Goal: Task Accomplishment & Management: Complete application form

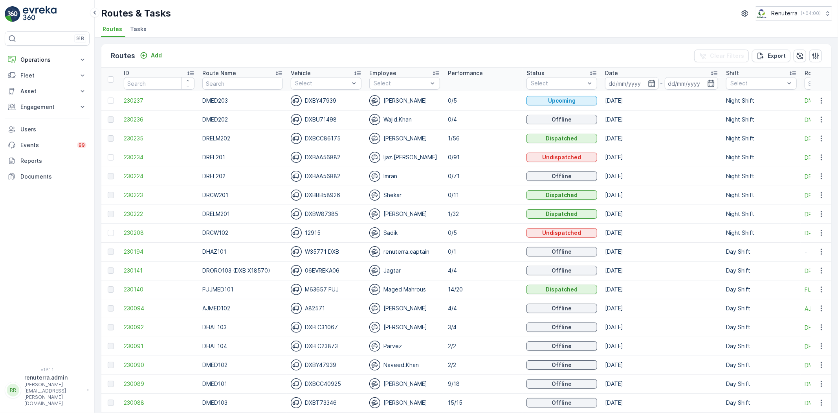
drag, startPoint x: 37, startPoint y: 58, endPoint x: 39, endPoint y: 85, distance: 27.1
click at [37, 63] on p "Operations" at bounding box center [46, 60] width 53 height 8
click at [38, 83] on p "Planning" at bounding box center [31, 84] width 22 height 8
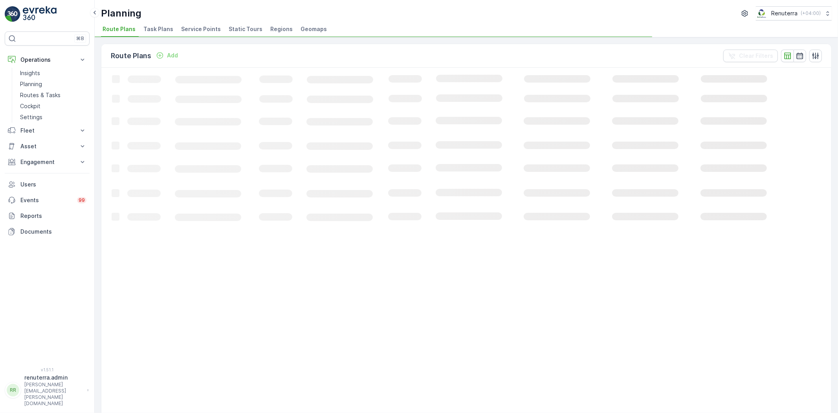
click at [198, 25] on span "Service Points" at bounding box center [201, 29] width 40 height 8
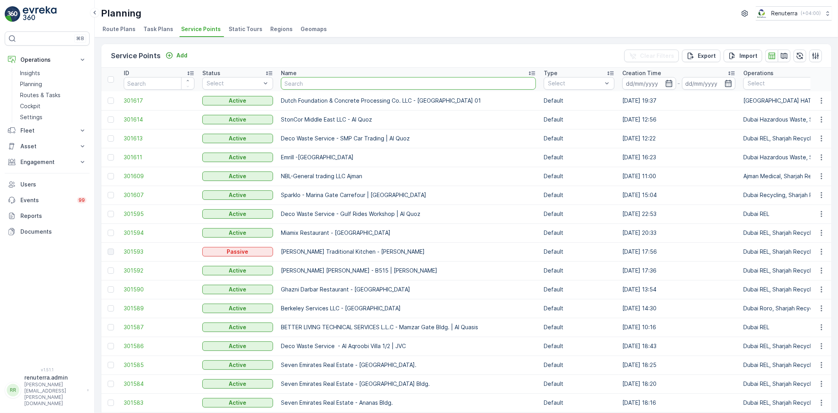
type input "Dupod Industires LLC"
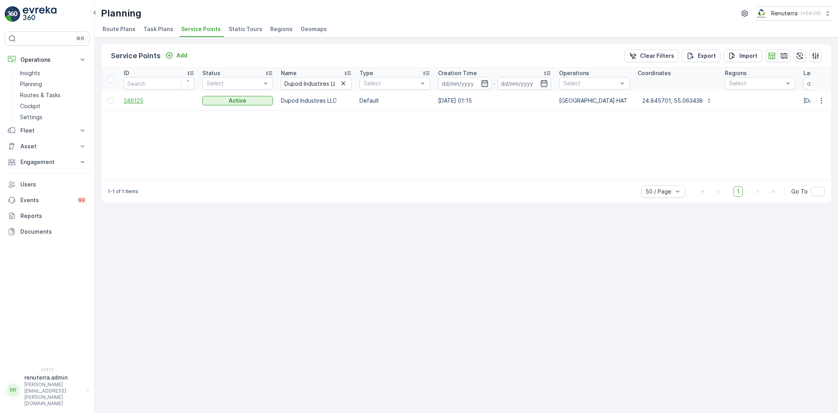
click at [136, 103] on span "246125" at bounding box center [159, 101] width 71 height 8
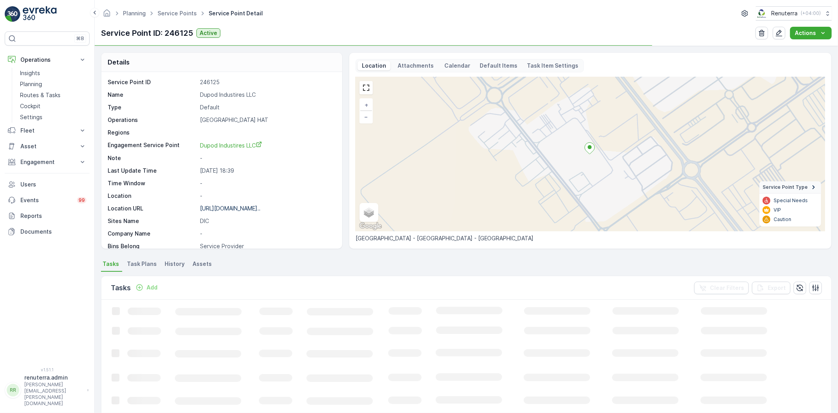
scroll to position [44, 0]
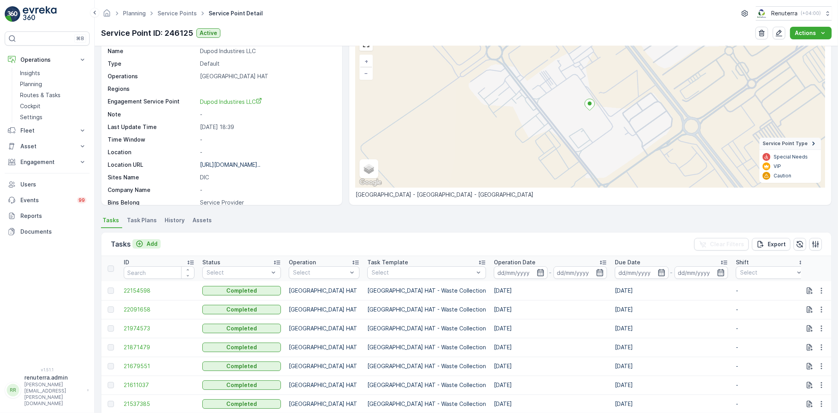
click at [154, 244] on p "Add" at bounding box center [152, 244] width 11 height 8
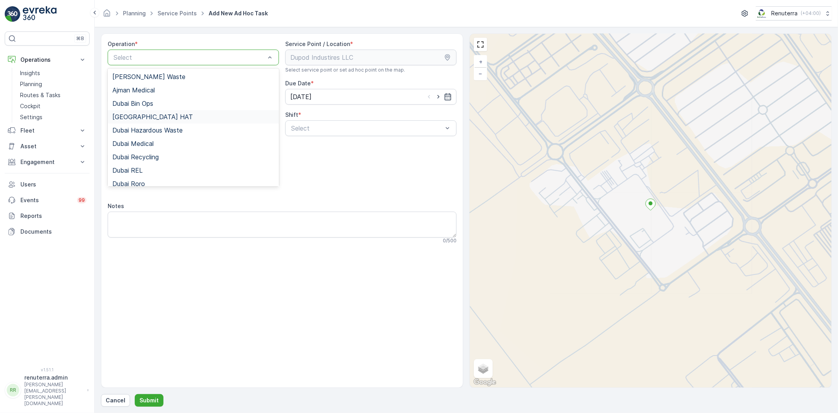
click at [143, 117] on span "[GEOGRAPHIC_DATA] HAT" at bounding box center [152, 116] width 81 height 7
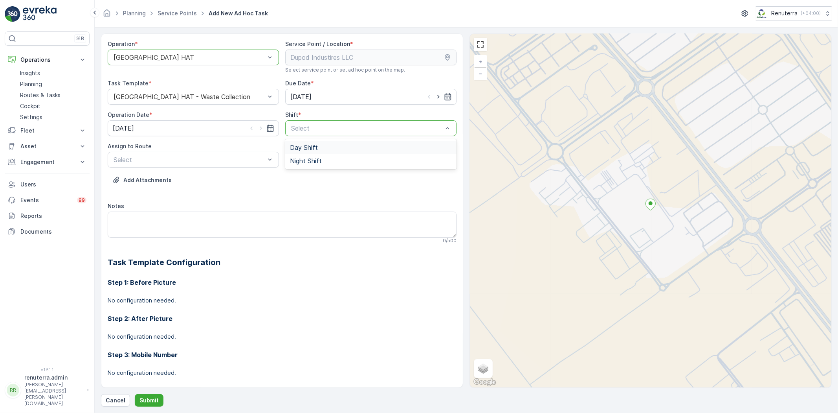
click at [323, 147] on div "Day Shift" at bounding box center [371, 147] width 162 height 7
drag, startPoint x: 171, startPoint y: 172, endPoint x: 185, endPoint y: 155, distance: 21.5
click at [185, 153] on div "Select" at bounding box center [193, 160] width 171 height 16
type input "0"
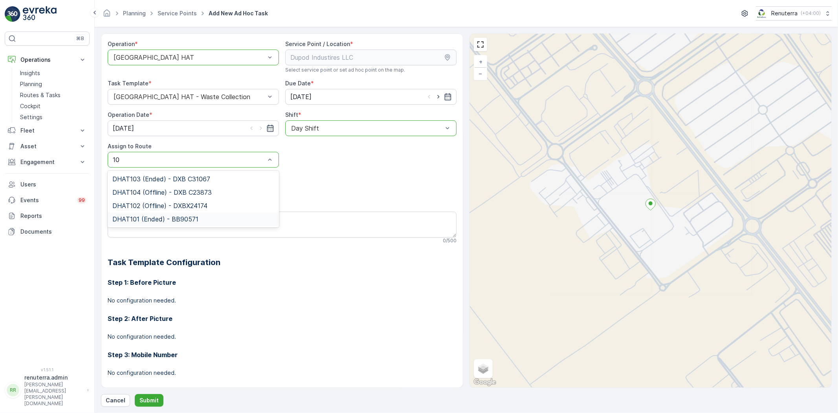
type input "101"
click at [163, 185] on div "DHAT101 (Ended) - BB90571" at bounding box center [193, 178] width 171 height 13
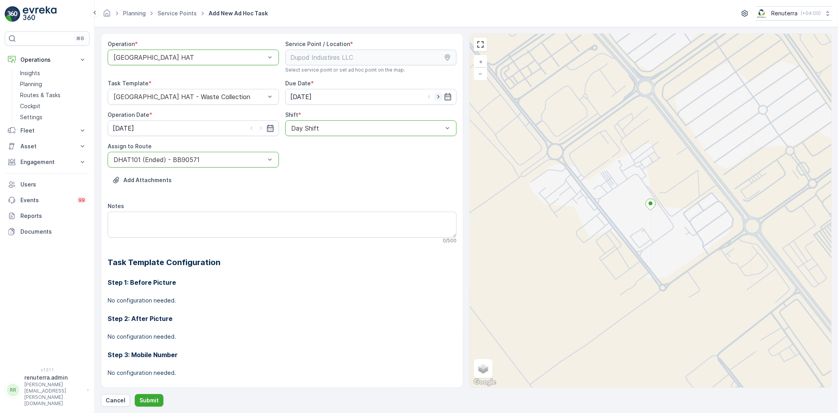
click at [437, 93] on icon "button" at bounding box center [439, 97] width 8 height 8
type input "[DATE]"
click at [262, 125] on icon "button" at bounding box center [261, 128] width 8 height 8
type input "[DATE]"
click at [148, 398] on p "Submit" at bounding box center [148, 400] width 19 height 8
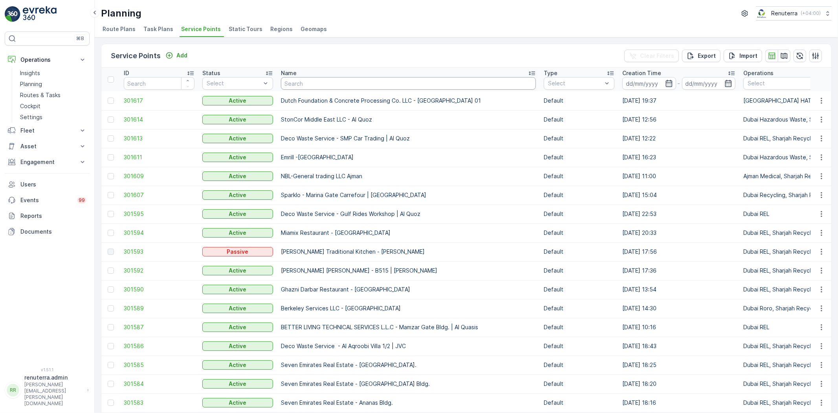
click at [360, 83] on input "text" at bounding box center [408, 83] width 255 height 13
paste input "Emirates Industrial Gases Co. LLC"
type input "Emirates Industrial Gases Co. LLC"
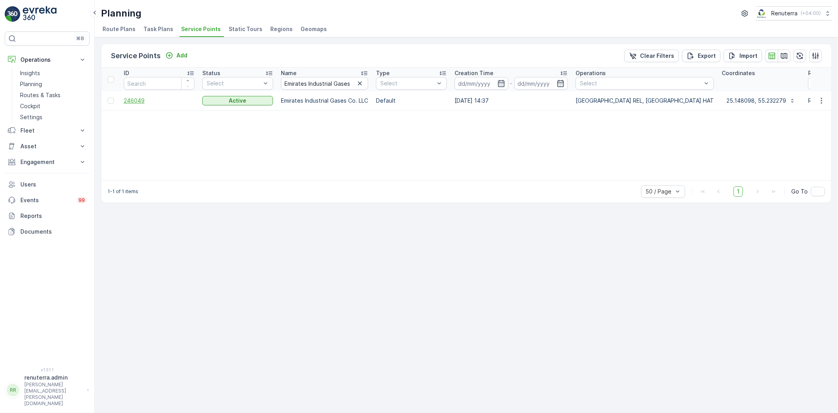
click at [132, 100] on span "246049" at bounding box center [159, 101] width 71 height 8
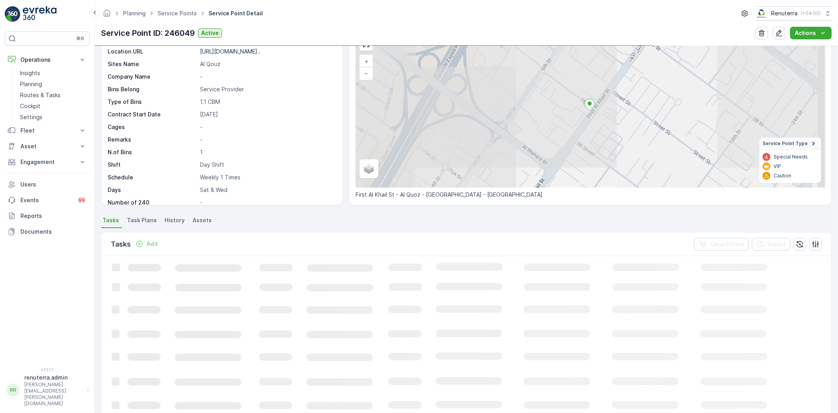
scroll to position [44, 0]
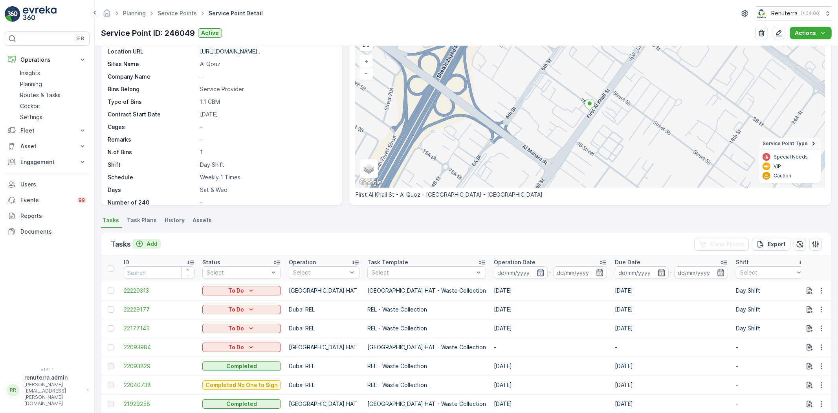
click at [150, 245] on p "Add" at bounding box center [152, 244] width 11 height 8
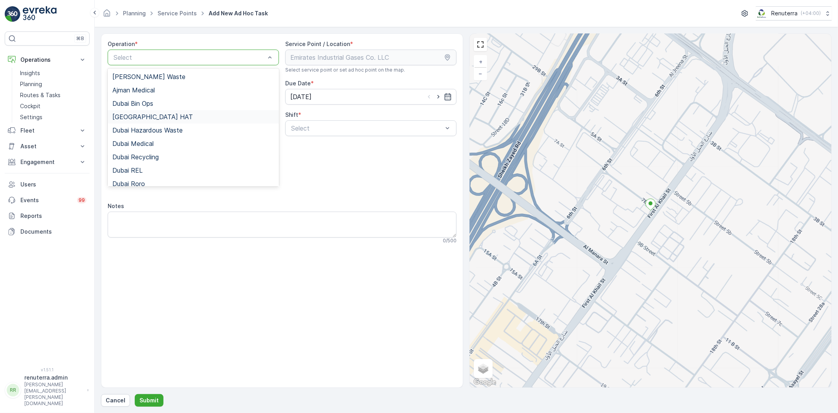
click at [162, 116] on div "[GEOGRAPHIC_DATA] HAT" at bounding box center [193, 116] width 162 height 7
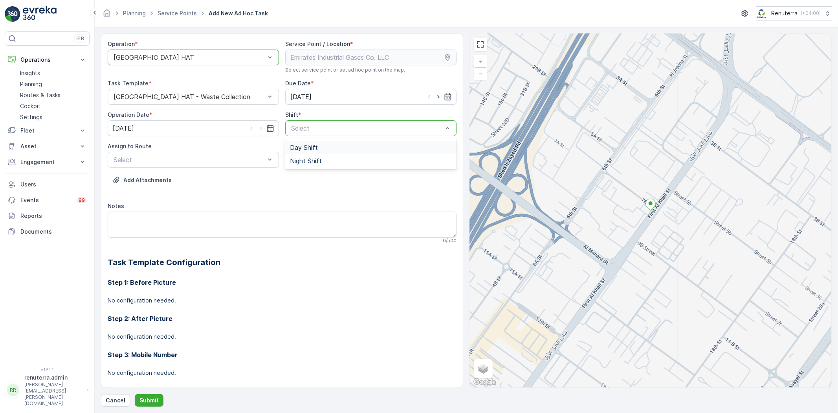
click at [315, 152] on div "Day Shift" at bounding box center [370, 147] width 171 height 13
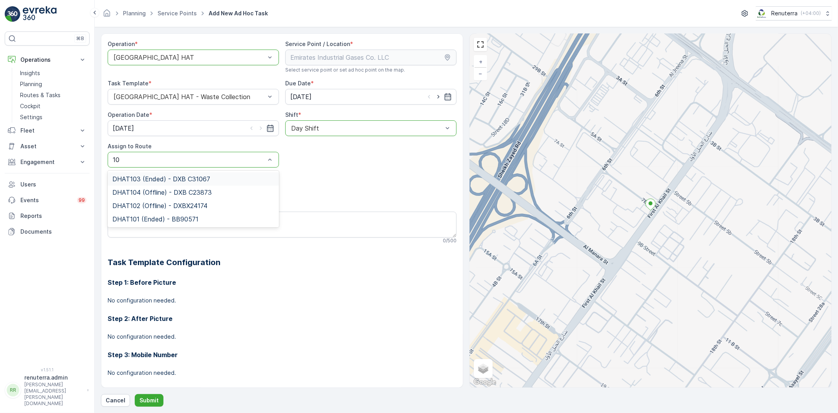
type input "101"
click at [190, 174] on div "DHAT101 (Ended) - BB90571" at bounding box center [193, 178] width 171 height 13
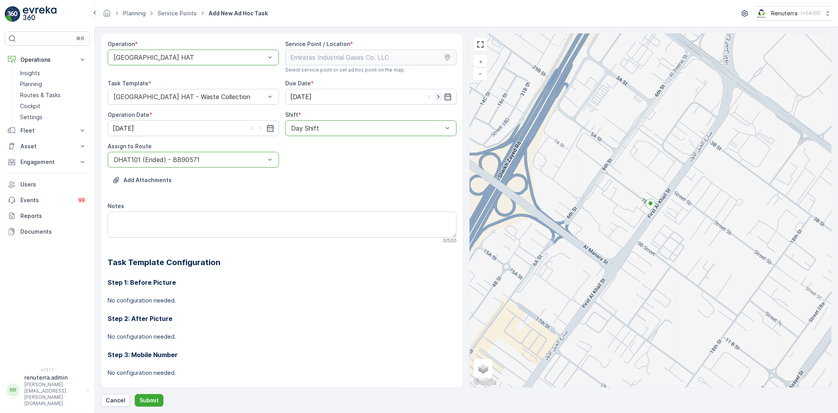
click at [435, 98] on icon "button" at bounding box center [439, 97] width 8 height 8
type input "[DATE]"
click at [261, 129] on icon "button" at bounding box center [261, 128] width 8 height 8
type input "[DATE]"
click at [155, 400] on p "Submit" at bounding box center [148, 400] width 19 height 8
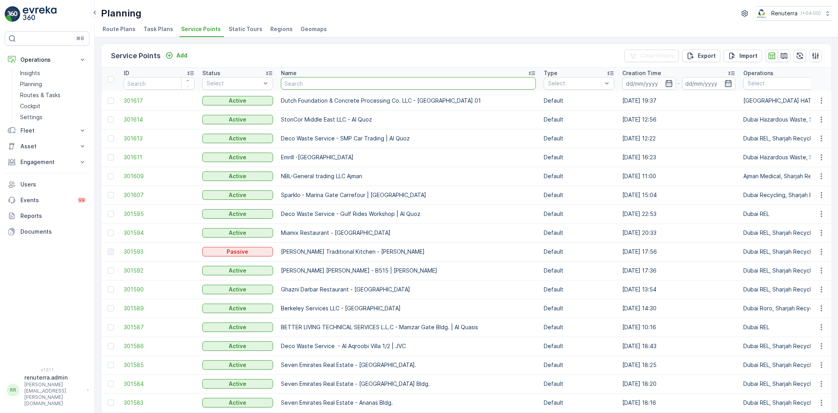
click at [357, 84] on input "text" at bounding box center [408, 83] width 255 height 13
paste input "MAQAD BUILDING CONTRACTING L.L.C - Villa E-39 | Peral Jumeriah"
type input "MAQAD BUILDING CONTRACTING L.L.C - Villa E-39 | Peral Jumeriah"
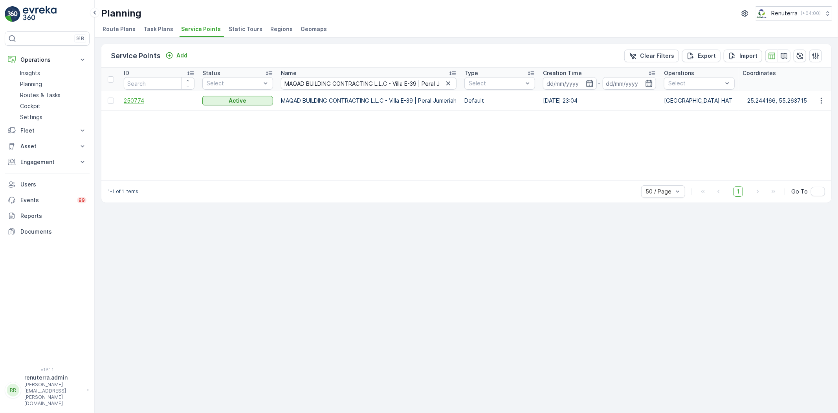
click at [144, 99] on span "250774" at bounding box center [159, 101] width 71 height 8
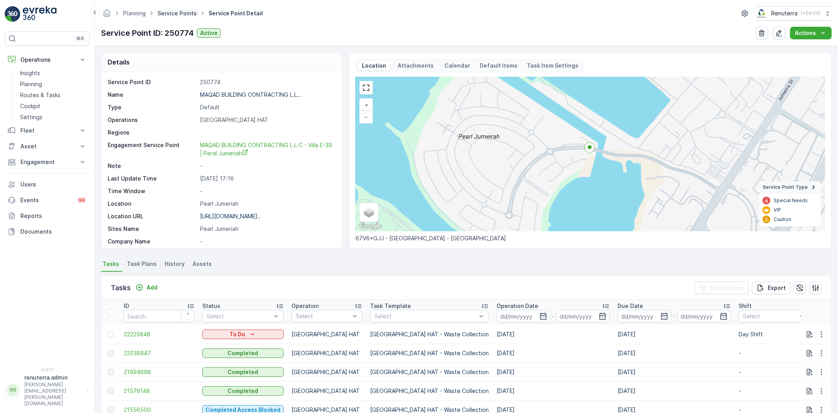
click at [185, 14] on link "Service Points" at bounding box center [177, 13] width 39 height 7
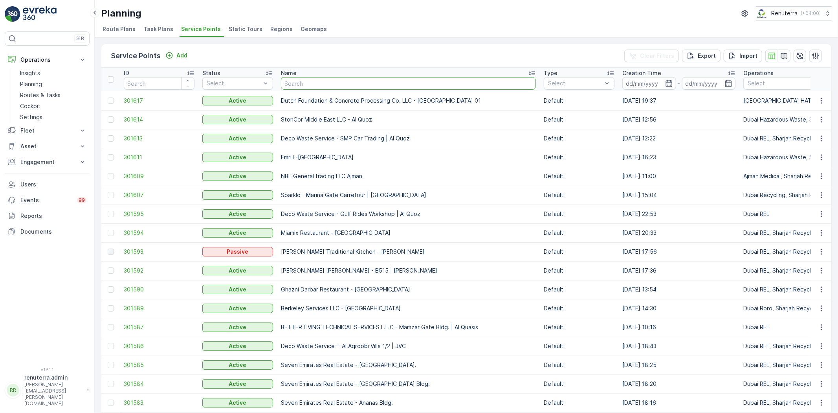
click at [346, 84] on input "text" at bounding box center [408, 83] width 255 height 13
paste input "Bombay Contracting - [GEOGRAPHIC_DATA] - MV51"
type input "Bombay Contracting - [GEOGRAPHIC_DATA] - MV51"
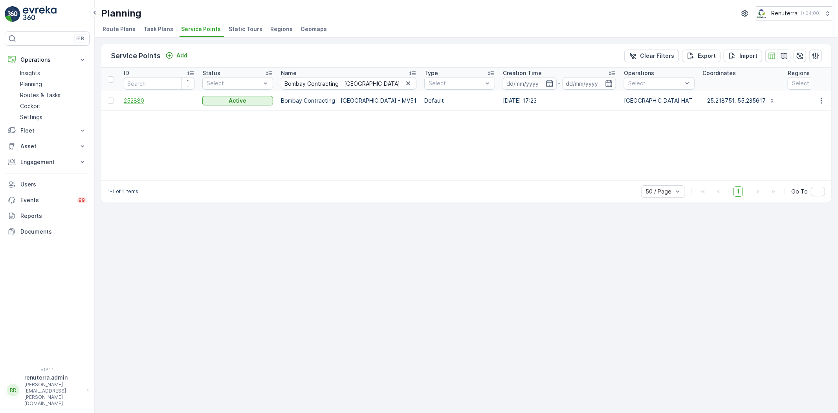
click at [139, 99] on span "252880" at bounding box center [159, 101] width 71 height 8
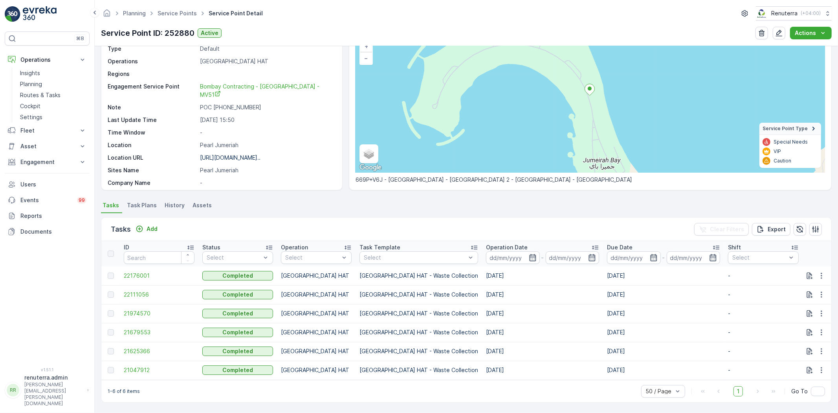
scroll to position [62, 0]
click at [163, 223] on div "Tasks Add Clear Filters Export" at bounding box center [466, 229] width 730 height 24
click at [156, 228] on p "Add" at bounding box center [152, 229] width 11 height 8
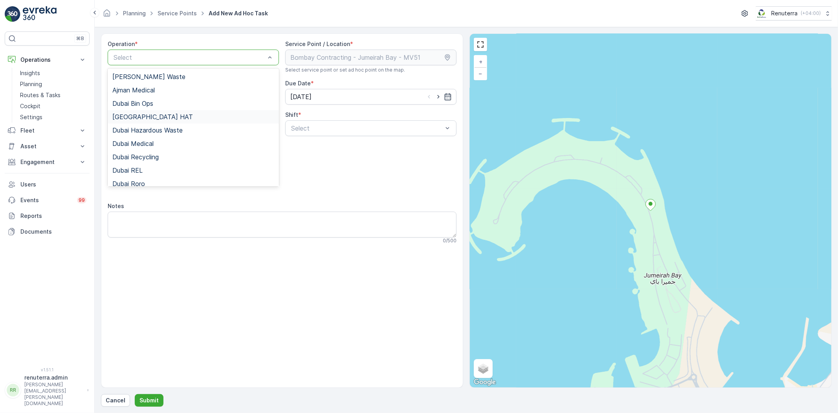
click at [152, 111] on div "[GEOGRAPHIC_DATA] HAT" at bounding box center [193, 116] width 171 height 13
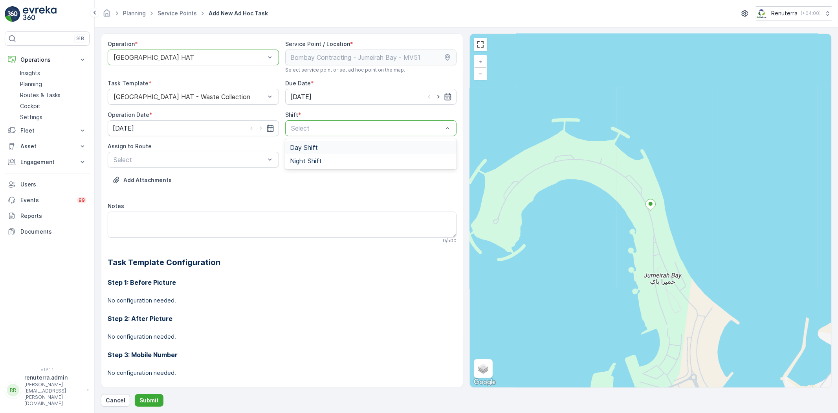
click at [308, 147] on span "Day Shift" at bounding box center [304, 147] width 28 height 7
drag, startPoint x: 437, startPoint y: 95, endPoint x: 426, endPoint y: 101, distance: 12.0
click at [437, 95] on icon "button" at bounding box center [439, 97] width 8 height 8
type input "[DATE]"
click at [174, 146] on div "Assign to Route" at bounding box center [193, 146] width 171 height 8
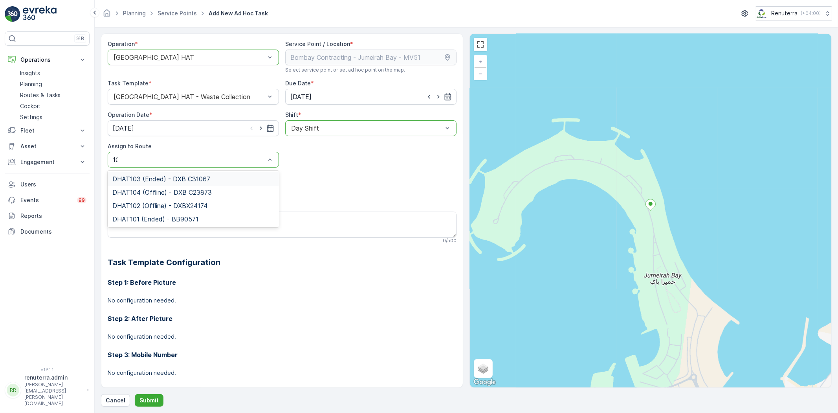
type input "102"
click at [167, 178] on span "DHAT102 (Offline) - DXBX24174" at bounding box center [159, 178] width 95 height 7
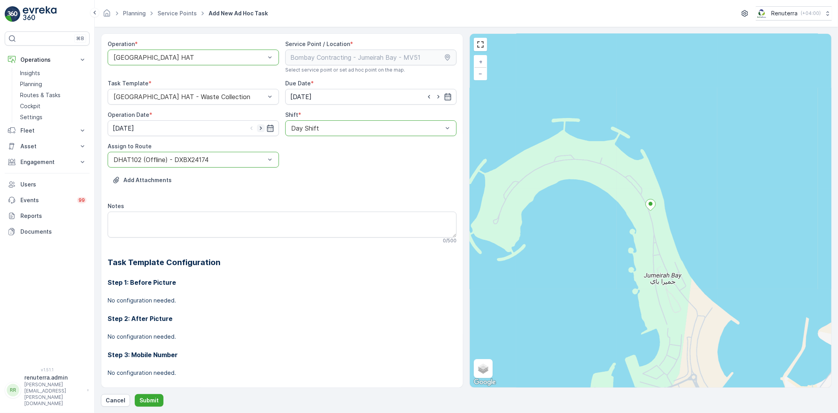
click at [257, 125] on icon "button" at bounding box center [261, 128] width 8 height 8
type input "[DATE]"
click at [145, 404] on p "Submit" at bounding box center [148, 400] width 19 height 8
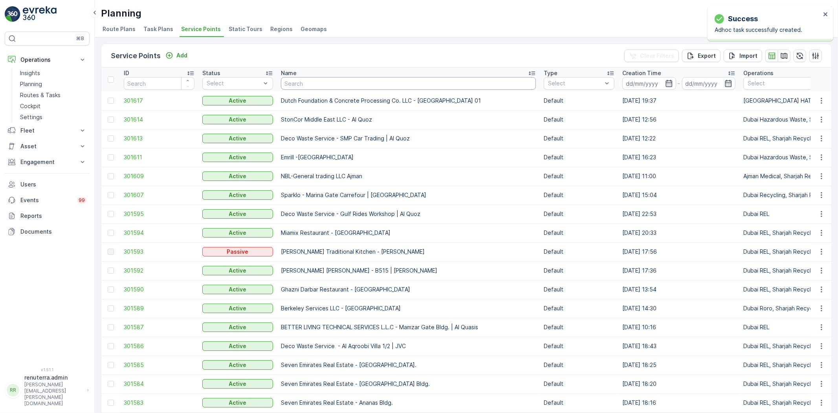
click at [295, 86] on input "text" at bounding box center [408, 83] width 255 height 13
paste input "BCI Fitout Contracting LLC - [PERSON_NAME] A05"
type input "BCI Fitout Contracting LLC - [PERSON_NAME] A05"
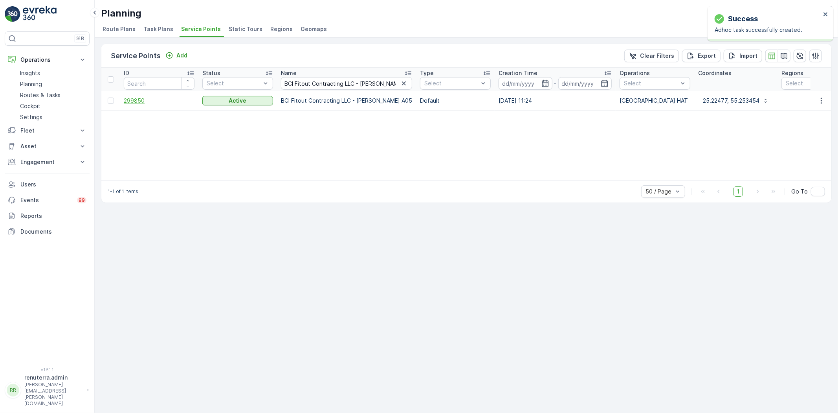
click at [143, 103] on span "299850" at bounding box center [159, 101] width 71 height 8
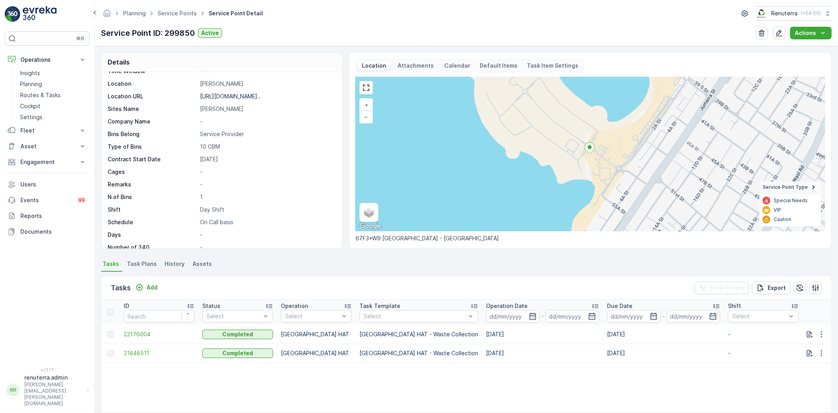
scroll to position [121, 0]
click at [146, 289] on div "Add" at bounding box center [147, 287] width 22 height 8
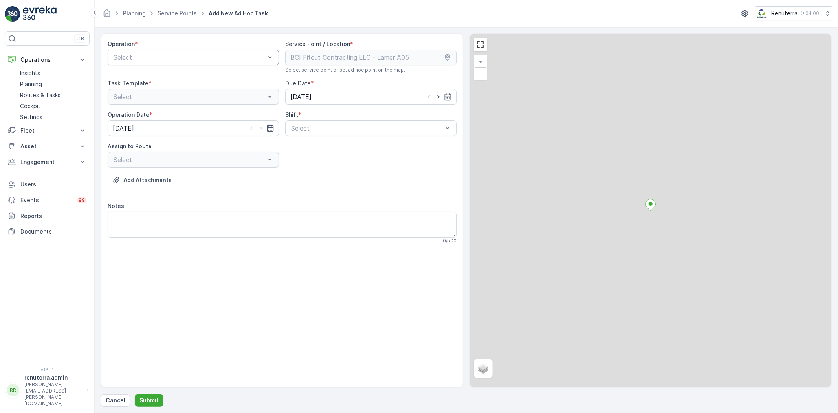
drag, startPoint x: 152, startPoint y: 70, endPoint x: 150, endPoint y: 64, distance: 6.2
click at [150, 64] on div "Select" at bounding box center [193, 58] width 171 height 16
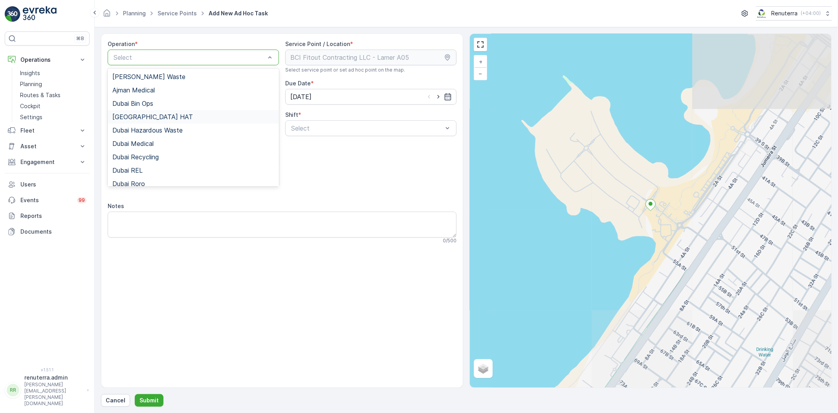
click at [146, 116] on div "[GEOGRAPHIC_DATA] HAT" at bounding box center [193, 116] width 162 height 7
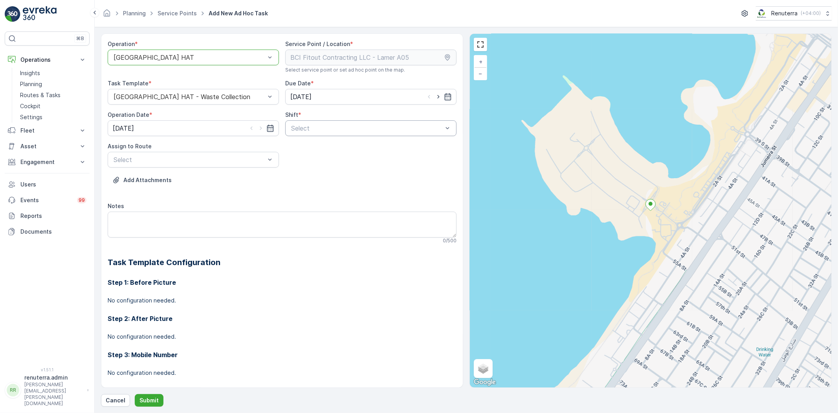
click at [306, 132] on div "Select" at bounding box center [370, 128] width 171 height 16
click at [305, 148] on span "Day Shift" at bounding box center [304, 147] width 28 height 7
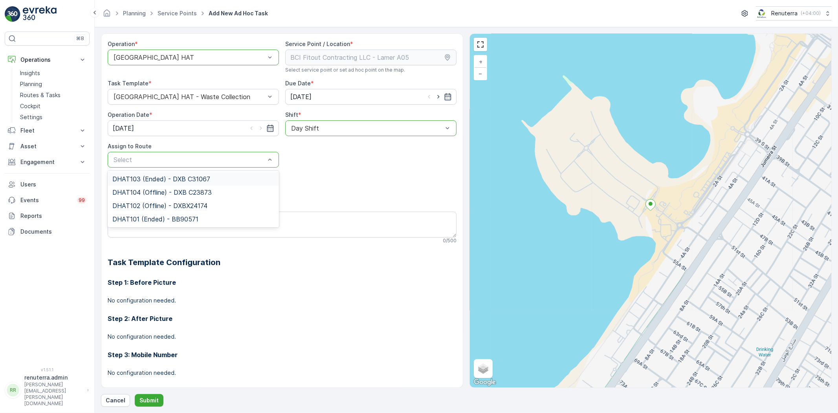
click at [181, 165] on div "Select" at bounding box center [193, 160] width 171 height 16
click at [170, 206] on span "DHAT102 (Offline) - DXBX24174" at bounding box center [159, 205] width 95 height 7
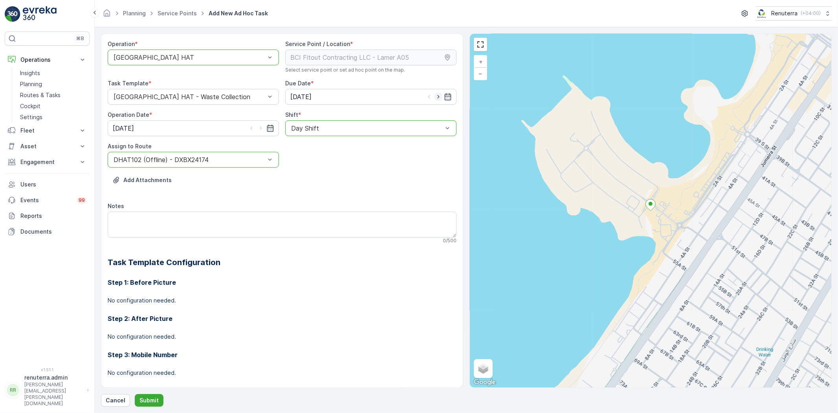
click at [439, 97] on icon "button" at bounding box center [439, 97] width 8 height 8
type input "[DATE]"
drag, startPoint x: 258, startPoint y: 126, endPoint x: 254, endPoint y: 128, distance: 4.9
click at [258, 126] on icon "button" at bounding box center [261, 128] width 8 height 8
type input "[DATE]"
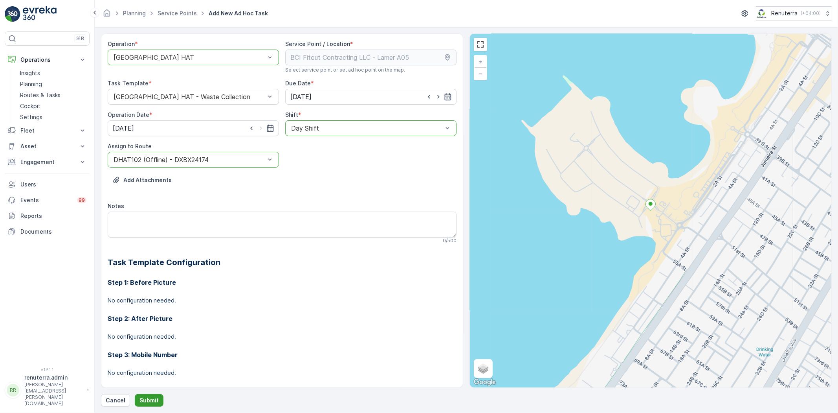
click at [143, 398] on p "Submit" at bounding box center [148, 400] width 19 height 8
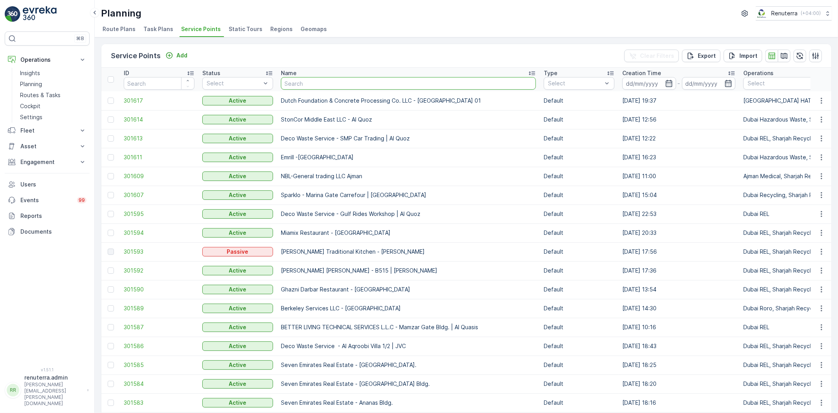
click at [306, 82] on input "text" at bounding box center [408, 83] width 255 height 13
paste input ""Italian Planters L.L.C/ Damac ""
type input ""Italian Planters L.L.C/ Damac ""
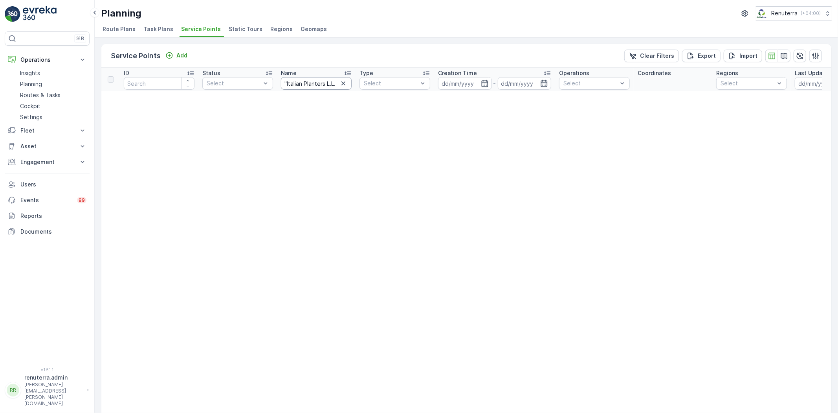
click at [306, 78] on input ""Italian Planters L.L.C/ Damac "" at bounding box center [316, 83] width 71 height 13
type input ""Italian Planters L.L.C/ Damac"
click at [286, 81] on input ""Italian Planters L.L.C/ Damac" at bounding box center [316, 83] width 71 height 13
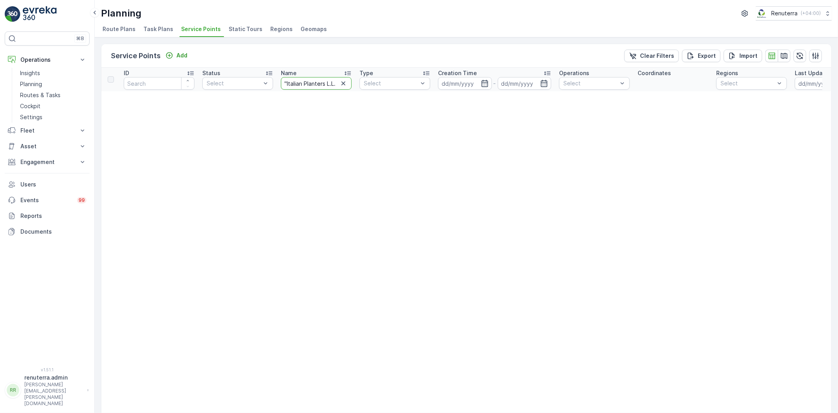
type input "Italian Planters L.L.C/ Damac"
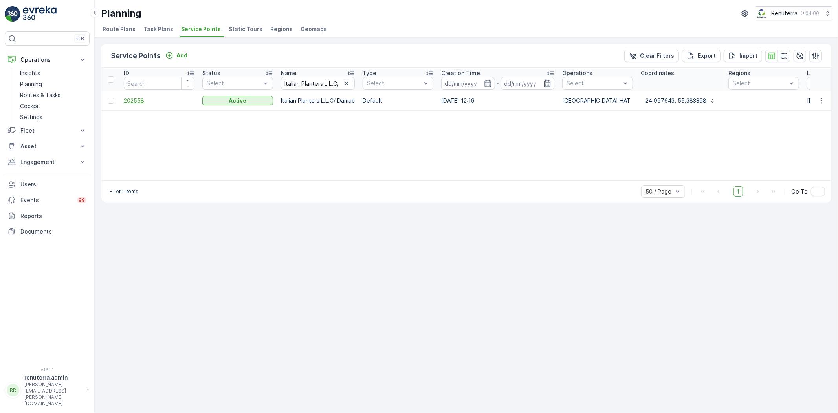
click at [136, 101] on span "202558" at bounding box center [159, 101] width 71 height 8
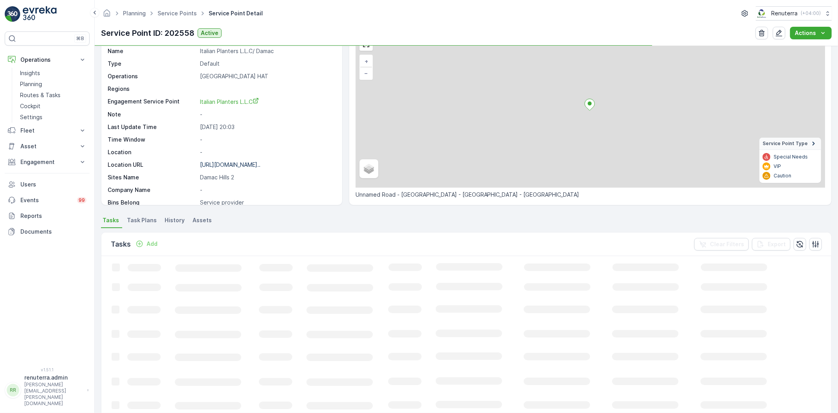
scroll to position [44, 0]
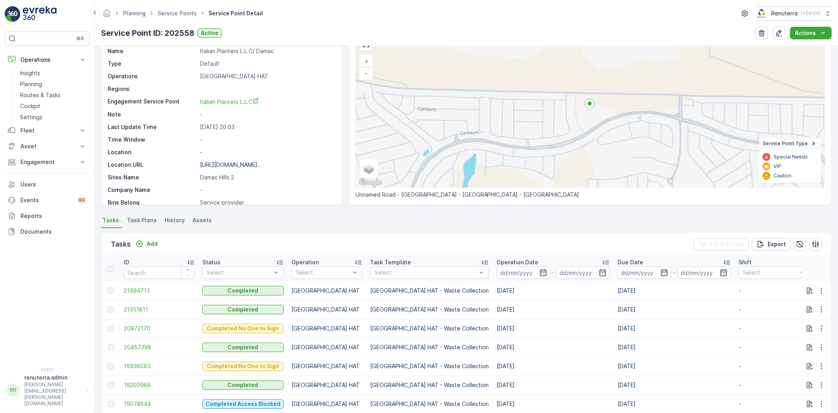
click at [162, 244] on div "Tasks Add Clear Filters Export" at bounding box center [466, 244] width 730 height 24
click at [156, 246] on p "Add" at bounding box center [152, 244] width 11 height 8
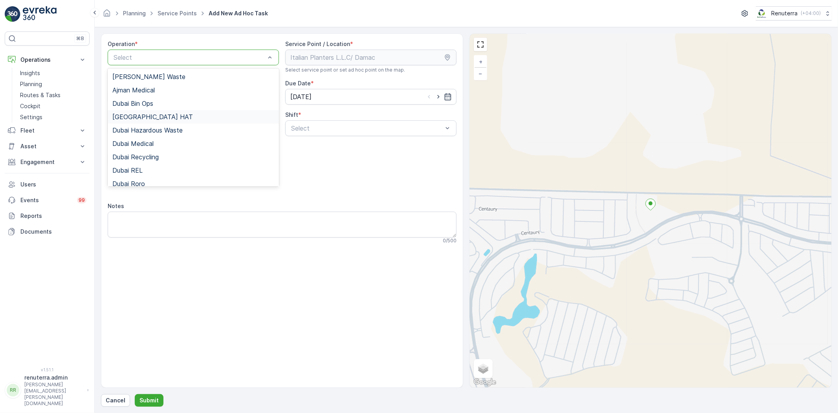
click at [144, 117] on div "[GEOGRAPHIC_DATA] HAT" at bounding box center [193, 116] width 162 height 7
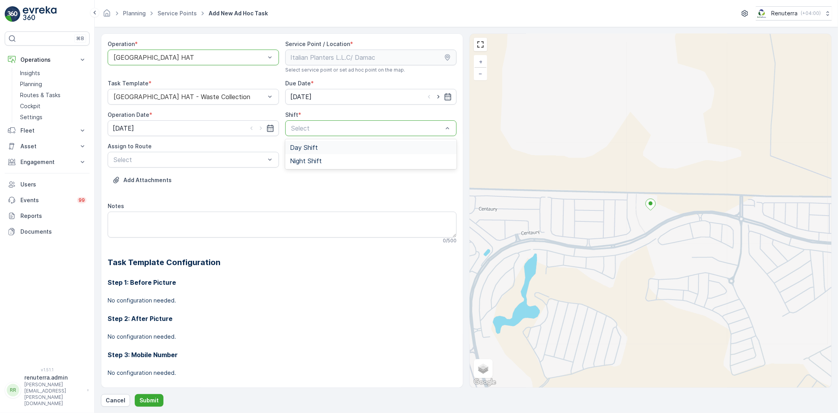
click at [317, 149] on div "Day Shift" at bounding box center [371, 147] width 162 height 7
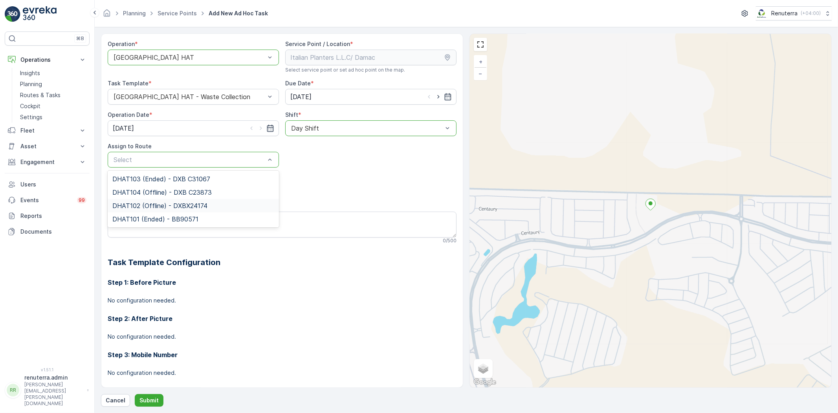
click at [166, 202] on span "DHAT102 (Offline) - DXBX24174" at bounding box center [159, 205] width 95 height 7
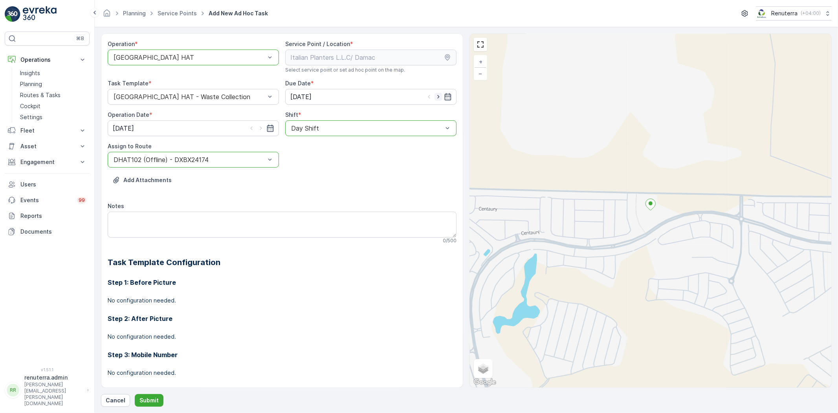
click at [435, 95] on icon "button" at bounding box center [439, 97] width 8 height 8
type input "[DATE]"
click at [258, 131] on icon "button" at bounding box center [261, 128] width 8 height 8
type input "[DATE]"
click at [143, 398] on p "Submit" at bounding box center [148, 400] width 19 height 8
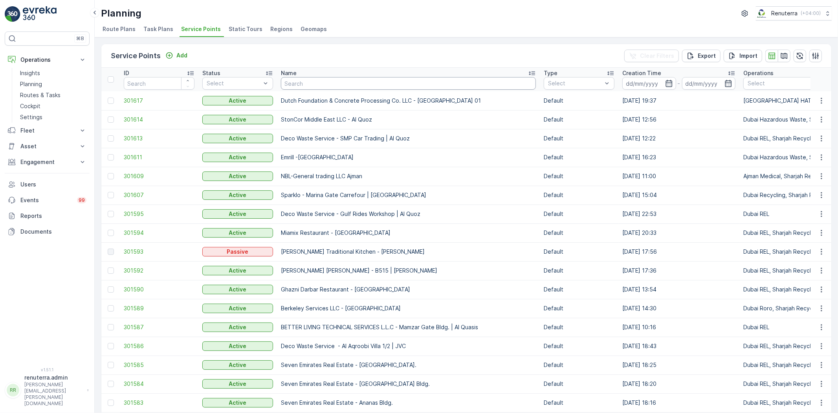
click at [331, 84] on input "text" at bounding box center [408, 83] width 255 height 13
paste input "SOBHA CONSTRUCTIONS LLC-SeaHaven"
type input "SOBHA CONSTRUCTIONS LLC-SeaHaven"
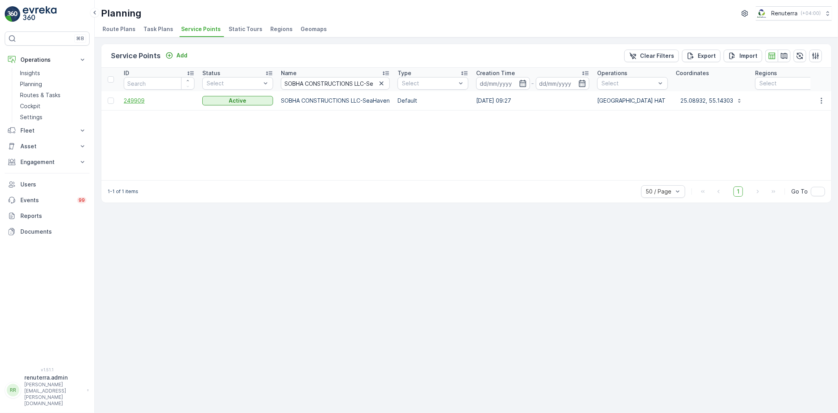
click at [135, 102] on span "249909" at bounding box center [159, 101] width 71 height 8
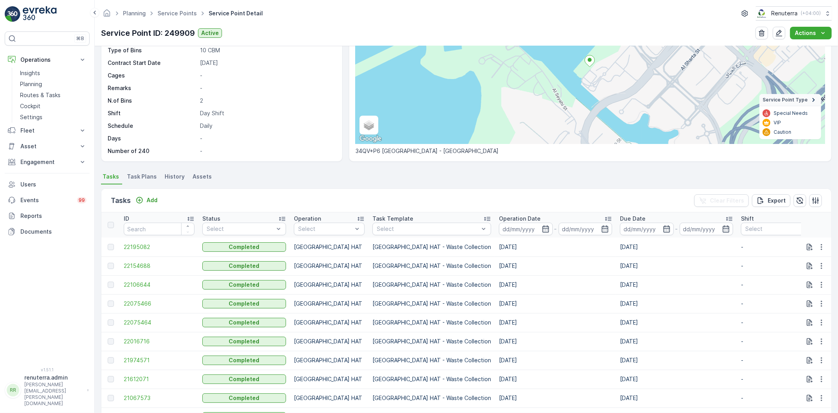
scroll to position [44, 0]
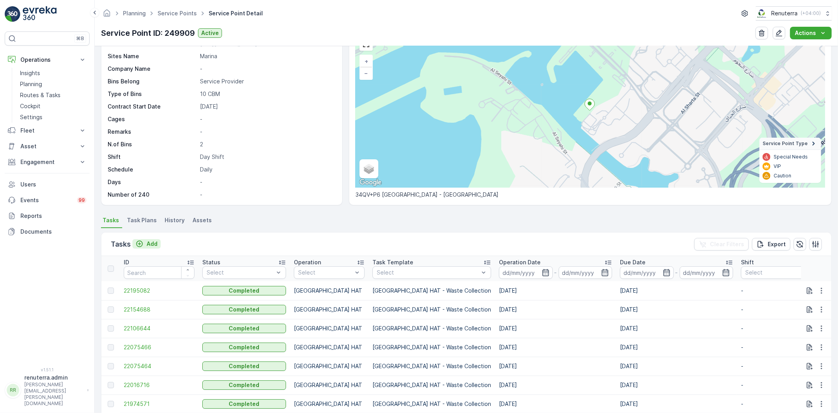
click at [158, 241] on button "Add" at bounding box center [146, 243] width 28 height 9
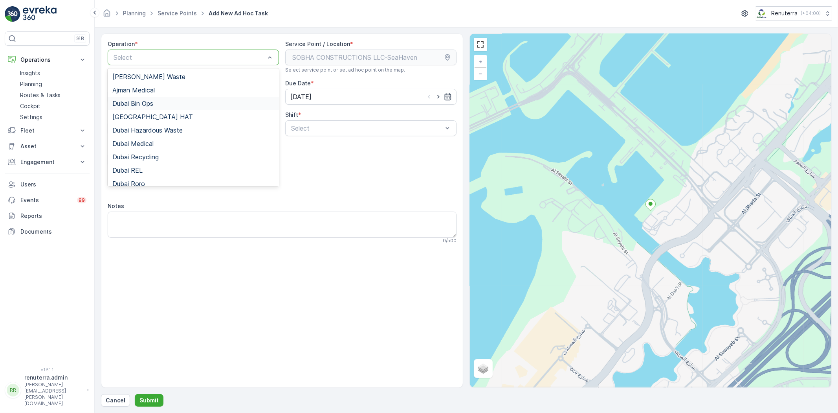
click at [148, 108] on div "Dubai Bin Ops" at bounding box center [193, 103] width 171 height 13
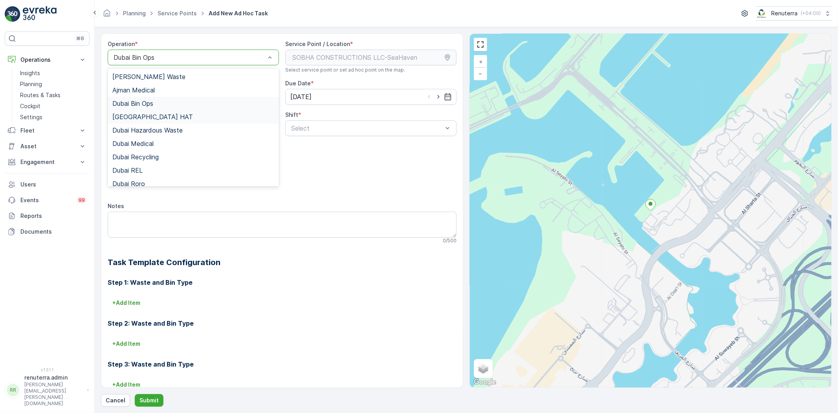
click at [168, 119] on div "[GEOGRAPHIC_DATA] HAT" at bounding box center [193, 116] width 162 height 7
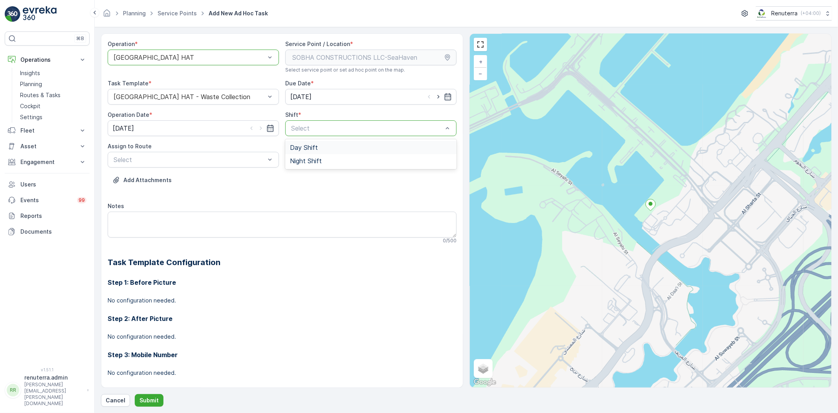
click at [326, 151] on div "Day Shift" at bounding box center [370, 147] width 171 height 13
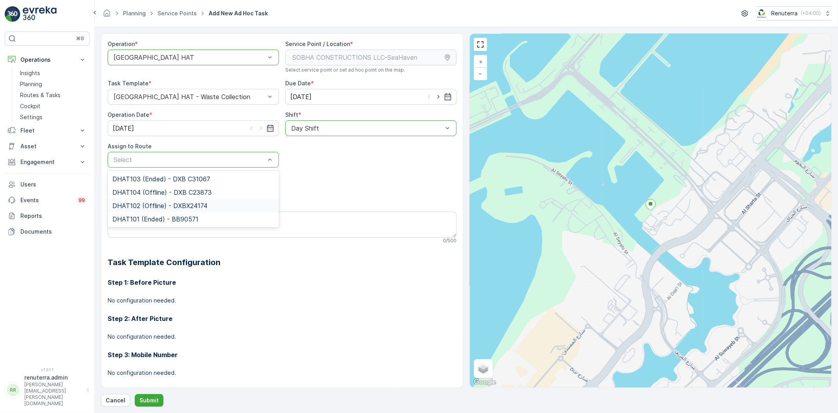
click at [190, 205] on span "DHAT102 (Offline) - DXBX24174" at bounding box center [159, 205] width 95 height 7
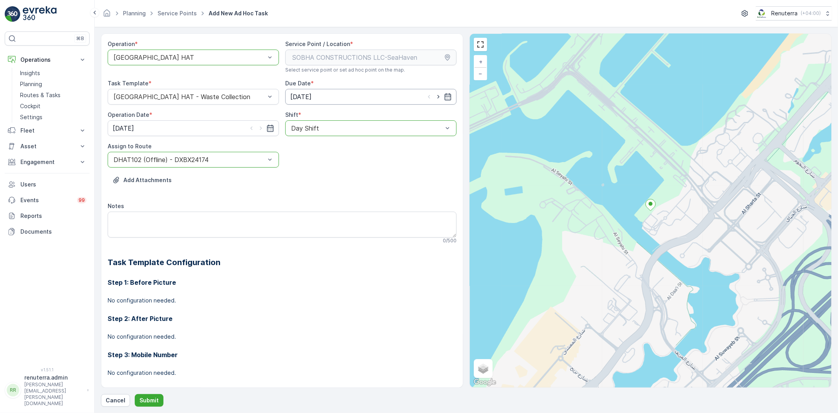
click at [437, 92] on div "[DATE]" at bounding box center [370, 97] width 171 height 16
click at [437, 97] on icon "button" at bounding box center [438, 97] width 2 height 4
type input "[DATE]"
click at [260, 129] on icon "button" at bounding box center [261, 129] width 2 height 4
type input "[DATE]"
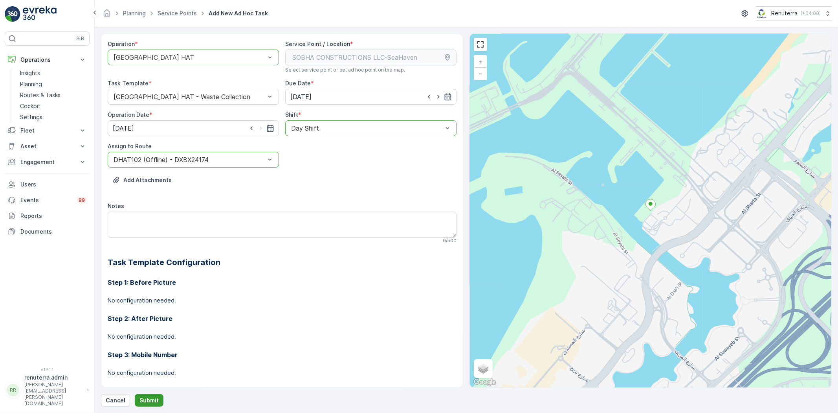
click at [149, 400] on p "Submit" at bounding box center [148, 400] width 19 height 8
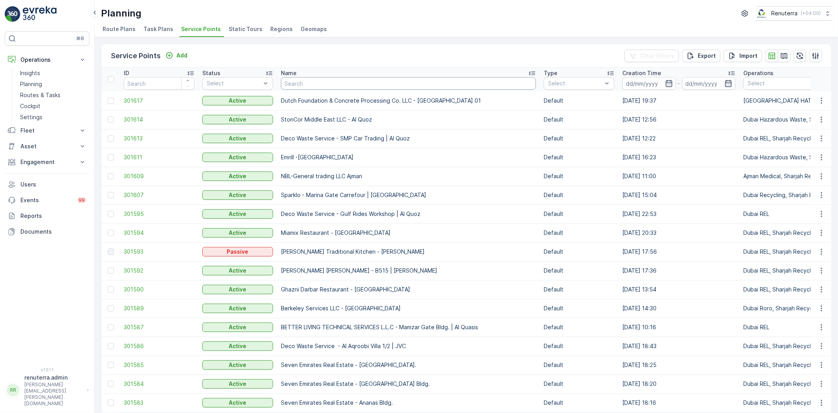
click at [302, 83] on input "text" at bounding box center [408, 83] width 255 height 13
paste input "ARABIAN CONSTRUCTION COMPANY L.L.C. - OMNIYAT | [GEOGRAPHIC_DATA]"
type input "ARABIAN CONSTRUCTION COMPANY L.L.C. - OMNIYAT | [GEOGRAPHIC_DATA]"
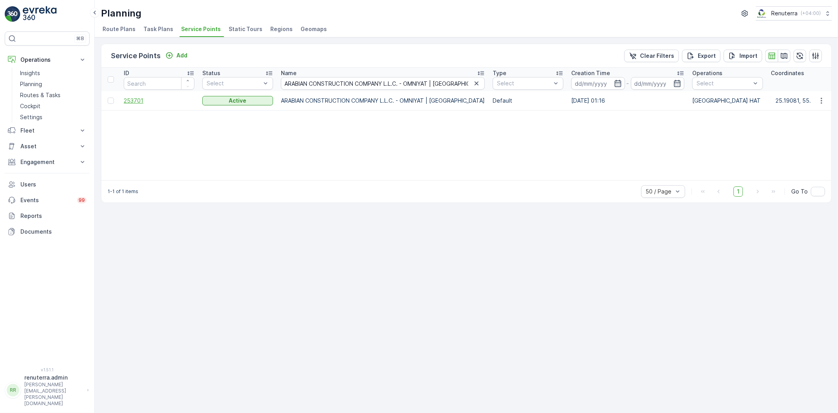
click at [141, 103] on span "253701" at bounding box center [159, 101] width 71 height 8
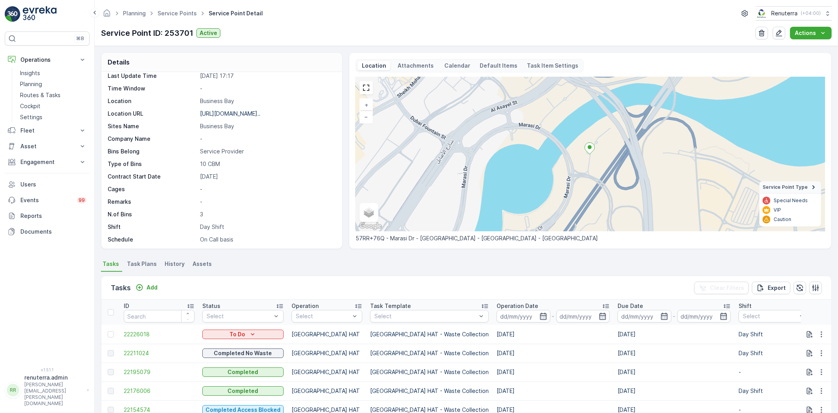
scroll to position [129, 0]
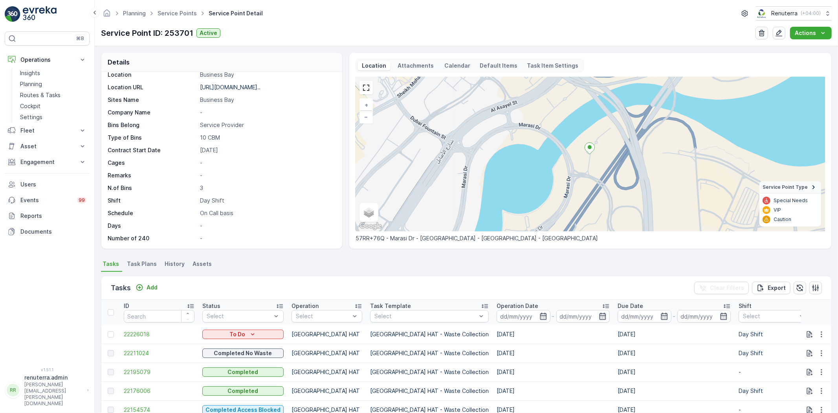
click at [142, 292] on div "Tasks Add" at bounding box center [136, 287] width 50 height 11
click at [145, 288] on div "Add" at bounding box center [147, 287] width 22 height 8
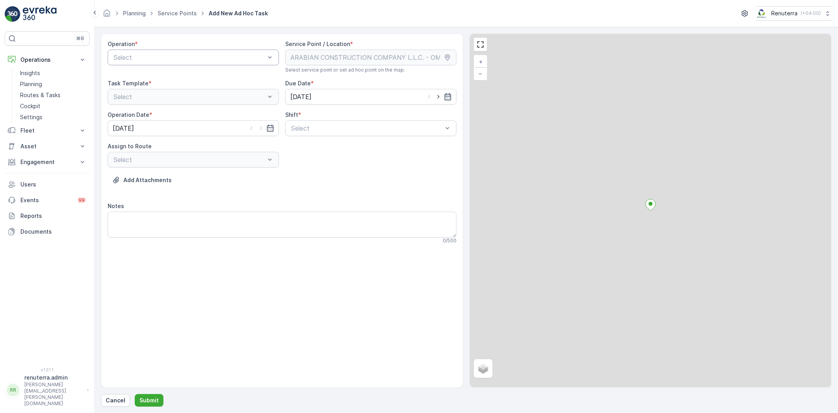
click at [150, 63] on div "Select" at bounding box center [193, 58] width 171 height 16
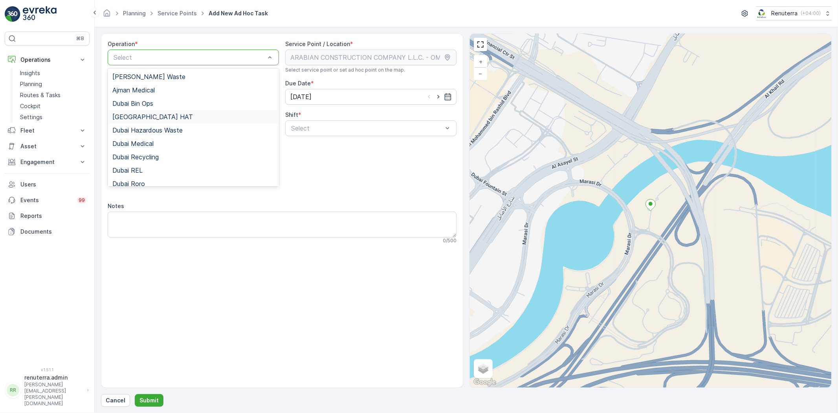
click at [154, 119] on div "[GEOGRAPHIC_DATA] HAT" at bounding box center [193, 116] width 162 height 7
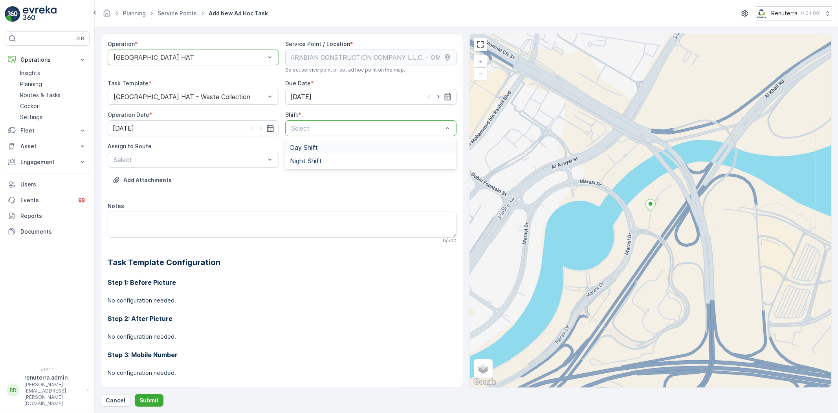
click at [308, 148] on span "Day Shift" at bounding box center [304, 147] width 28 height 7
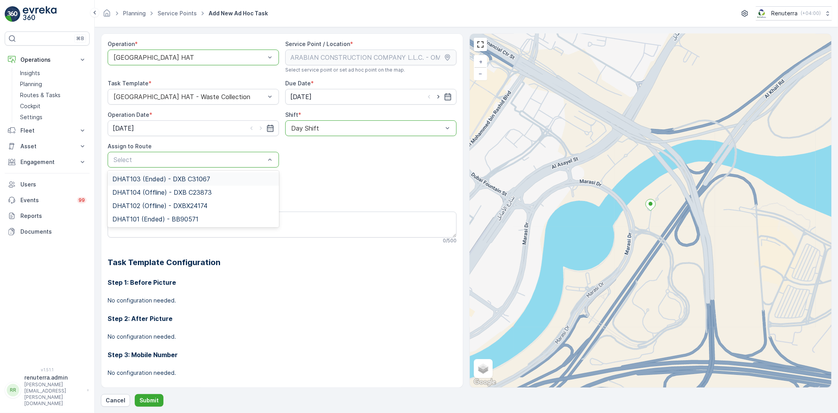
click at [207, 178] on span "DHAT103 (Ended) - DXB C31067" at bounding box center [161, 178] width 98 height 7
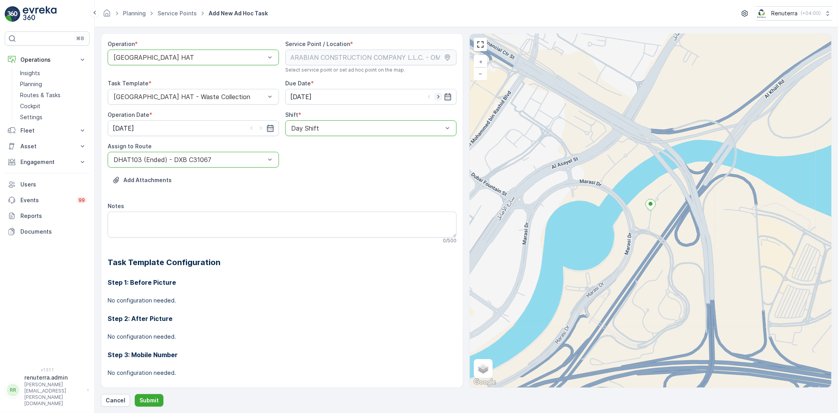
click at [435, 97] on icon "button" at bounding box center [439, 97] width 8 height 8
type input "[DATE]"
click at [260, 128] on icon "button" at bounding box center [261, 129] width 2 height 4
type input "[DATE]"
click at [159, 399] on button "Submit" at bounding box center [149, 400] width 29 height 13
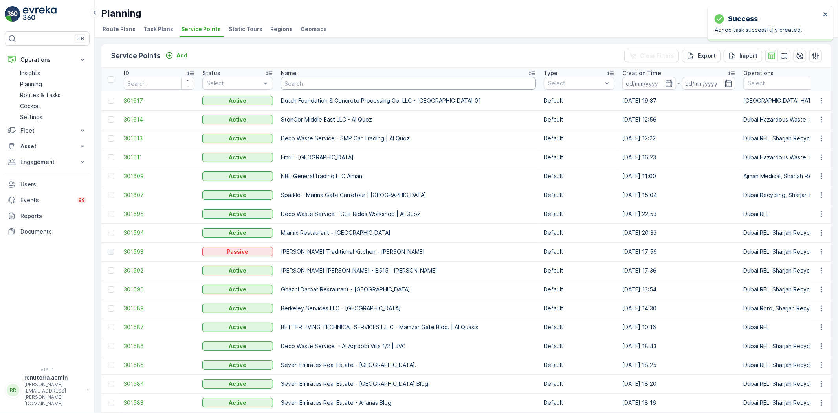
click at [312, 85] on input "text" at bounding box center [408, 83] width 255 height 13
paste input "ZABEEL CONTRACTING COMPANY LLC - DWC"
type input "ZABEEL CONTRACTING COMPANY LLC - DWC"
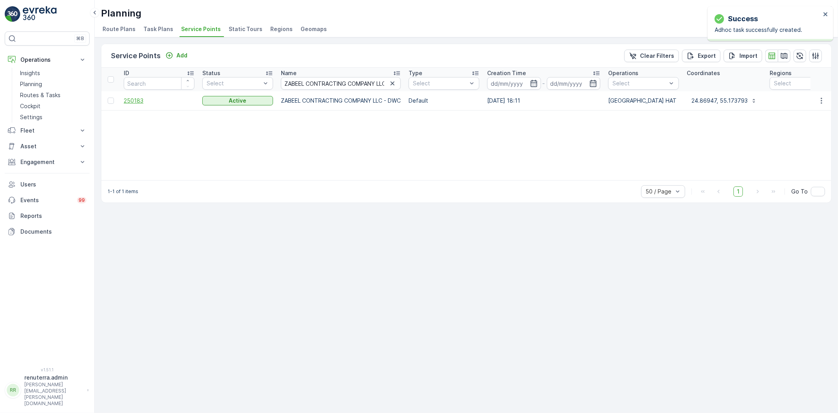
click at [136, 99] on span "250183" at bounding box center [159, 101] width 71 height 8
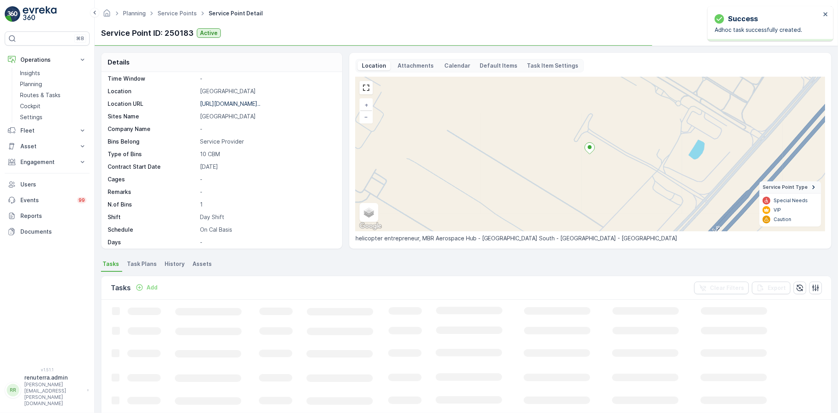
scroll to position [121, 0]
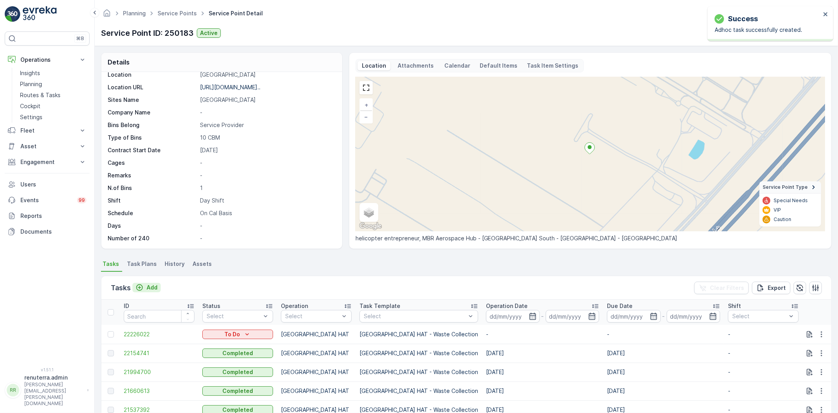
click at [150, 283] on p "Add" at bounding box center [152, 287] width 11 height 8
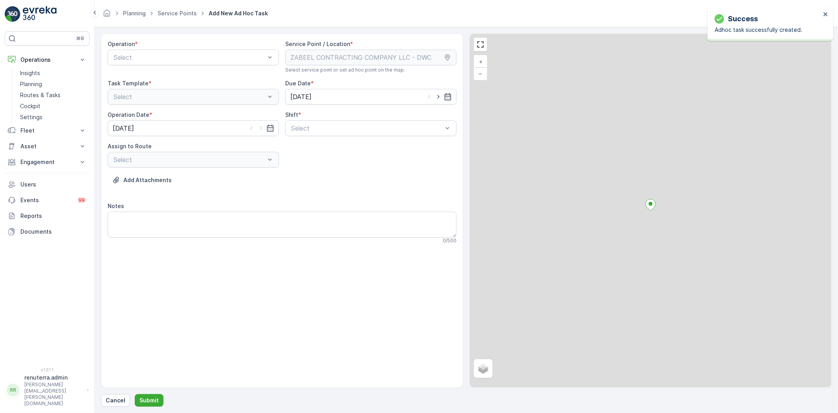
click at [147, 62] on div "Select" at bounding box center [193, 58] width 171 height 16
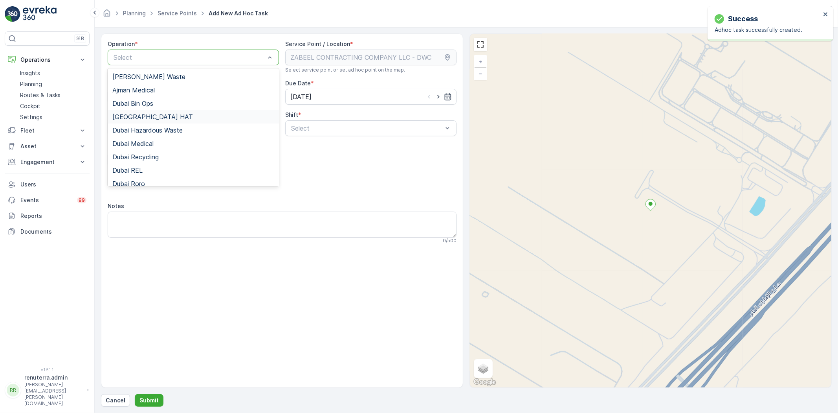
click at [142, 115] on span "[GEOGRAPHIC_DATA] HAT" at bounding box center [152, 116] width 81 height 7
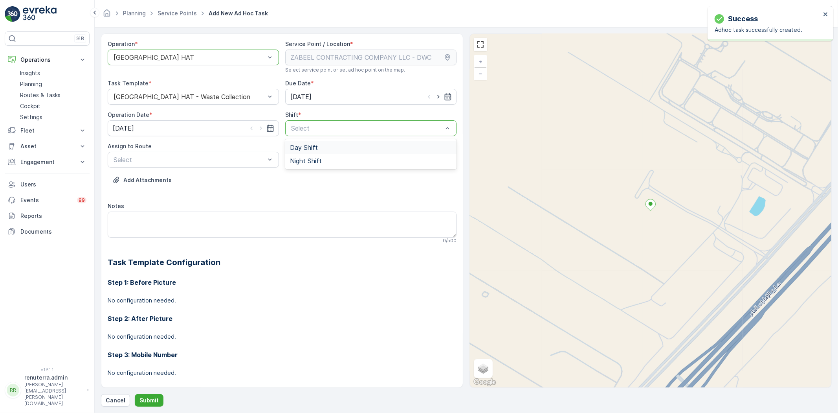
click at [305, 147] on span "Day Shift" at bounding box center [304, 147] width 28 height 7
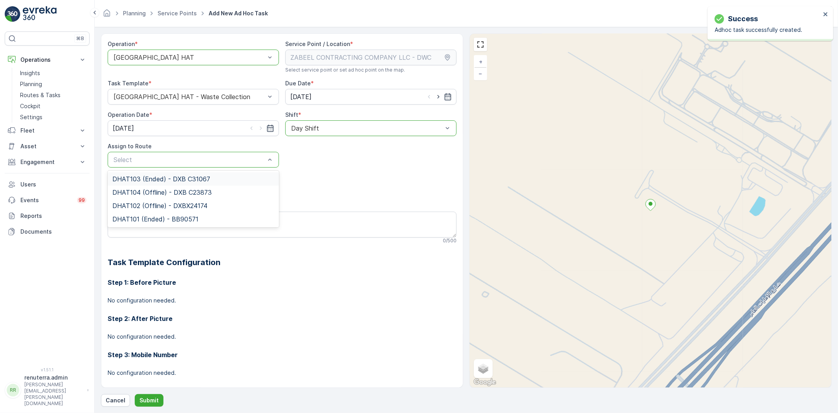
click at [205, 176] on span "DHAT103 (Ended) - DXB C31067" at bounding box center [161, 178] width 98 height 7
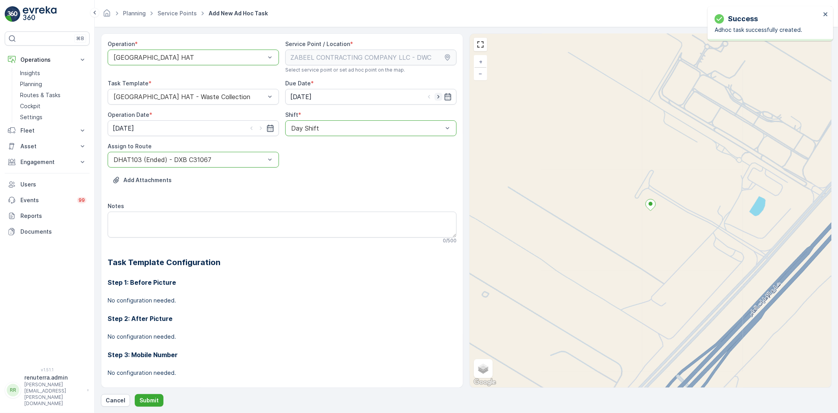
click at [435, 96] on icon "button" at bounding box center [439, 97] width 8 height 8
type input "[DATE]"
click at [257, 126] on icon "button" at bounding box center [261, 128] width 8 height 8
type input "[DATE]"
click at [158, 401] on button "Submit" at bounding box center [149, 400] width 29 height 13
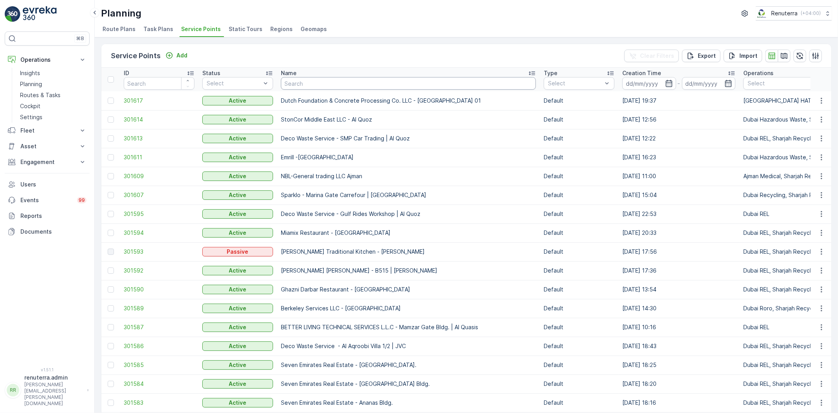
click at [317, 82] on input "text" at bounding box center [408, 83] width 255 height 13
paste input "Cost Plus Contracting LLC - [GEOGRAPHIC_DATA]"
type input "Cost Plus Contracting LLC - [GEOGRAPHIC_DATA]"
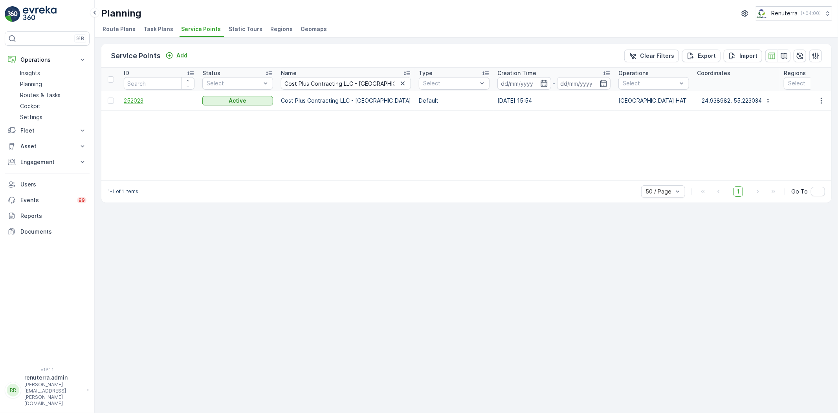
click at [132, 100] on span "252023" at bounding box center [159, 101] width 71 height 8
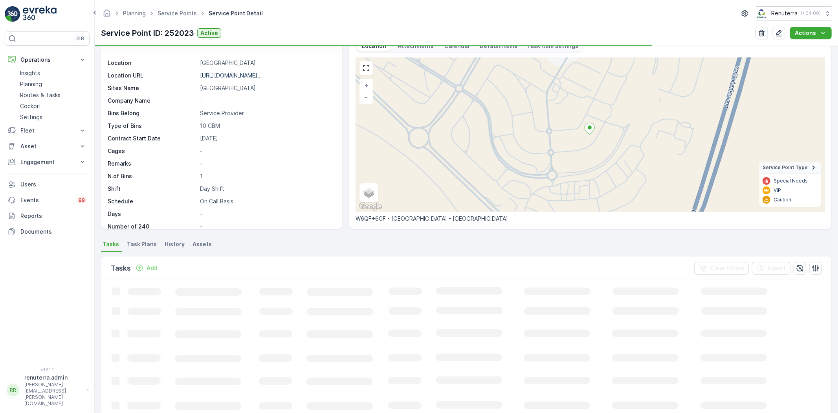
scroll to position [44, 0]
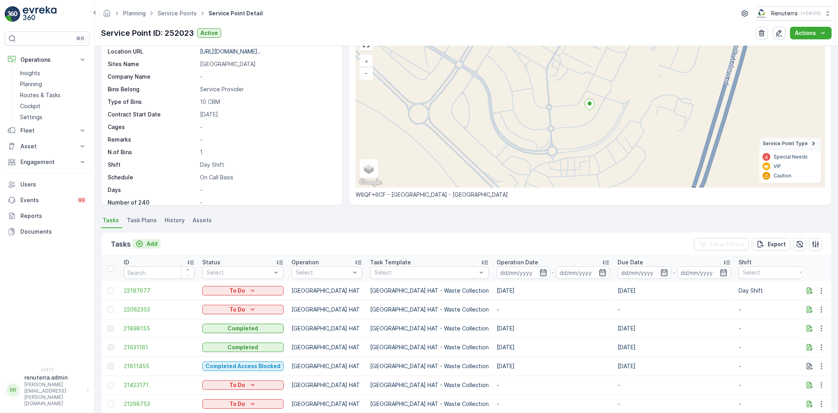
click at [149, 241] on p "Add" at bounding box center [152, 244] width 11 height 8
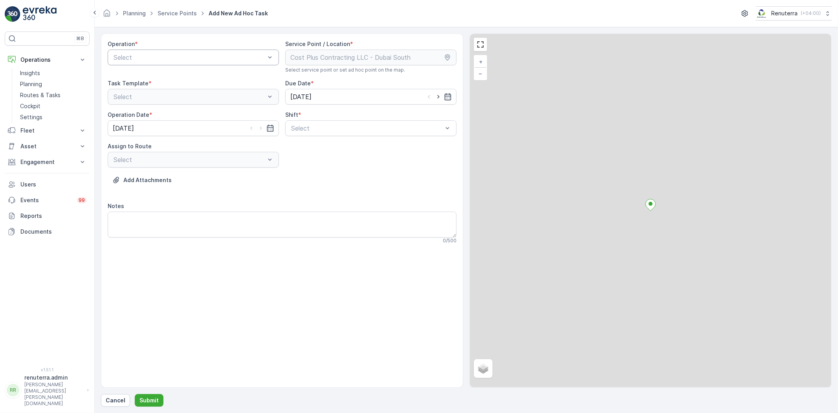
click at [167, 63] on div "Select" at bounding box center [193, 58] width 171 height 16
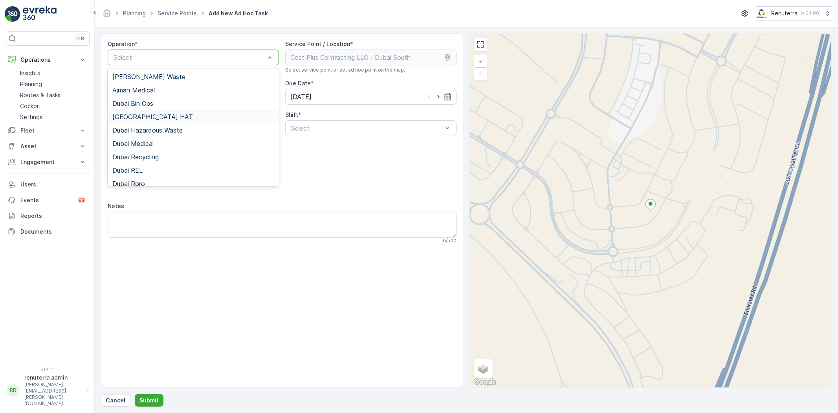
click at [145, 121] on div "[GEOGRAPHIC_DATA] HAT" at bounding box center [193, 116] width 171 height 13
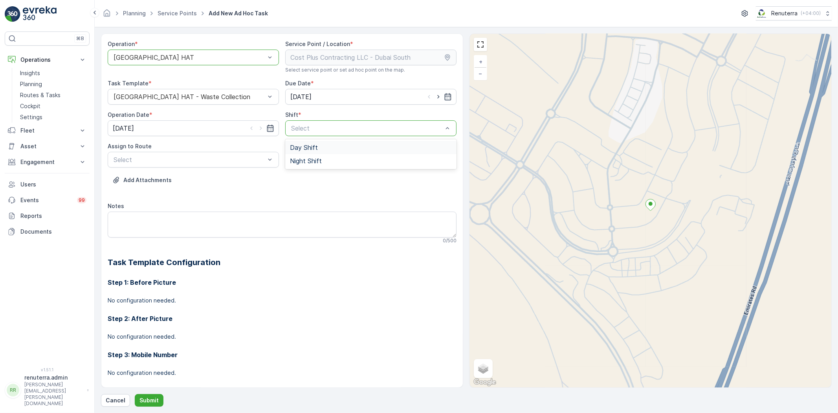
click at [328, 147] on div "Day Shift" at bounding box center [371, 147] width 162 height 7
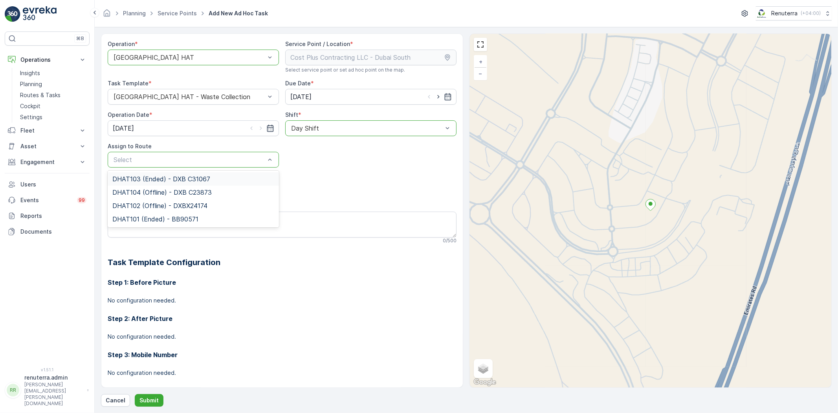
drag, startPoint x: 178, startPoint y: 156, endPoint x: 167, endPoint y: 180, distance: 25.3
click at [167, 180] on span "DHAT103 (Ended) - DXB C31067" at bounding box center [161, 178] width 98 height 7
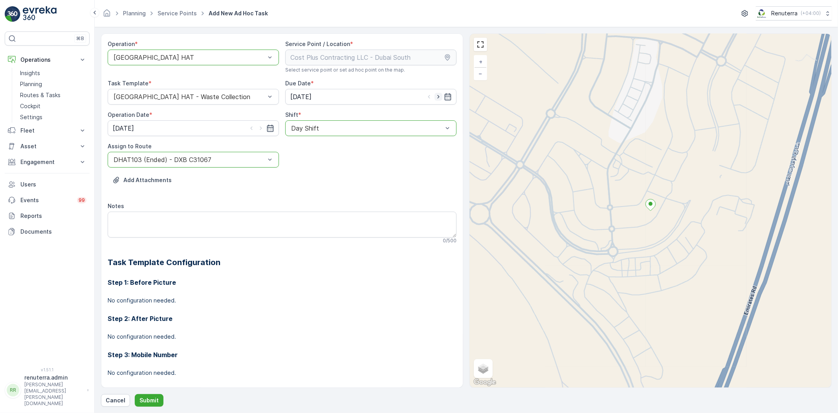
click at [437, 95] on icon "button" at bounding box center [439, 97] width 8 height 8
type input "[DATE]"
click at [257, 126] on icon "button" at bounding box center [261, 128] width 8 height 8
type input "[DATE]"
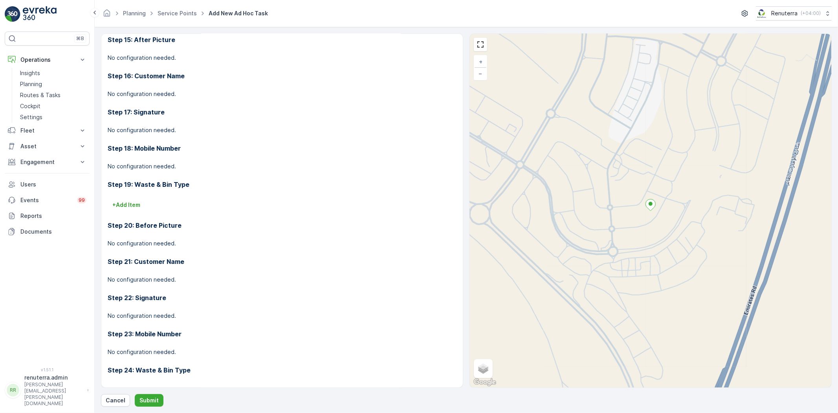
scroll to position [830, 0]
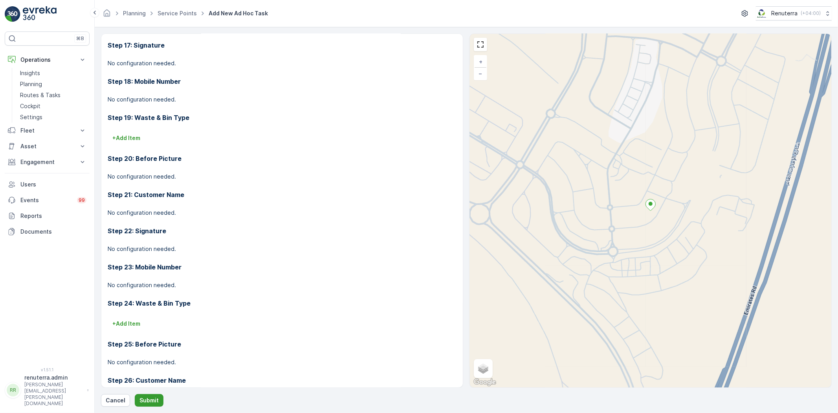
click at [147, 403] on p "Submit" at bounding box center [148, 400] width 19 height 8
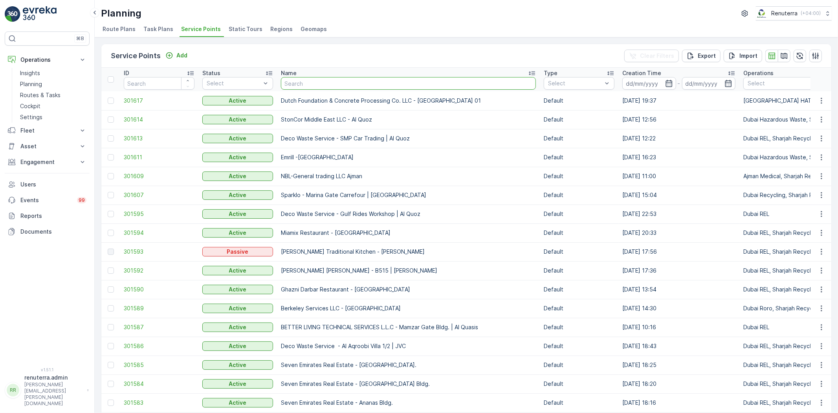
click at [299, 84] on input "text" at bounding box center [408, 83] width 255 height 13
paste input "ARABIAN CONSTRUCTION COMPANY L.L.C. - [GEOGRAPHIC_DATA]"
type input "ARABIAN CONSTRUCTION COMPANY L.L.C. - [GEOGRAPHIC_DATA]"
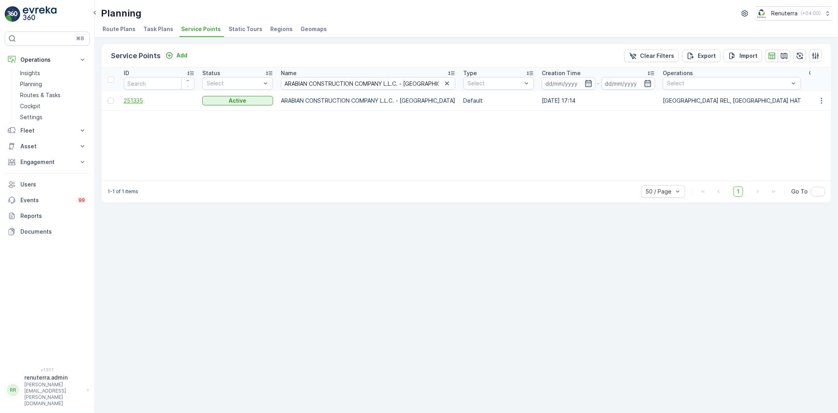
click at [140, 101] on span "251335" at bounding box center [159, 101] width 71 height 8
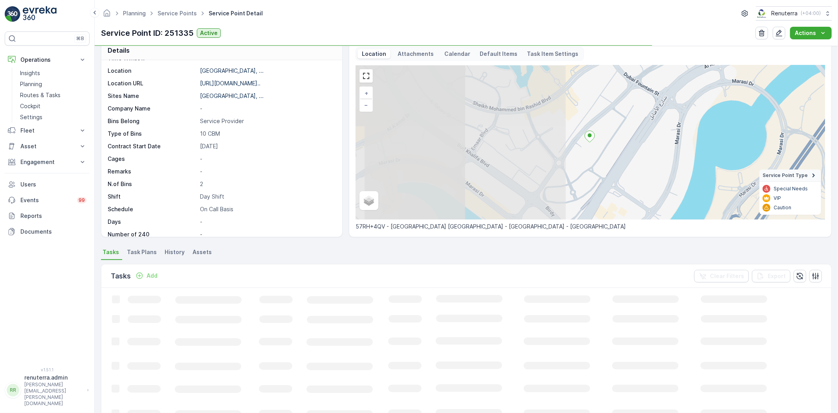
scroll to position [44, 0]
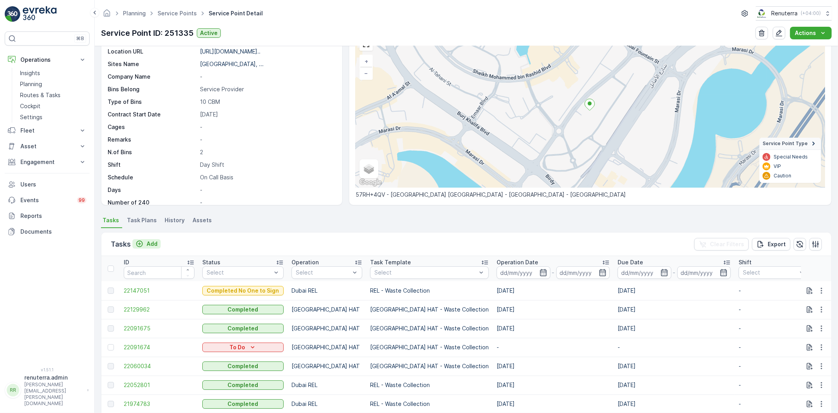
click at [150, 244] on p "Add" at bounding box center [152, 244] width 11 height 8
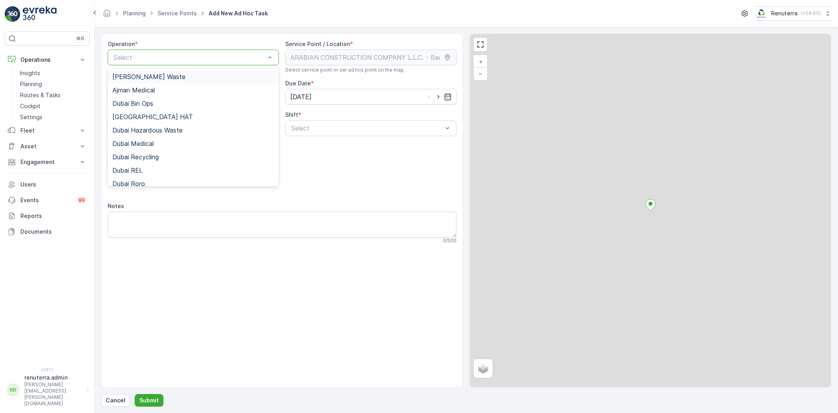
click at [156, 64] on div "Select" at bounding box center [193, 58] width 171 height 16
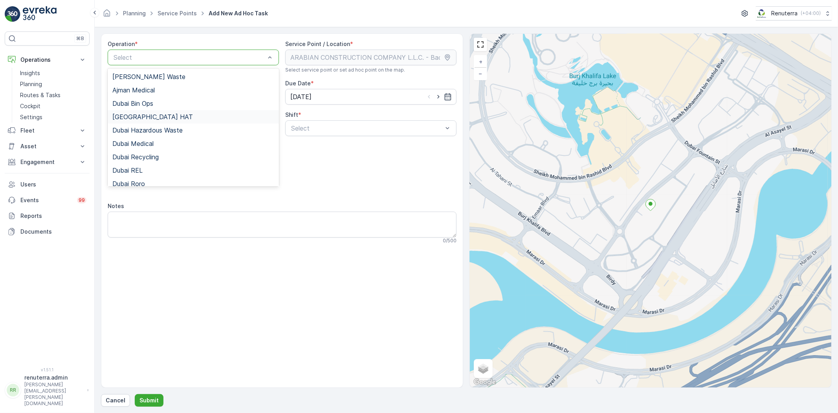
click at [144, 115] on div "[GEOGRAPHIC_DATA] HAT" at bounding box center [193, 116] width 162 height 7
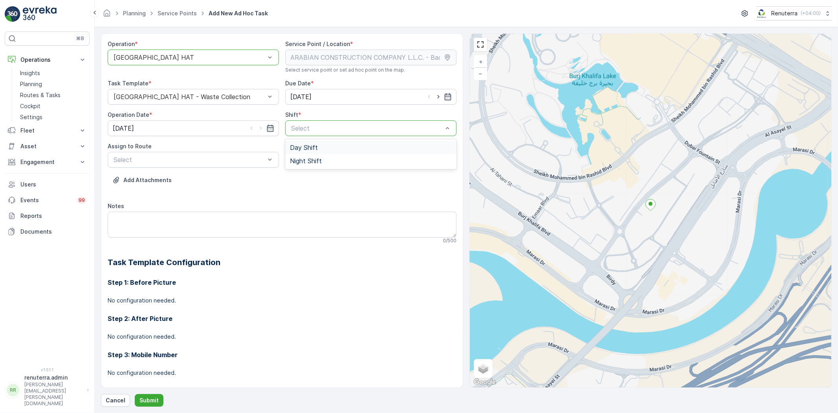
click at [309, 146] on span "Day Shift" at bounding box center [304, 147] width 28 height 7
drag, startPoint x: 191, startPoint y: 173, endPoint x: 195, endPoint y: 170, distance: 5.0
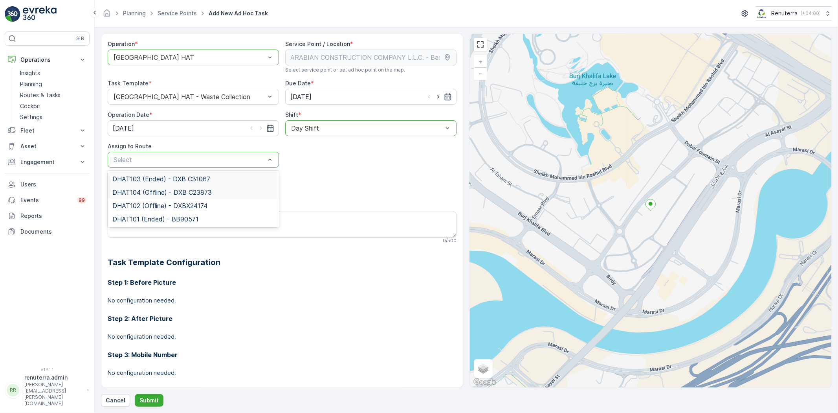
click at [185, 192] on span "DHAT104 (Offline) - DXB C23873" at bounding box center [161, 192] width 99 height 7
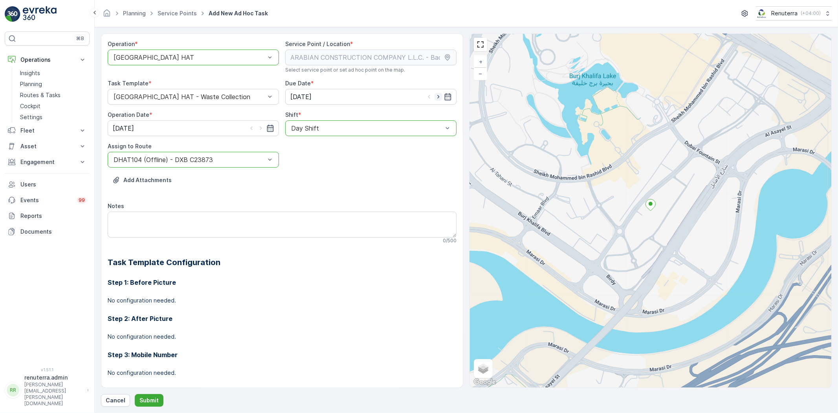
click at [437, 97] on icon "button" at bounding box center [438, 97] width 2 height 4
type input "[DATE]"
click at [260, 128] on icon "button" at bounding box center [261, 128] width 8 height 8
type input "[DATE]"
click at [143, 396] on p "Submit" at bounding box center [148, 400] width 19 height 8
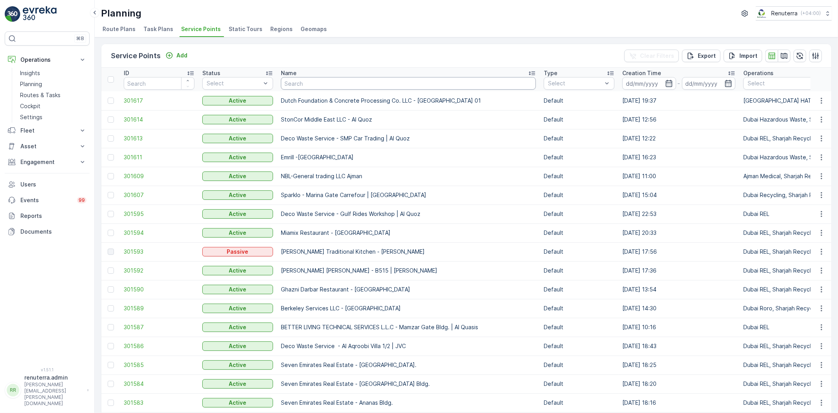
click at [296, 77] on input "text" at bounding box center [408, 83] width 255 height 13
paste input "[PERSON_NAME] Building Contracting - 115 Debris Lifting | [GEOGRAPHIC_DATA]"
type input "[PERSON_NAME] Building Contracting - 115 Debris Lifting | [GEOGRAPHIC_DATA]"
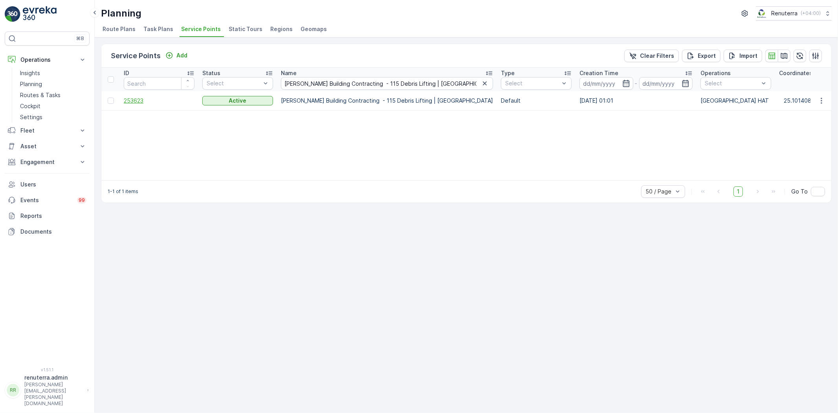
click at [142, 97] on span "253623" at bounding box center [159, 101] width 71 height 8
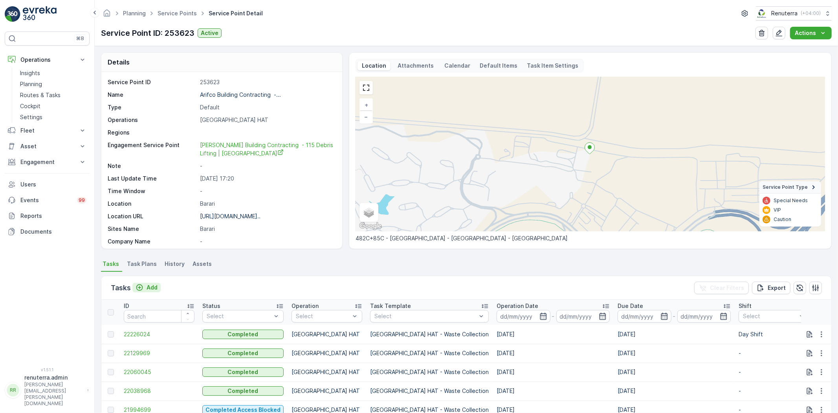
click at [143, 285] on icon "Add" at bounding box center [140, 287] width 8 height 8
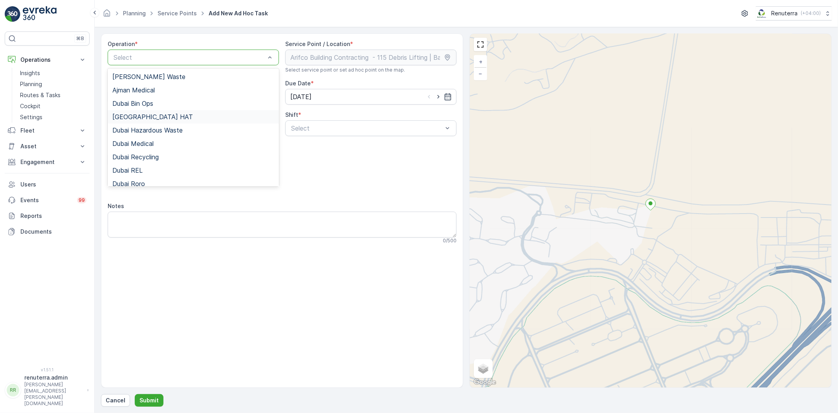
click at [148, 117] on div "[GEOGRAPHIC_DATA] HAT" at bounding box center [193, 116] width 162 height 7
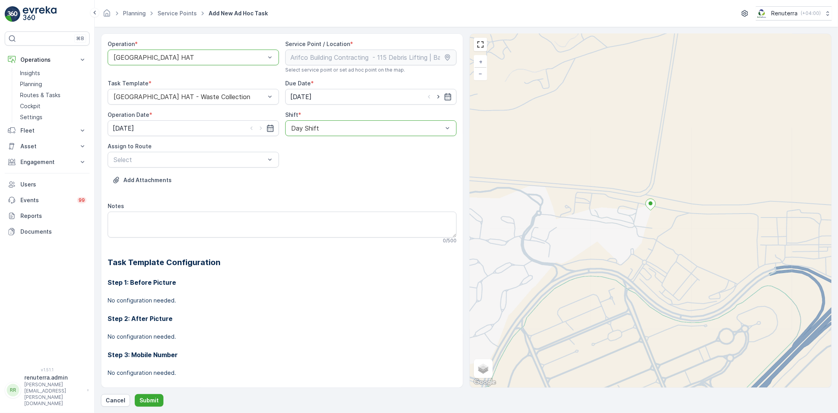
click at [178, 146] on div "Assign to Route" at bounding box center [193, 146] width 171 height 8
click at [165, 195] on span "DHAT104 (Offline) - DXB C23873" at bounding box center [161, 192] width 99 height 7
click at [437, 96] on icon "button" at bounding box center [438, 97] width 2 height 4
type input "[DATE]"
click at [263, 130] on icon "button" at bounding box center [261, 128] width 8 height 8
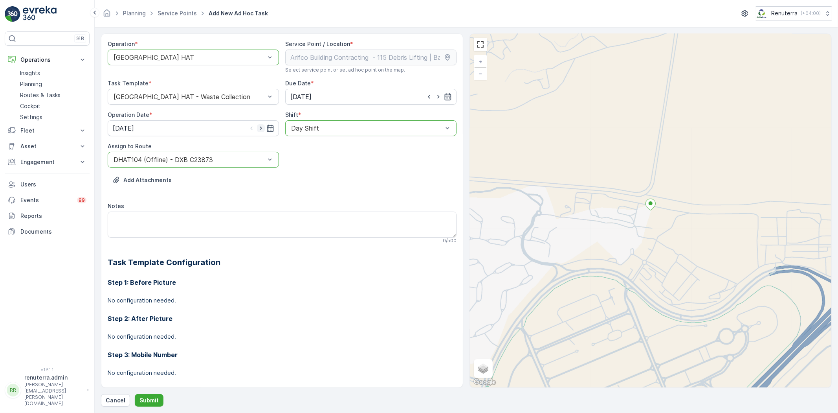
type input "[DATE]"
click at [154, 399] on p "Submit" at bounding box center [148, 400] width 19 height 8
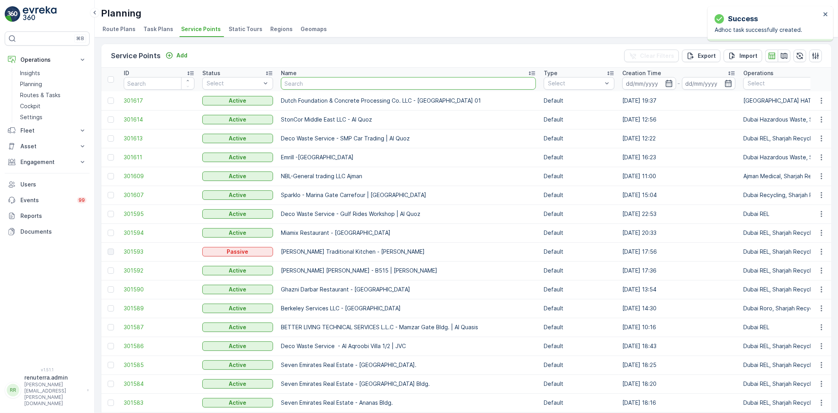
click at [333, 82] on input "text" at bounding box center [408, 83] width 255 height 13
paste input "Al Tayer Stocks (L.L.C.) - Umm Ramool"
type input "Al Tayer Stocks (L.L.C.) - Umm Ramool"
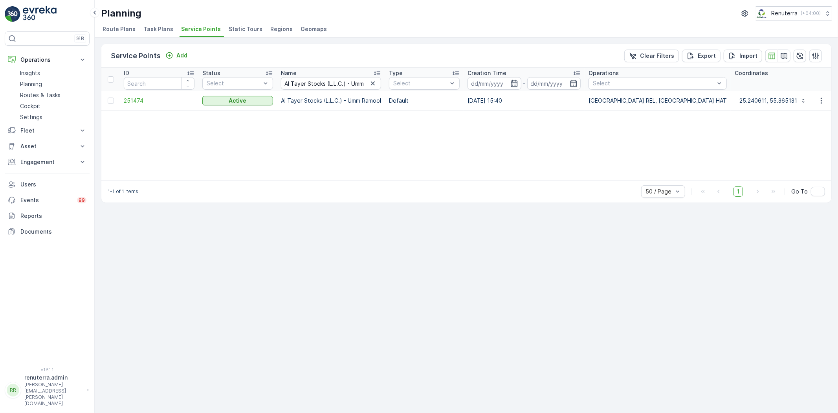
click at [139, 104] on td "251474" at bounding box center [159, 100] width 79 height 19
click at [139, 95] on td "251474" at bounding box center [159, 100] width 79 height 19
click at [135, 101] on span "251474" at bounding box center [159, 101] width 71 height 8
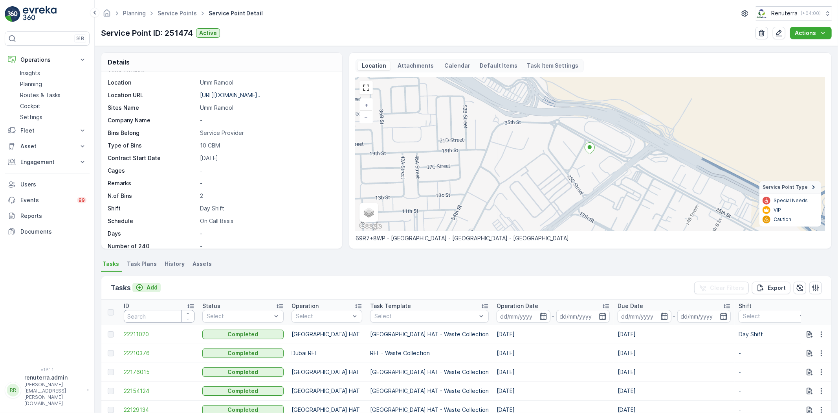
scroll to position [44, 0]
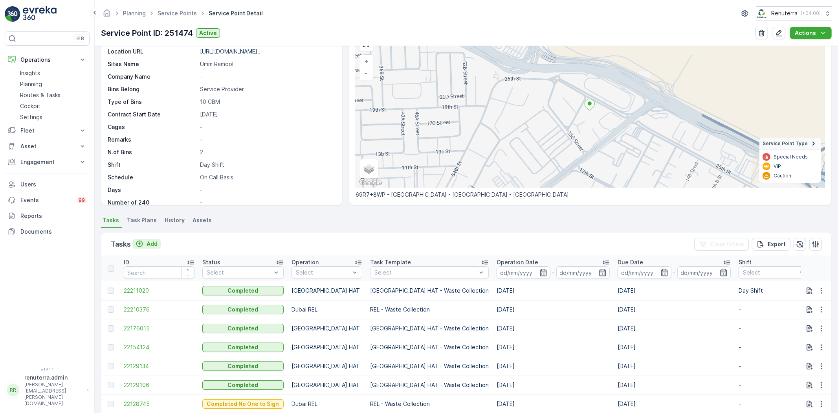
click at [152, 240] on p "Add" at bounding box center [152, 244] width 11 height 8
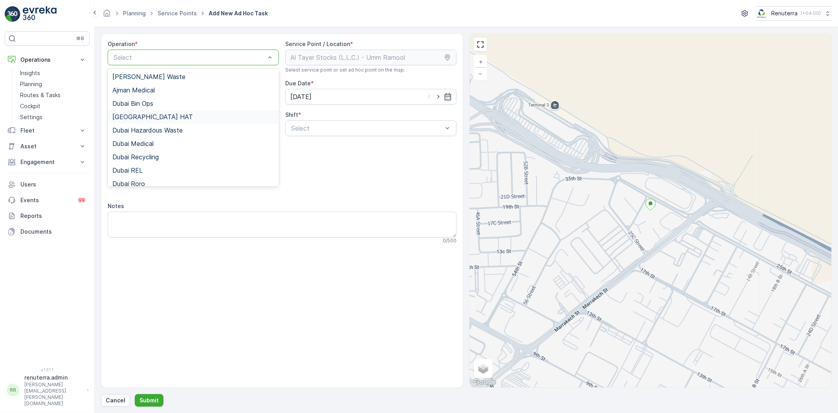
click at [138, 113] on span "[GEOGRAPHIC_DATA] HAT" at bounding box center [152, 116] width 81 height 7
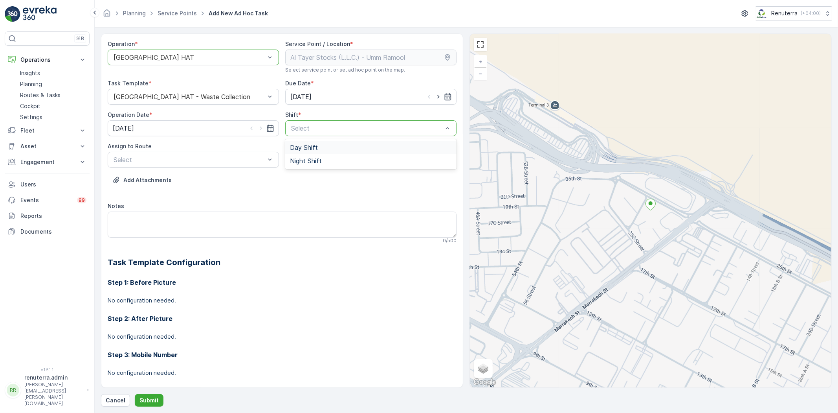
click at [313, 120] on div "Select" at bounding box center [370, 128] width 171 height 16
click at [308, 147] on span "Day Shift" at bounding box center [304, 147] width 28 height 7
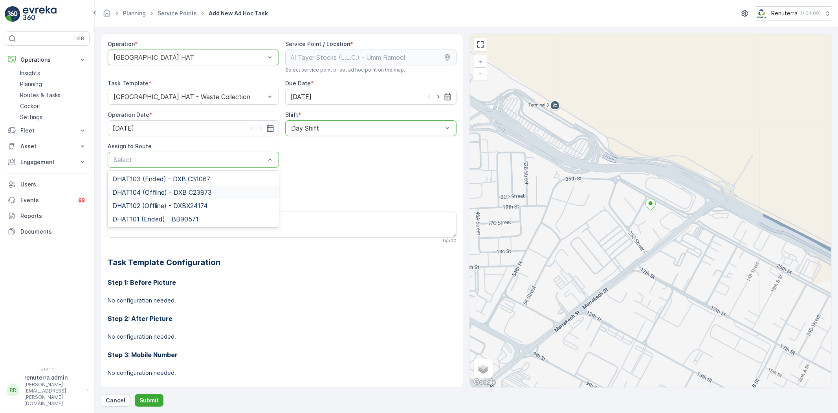
click at [180, 186] on div "DHAT104 (Offline) - DXB C23873" at bounding box center [193, 191] width 171 height 13
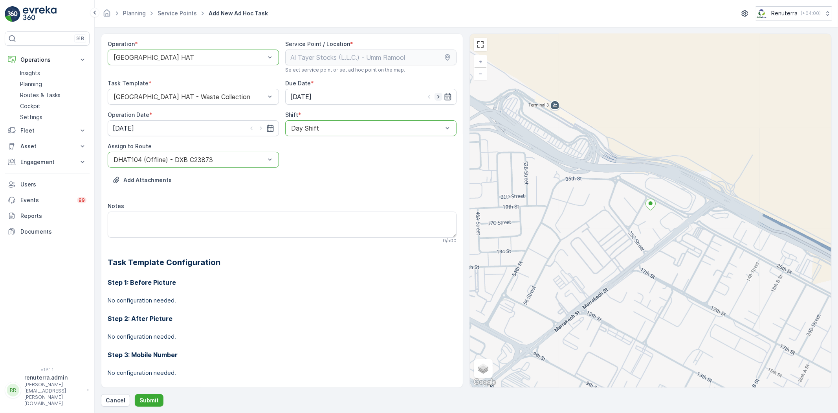
click at [435, 97] on icon "button" at bounding box center [439, 97] width 8 height 8
type input "[DATE]"
click at [257, 125] on icon "button" at bounding box center [261, 128] width 8 height 8
type input "[DATE]"
click at [150, 395] on button "Submit" at bounding box center [149, 400] width 29 height 13
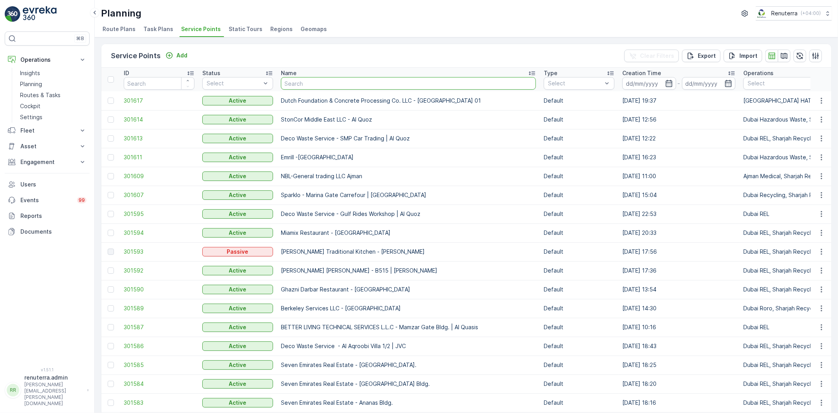
click at [323, 82] on input "text" at bounding box center [408, 83] width 255 height 13
paste input "Dubox precast products industrial LLC"
type input "Dubox precast products industrial LLC"
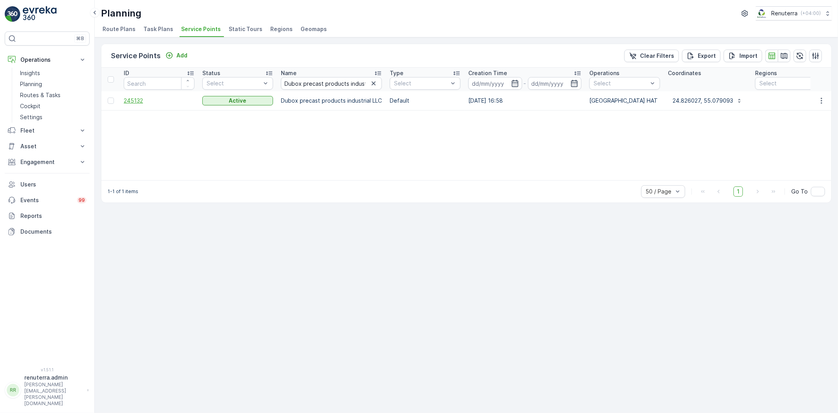
click at [138, 101] on span "245132" at bounding box center [159, 101] width 71 height 8
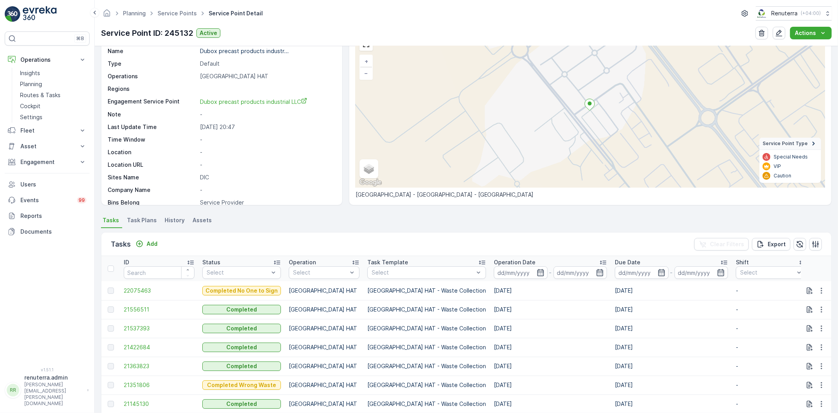
scroll to position [87, 0]
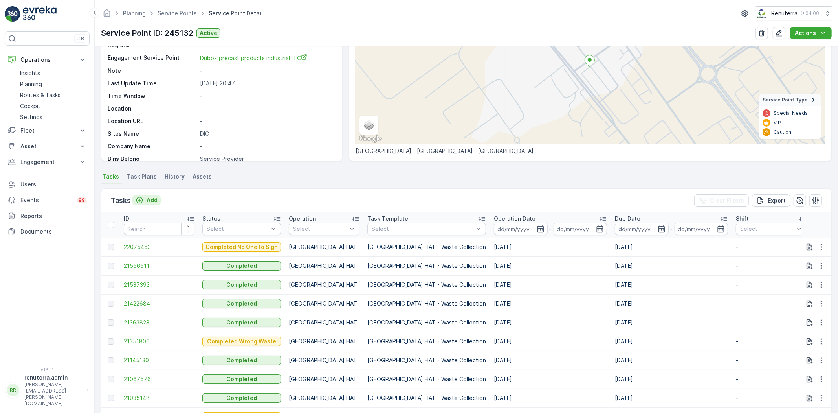
click at [148, 198] on p "Add" at bounding box center [152, 200] width 11 height 8
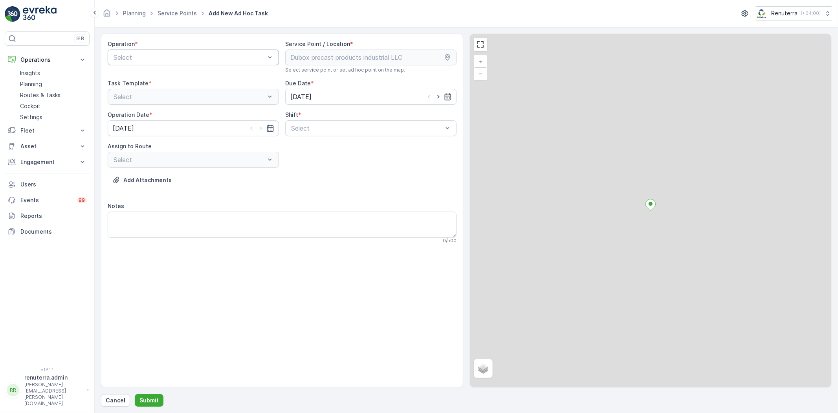
click at [161, 64] on div "Select" at bounding box center [193, 58] width 171 height 16
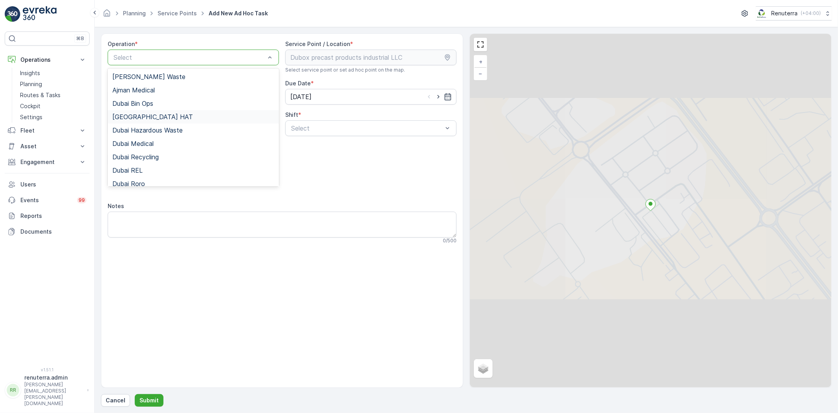
drag, startPoint x: 157, startPoint y: 115, endPoint x: 164, endPoint y: 119, distance: 7.9
click at [157, 115] on div "[GEOGRAPHIC_DATA] HAT" at bounding box center [193, 116] width 162 height 7
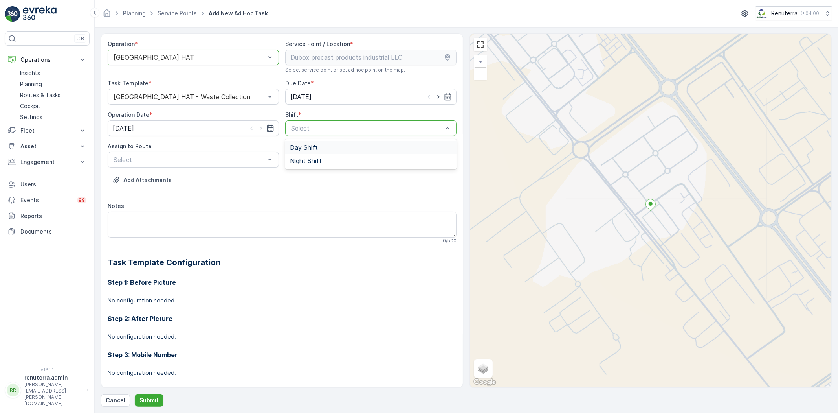
drag, startPoint x: 318, startPoint y: 143, endPoint x: 278, endPoint y: 150, distance: 41.1
click at [315, 148] on span "Day Shift" at bounding box center [304, 147] width 28 height 7
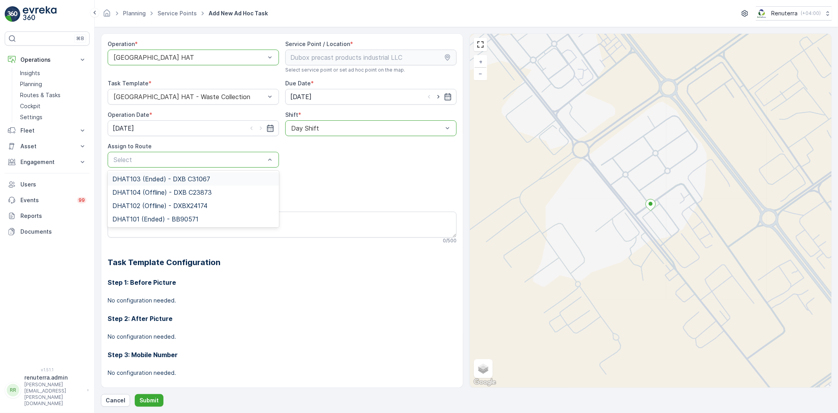
drag, startPoint x: 220, startPoint y: 160, endPoint x: 206, endPoint y: 168, distance: 16.5
click at [189, 187] on div "DHAT104 (Offline) - DXB C23873" at bounding box center [193, 191] width 171 height 13
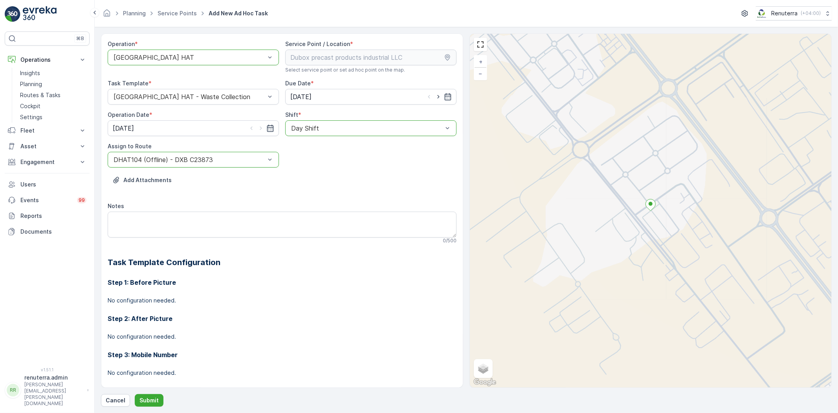
drag, startPoint x: 436, startPoint y: 94, endPoint x: 400, endPoint y: 109, distance: 39.3
click at [436, 94] on icon "button" at bounding box center [439, 97] width 8 height 8
type input "[DATE]"
click at [259, 123] on div "[DATE]" at bounding box center [193, 128] width 171 height 16
click at [259, 128] on icon "button" at bounding box center [261, 128] width 8 height 8
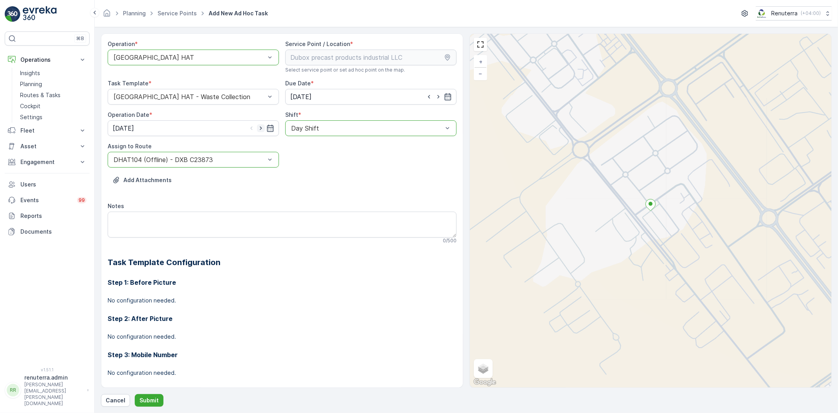
type input "[DATE]"
click at [148, 396] on p "Submit" at bounding box center [148, 400] width 19 height 8
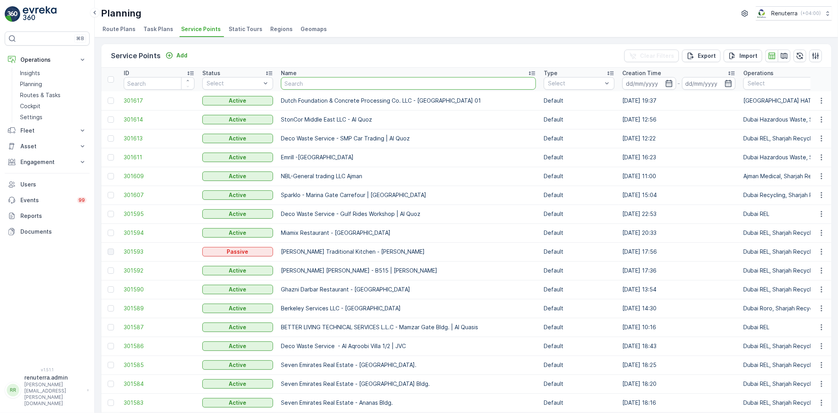
click at [323, 84] on input "text" at bounding box center [408, 83] width 255 height 13
paste input "[PERSON_NAME] Stocks (L.L.C.) - [GEOGRAPHIC_DATA] | [GEOGRAPHIC_DATA]"
type input "[PERSON_NAME] Stocks (L.L.C.) - [GEOGRAPHIC_DATA] | [GEOGRAPHIC_DATA]"
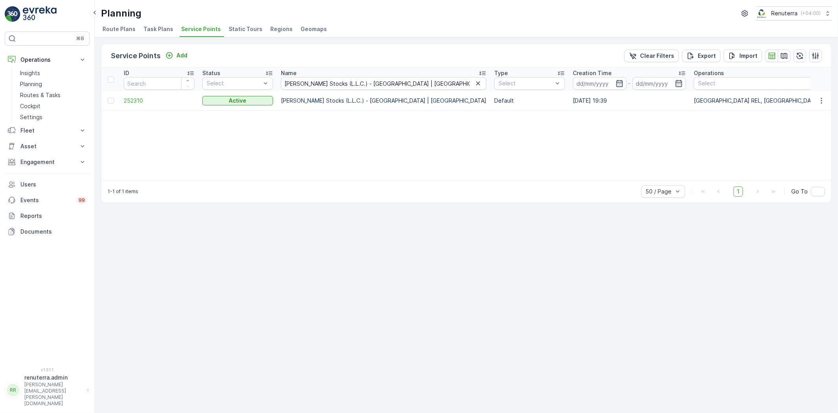
click at [128, 95] on td "252310" at bounding box center [159, 100] width 79 height 19
click at [127, 97] on span "252310" at bounding box center [159, 101] width 71 height 8
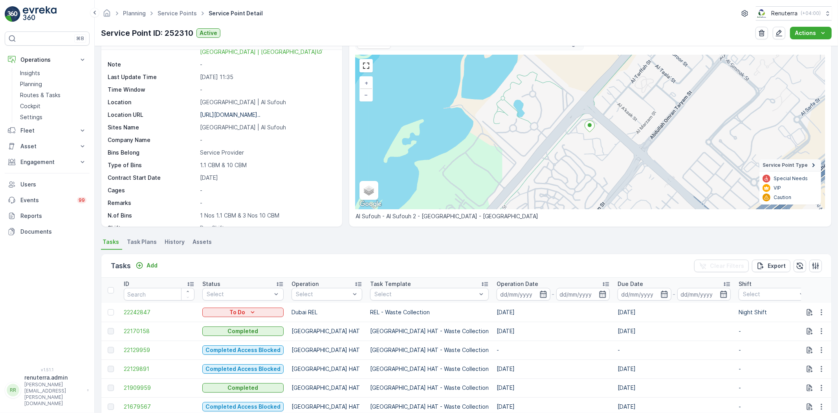
scroll to position [44, 0]
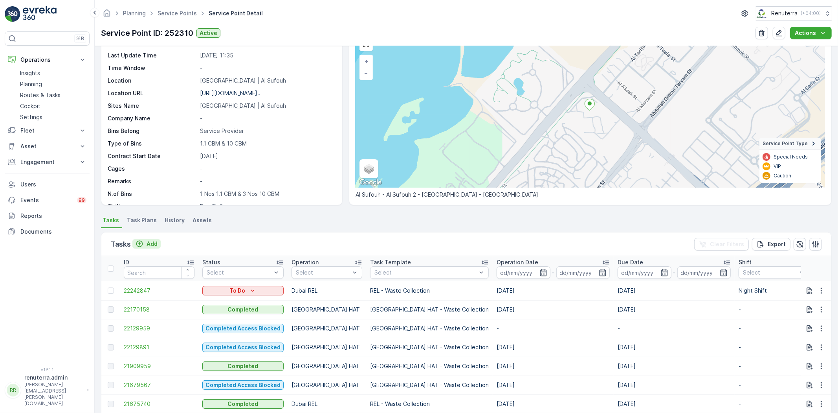
click at [155, 244] on p "Add" at bounding box center [152, 244] width 11 height 8
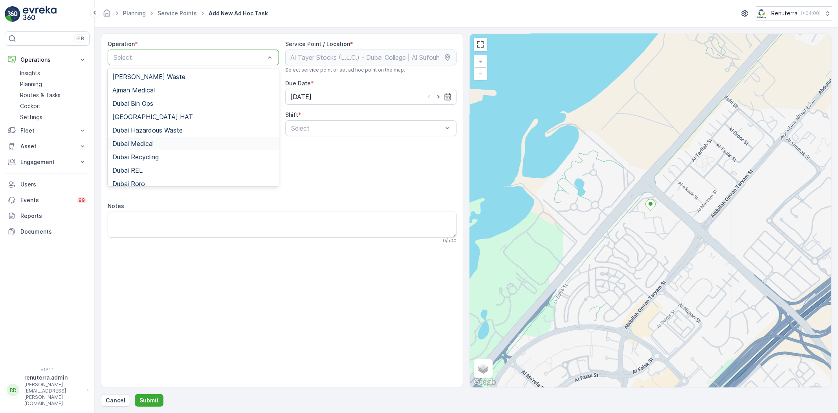
click at [157, 138] on div "Dubai Medical" at bounding box center [193, 143] width 171 height 13
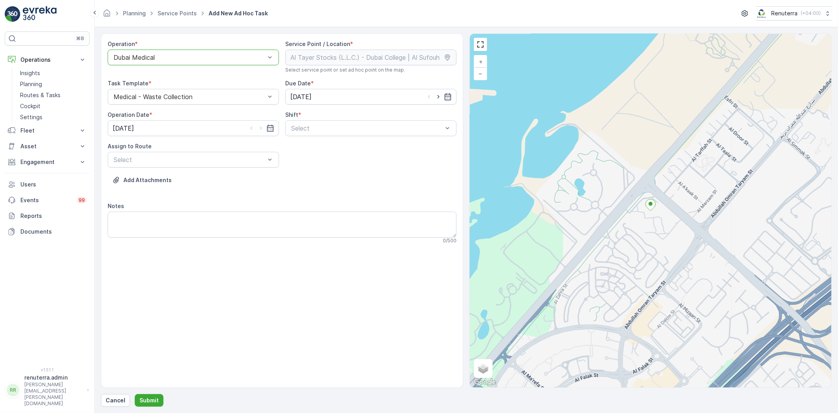
click at [170, 61] on div "Dubai Medical" at bounding box center [193, 58] width 171 height 16
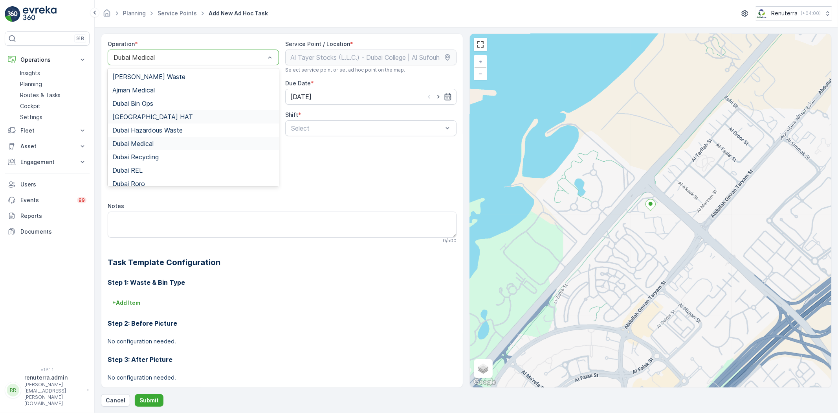
click at [156, 120] on div "[GEOGRAPHIC_DATA] HAT" at bounding box center [193, 116] width 171 height 13
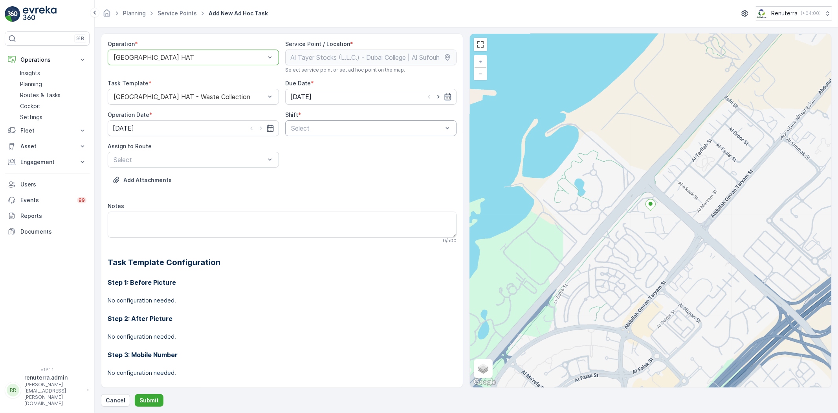
click at [308, 134] on div "Select" at bounding box center [370, 128] width 171 height 16
click at [306, 149] on span "Day Shift" at bounding box center [304, 147] width 28 height 7
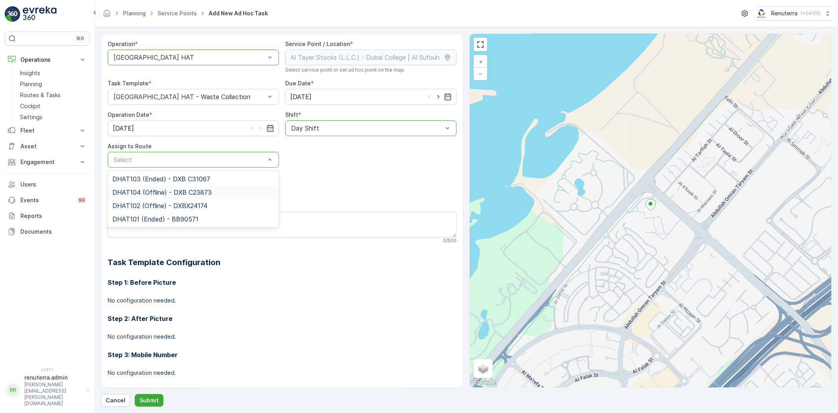
click at [198, 189] on span "DHAT104 (Offline) - DXB C23873" at bounding box center [161, 192] width 99 height 7
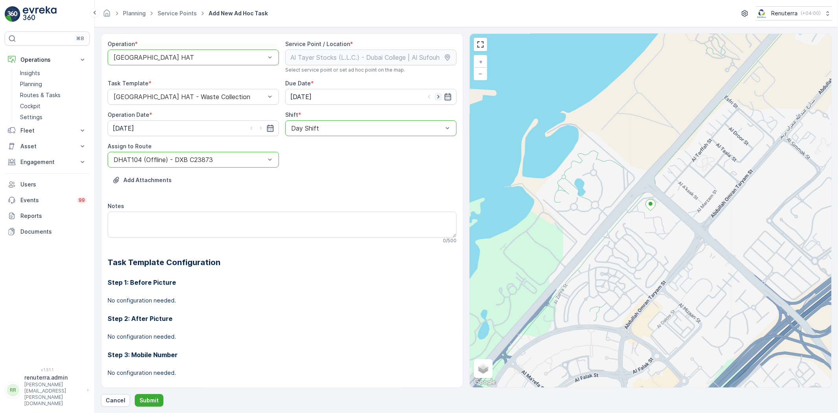
click at [438, 94] on icon "button" at bounding box center [439, 97] width 8 height 8
type input "[DATE]"
click at [262, 127] on icon "button" at bounding box center [261, 128] width 8 height 8
type input "[DATE]"
click at [152, 398] on p "Submit" at bounding box center [148, 400] width 19 height 8
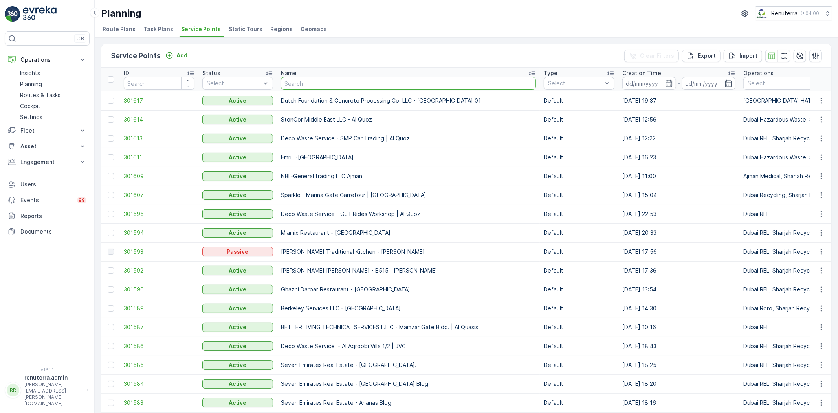
click at [316, 79] on input "text" at bounding box center [408, 83] width 255 height 13
paste input "Al Fattan Properties / [GEOGRAPHIC_DATA]"
type input "Al Fattan Properties / [GEOGRAPHIC_DATA]"
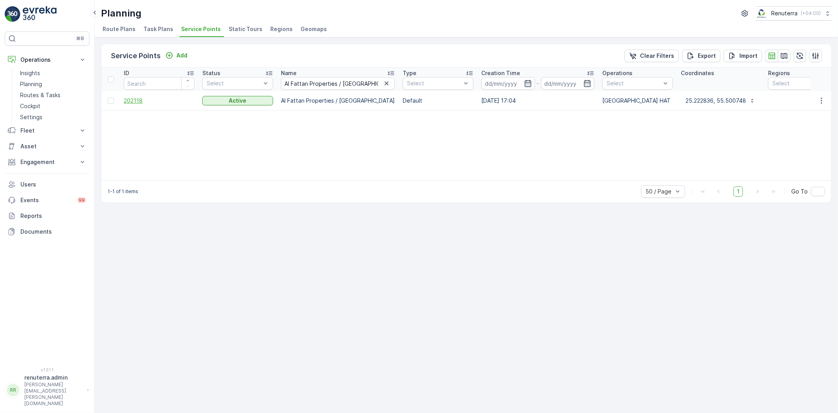
click at [139, 102] on span "202118" at bounding box center [159, 101] width 71 height 8
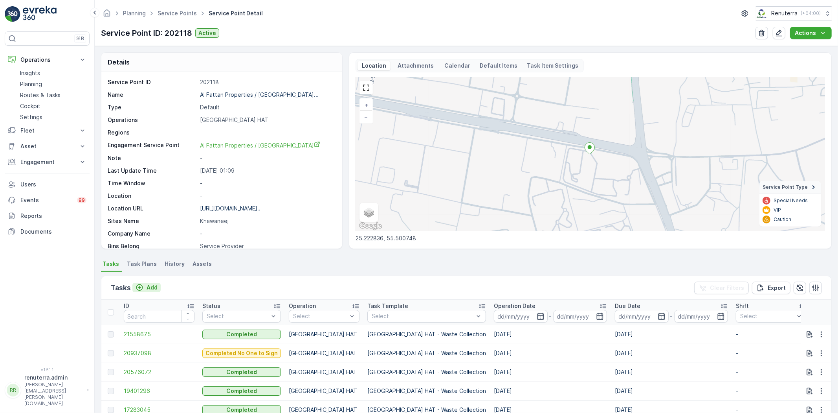
click at [154, 285] on p "Add" at bounding box center [152, 287] width 11 height 8
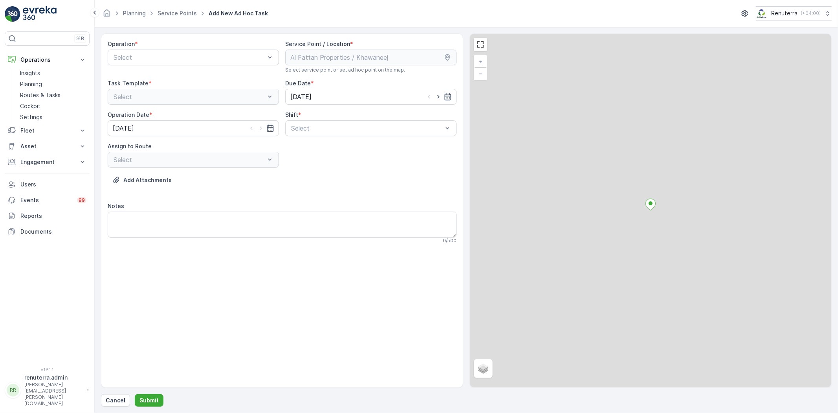
click at [127, 155] on div "Select" at bounding box center [193, 160] width 171 height 16
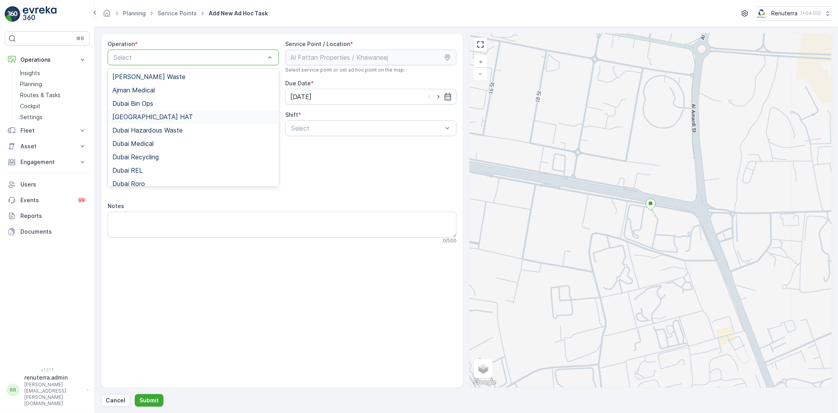
click at [139, 118] on span "[GEOGRAPHIC_DATA] HAT" at bounding box center [152, 116] width 81 height 7
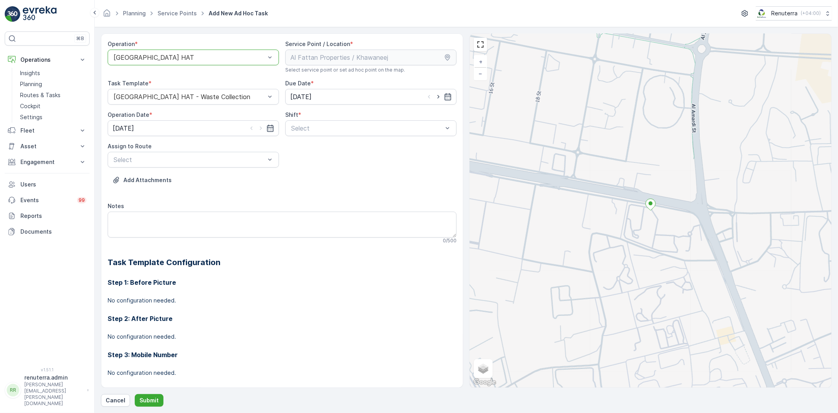
click at [311, 150] on span "Day Shift" at bounding box center [304, 147] width 28 height 7
drag, startPoint x: 437, startPoint y: 99, endPoint x: 333, endPoint y: 139, distance: 111.7
click at [437, 99] on icon "button" at bounding box center [439, 97] width 8 height 8
type input "[DATE]"
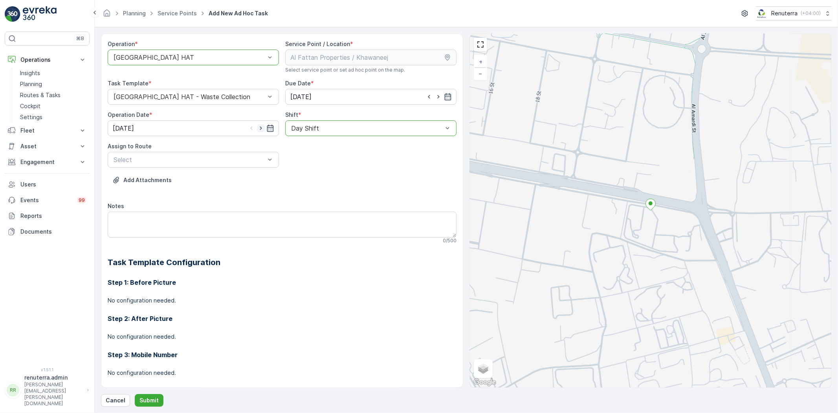
click at [260, 128] on icon "button" at bounding box center [261, 128] width 8 height 8
type input "[DATE]"
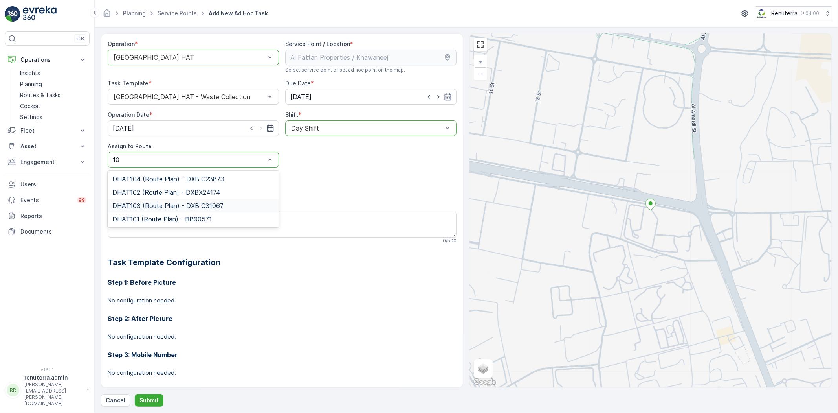
type input "105"
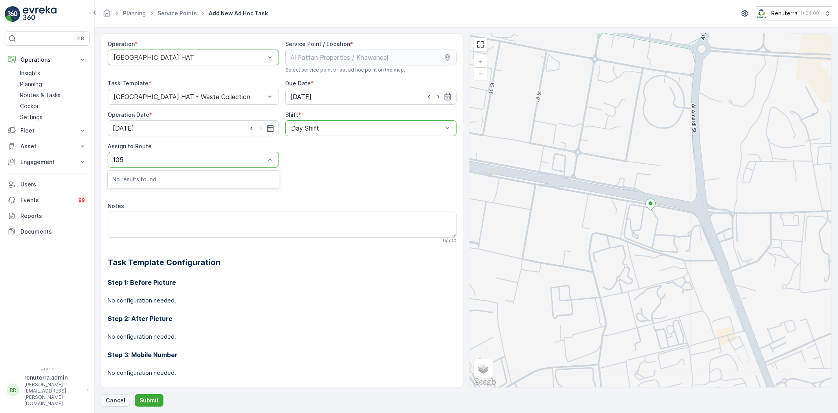
click at [121, 401] on p "Cancel" at bounding box center [116, 400] width 20 height 8
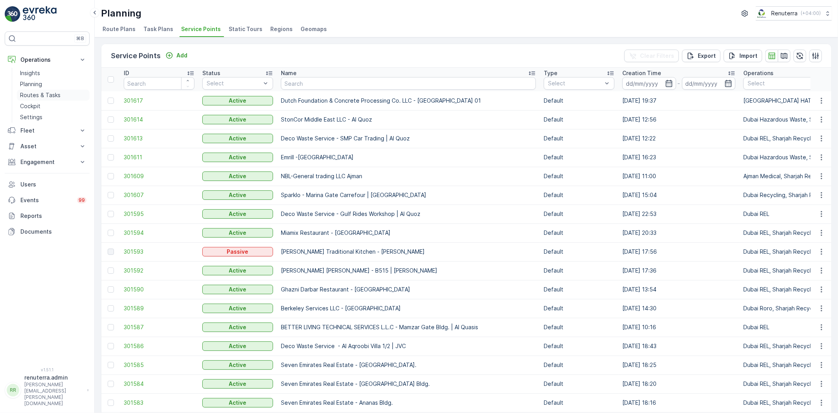
click at [40, 90] on link "Routes & Tasks" at bounding box center [53, 95] width 73 height 11
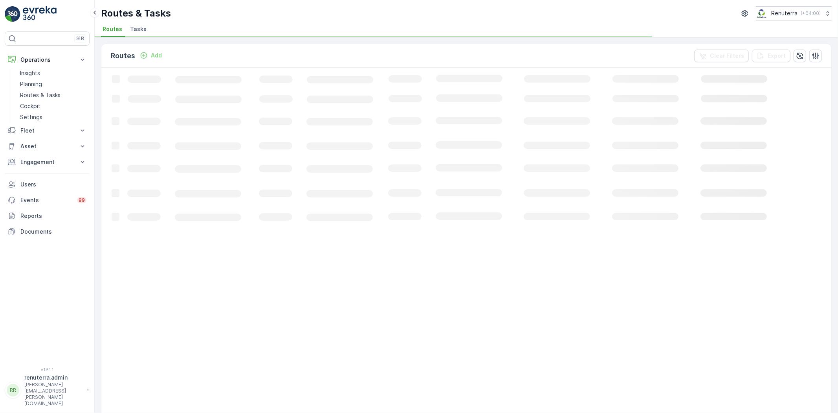
click at [150, 54] on div "Add" at bounding box center [151, 55] width 22 height 8
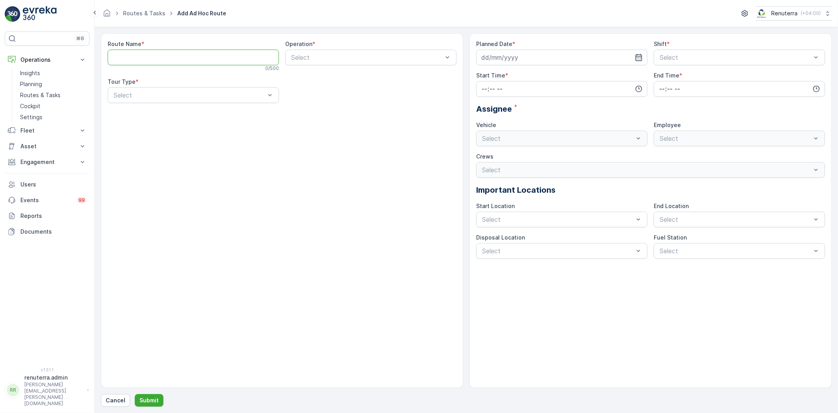
click at [156, 59] on Name "Route Name" at bounding box center [193, 58] width 171 height 16
type Name "DHAT105"
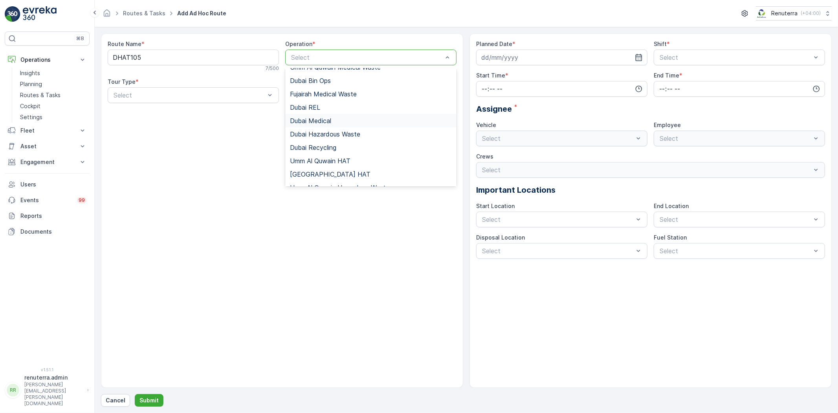
scroll to position [87, 0]
click at [330, 111] on div "[GEOGRAPHIC_DATA] HAT" at bounding box center [371, 109] width 162 height 7
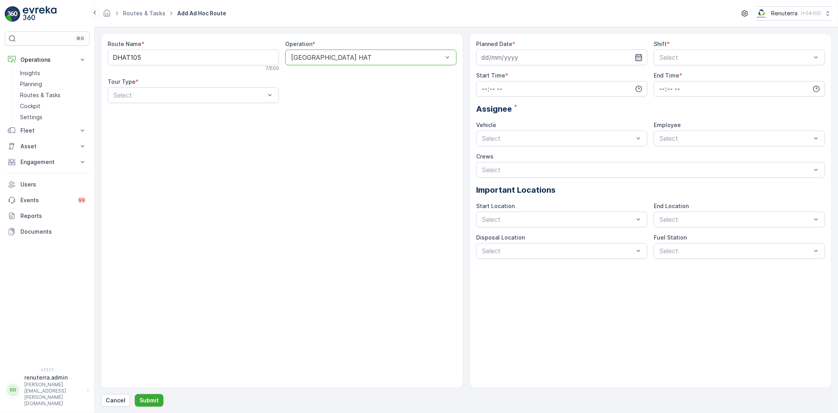
click at [642, 55] on icon "button" at bounding box center [639, 57] width 7 height 7
click at [517, 123] on div "7" at bounding box center [518, 123] width 13 height 13
type input "[DATE]"
click at [712, 76] on div "Day Shift" at bounding box center [740, 76] width 162 height 7
click at [588, 92] on input "time" at bounding box center [561, 89] width 171 height 16
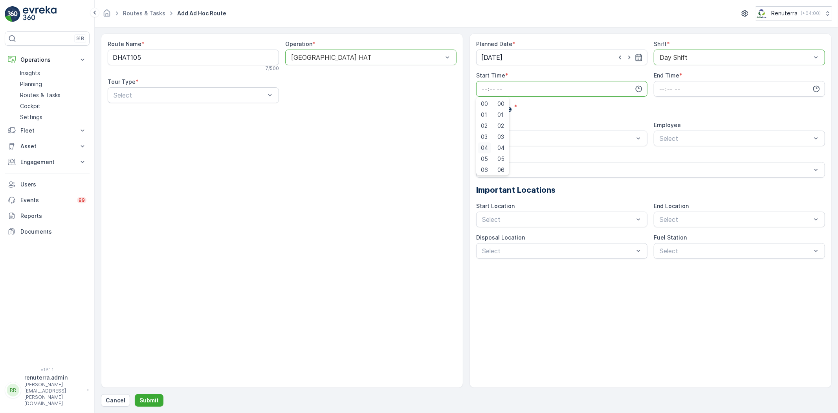
scroll to position [44, 0]
click at [484, 138] on span "07" at bounding box center [484, 137] width 7 height 8
type input "07:00"
click at [745, 88] on input "time" at bounding box center [739, 89] width 171 height 16
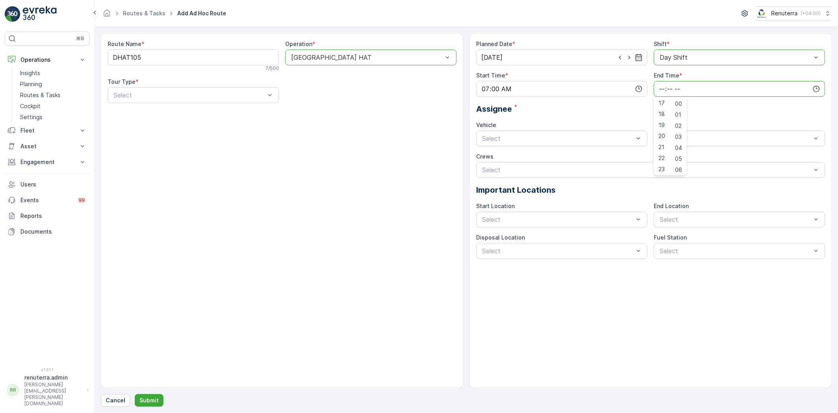
click at [660, 136] on span "20" at bounding box center [662, 136] width 7 height 8
type input "20:00"
click at [716, 113] on div "Assignee *" at bounding box center [650, 109] width 349 height 12
click at [550, 133] on div "Select" at bounding box center [561, 138] width 171 height 16
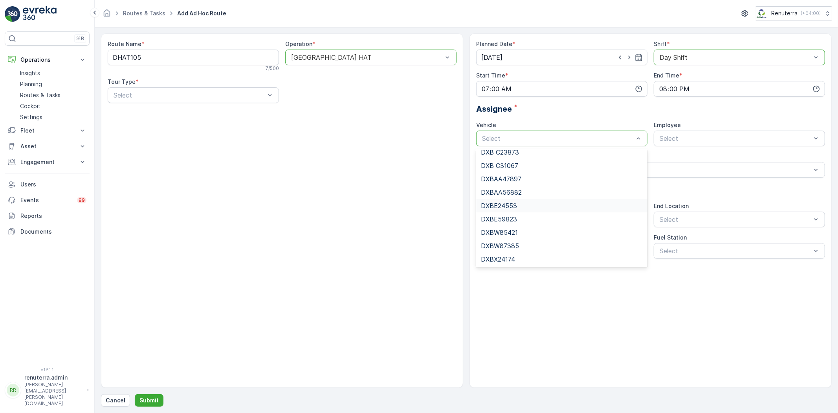
scroll to position [0, 0]
click at [514, 249] on span "DXBE59823" at bounding box center [499, 251] width 36 height 7
drag, startPoint x: 681, startPoint y: 130, endPoint x: 679, endPoint y: 136, distance: 6.6
click at [680, 134] on div "Employee Select" at bounding box center [739, 133] width 171 height 25
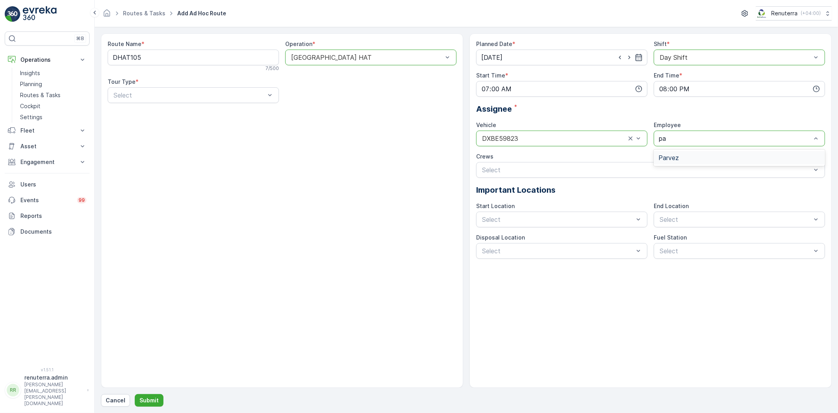
type input "par"
click at [686, 153] on div "Parvez" at bounding box center [739, 157] width 171 height 13
click at [527, 242] on div "Start/End Location" at bounding box center [561, 238] width 171 height 13
click at [703, 225] on div "Select" at bounding box center [739, 219] width 171 height 16
click at [684, 240] on span "Start/End Location" at bounding box center [687, 238] width 57 height 7
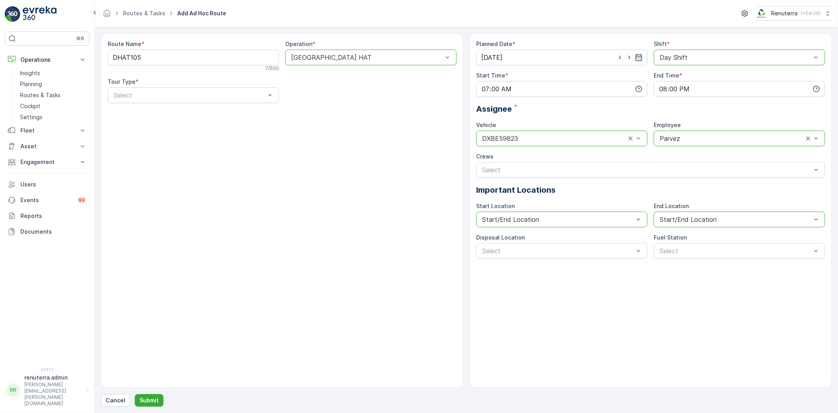
click at [553, 259] on div "Planned Date * [DATE] Shift * option Day Shift, selected. Day Shift Start Time …" at bounding box center [651, 210] width 362 height 354
click at [539, 256] on div "Select" at bounding box center [561, 251] width 171 height 16
click at [511, 266] on span "Al Qusais landfill" at bounding box center [504, 269] width 47 height 7
click at [701, 273] on span "Dubai Fuel Supply" at bounding box center [684, 269] width 51 height 7
click at [238, 101] on div "Select" at bounding box center [193, 95] width 171 height 16
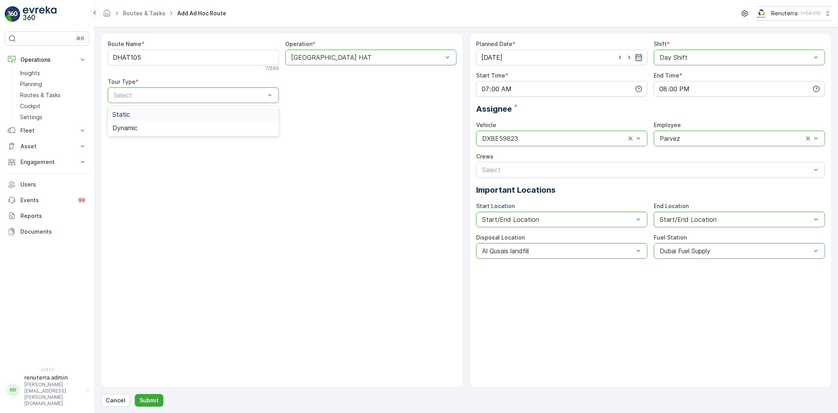
click at [237, 115] on div "Static" at bounding box center [193, 114] width 162 height 7
click at [234, 93] on div at bounding box center [189, 95] width 153 height 7
click at [218, 122] on div "Dynamic" at bounding box center [193, 127] width 171 height 13
click at [149, 397] on p "Submit" at bounding box center [148, 400] width 19 height 8
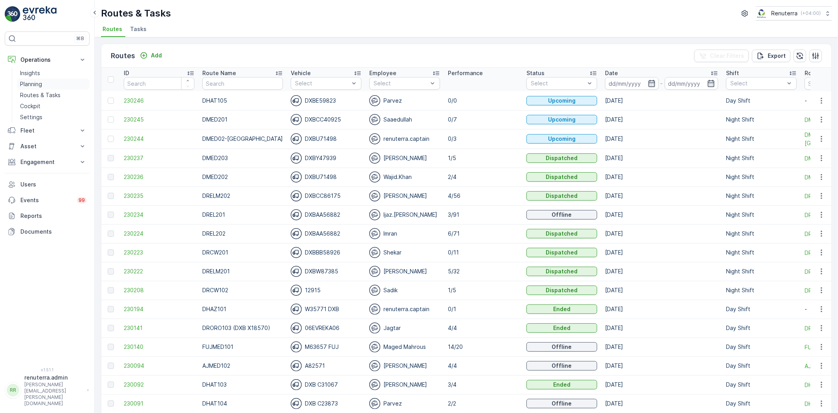
click at [40, 84] on p "Planning" at bounding box center [31, 84] width 22 height 8
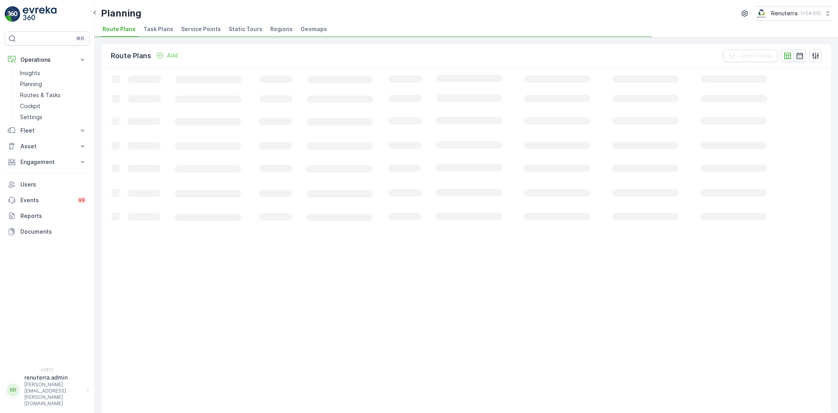
click at [206, 30] on span "Service Points" at bounding box center [201, 29] width 40 height 8
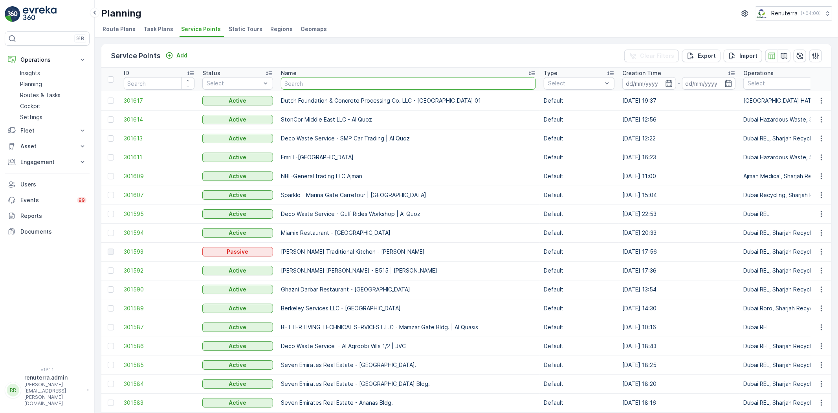
type input "Al Fattan Properties / [GEOGRAPHIC_DATA]"
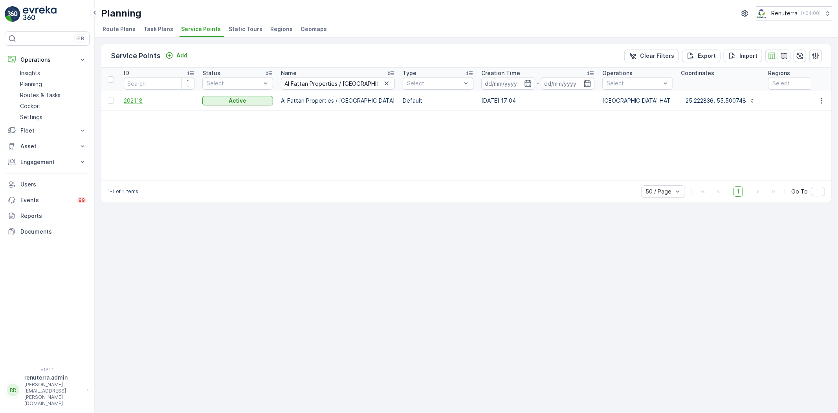
click at [134, 103] on span "202118" at bounding box center [159, 101] width 71 height 8
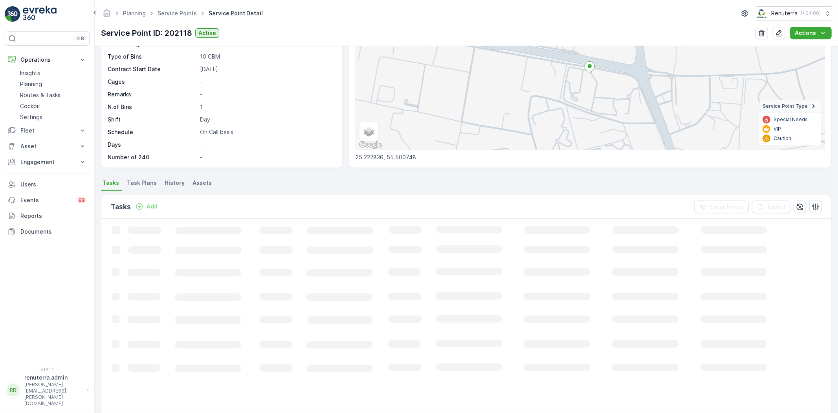
scroll to position [87, 0]
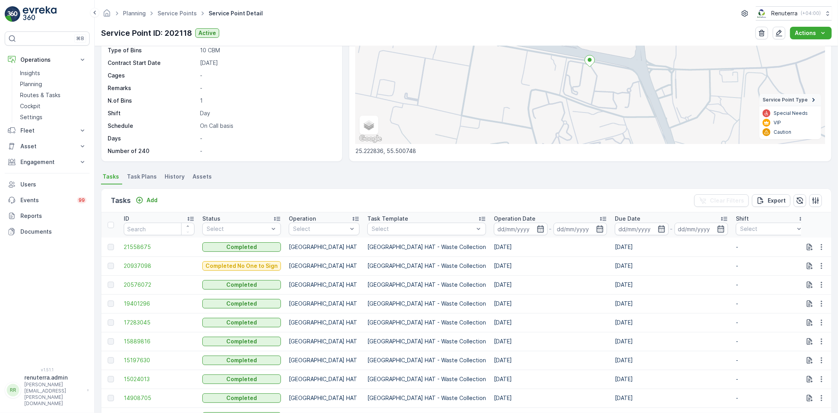
drag, startPoint x: 154, startPoint y: 188, endPoint x: 151, endPoint y: 193, distance: 5.8
click at [154, 189] on div "Tasks Add Clear Filters Export" at bounding box center [466, 201] width 730 height 24
click at [151, 193] on div "Tasks Add Clear Filters Export" at bounding box center [466, 201] width 730 height 24
click at [151, 195] on div "Tasks Add" at bounding box center [136, 200] width 50 height 11
click at [152, 198] on p "Add" at bounding box center [152, 200] width 11 height 8
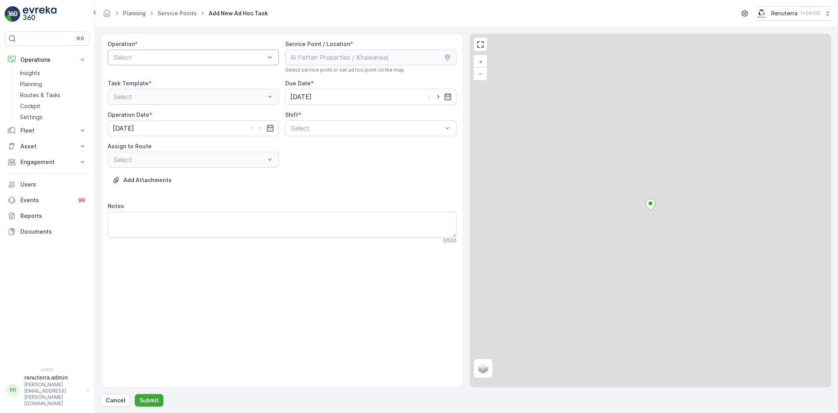
click at [176, 64] on div "Select" at bounding box center [193, 58] width 171 height 16
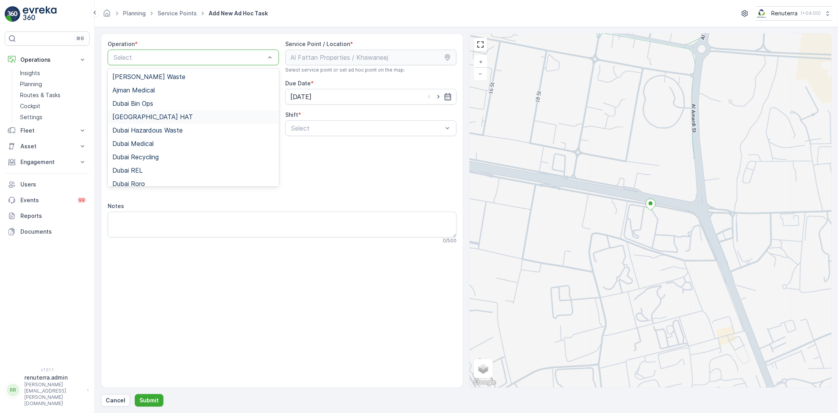
click at [159, 116] on div "[GEOGRAPHIC_DATA] HAT" at bounding box center [193, 116] width 162 height 7
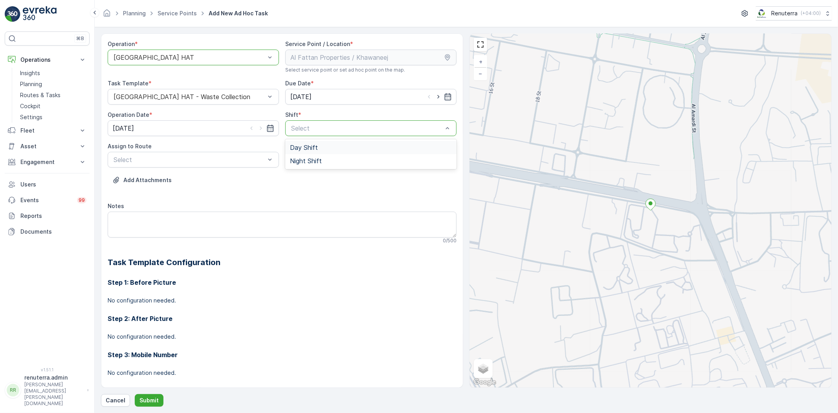
drag, startPoint x: 434, startPoint y: 98, endPoint x: 422, endPoint y: 109, distance: 16.4
click at [435, 97] on icon "button" at bounding box center [439, 97] width 8 height 8
type input "[DATE]"
drag, startPoint x: 325, startPoint y: 143, endPoint x: 320, endPoint y: 147, distance: 6.4
click at [325, 142] on div "Day Shift" at bounding box center [370, 147] width 171 height 13
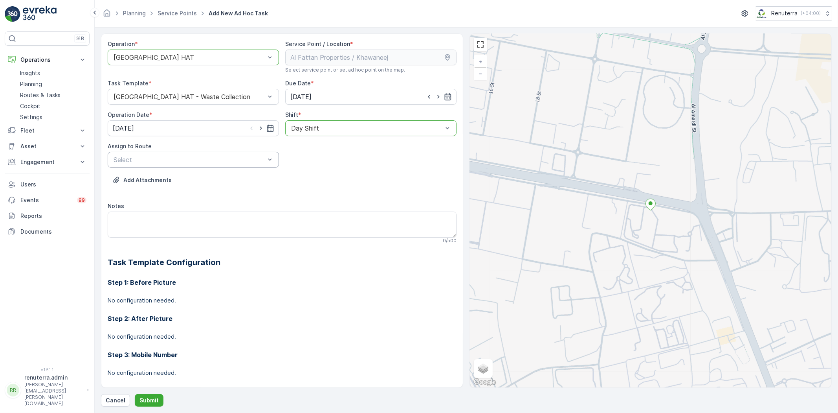
click at [186, 167] on div "Select" at bounding box center [193, 160] width 171 height 16
type input "105"
drag, startPoint x: 461, startPoint y: 57, endPoint x: 458, endPoint y: 72, distance: 15.1
click at [458, 72] on div "Operation * option [GEOGRAPHIC_DATA] HAT, selected. [GEOGRAPHIC_DATA] HAT Servi…" at bounding box center [282, 210] width 362 height 354
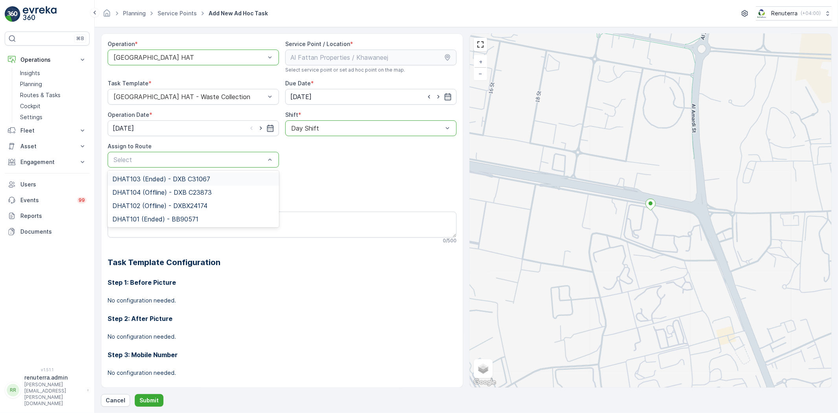
click at [38, 93] on p "Routes & Tasks" at bounding box center [40, 95] width 40 height 8
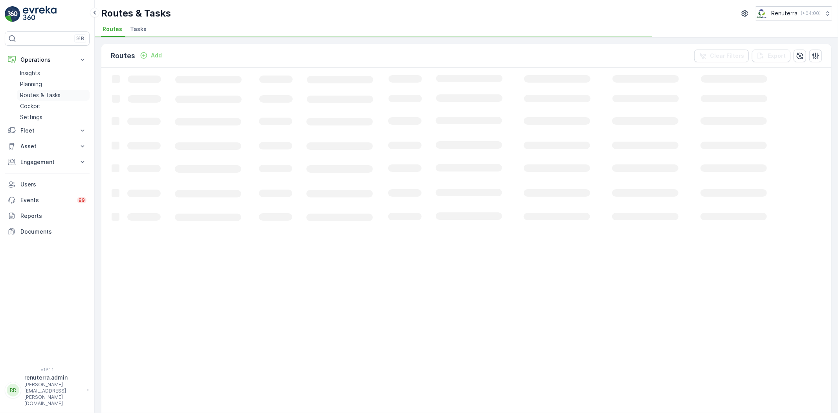
click at [45, 94] on p "Routes & Tasks" at bounding box center [40, 95] width 40 height 8
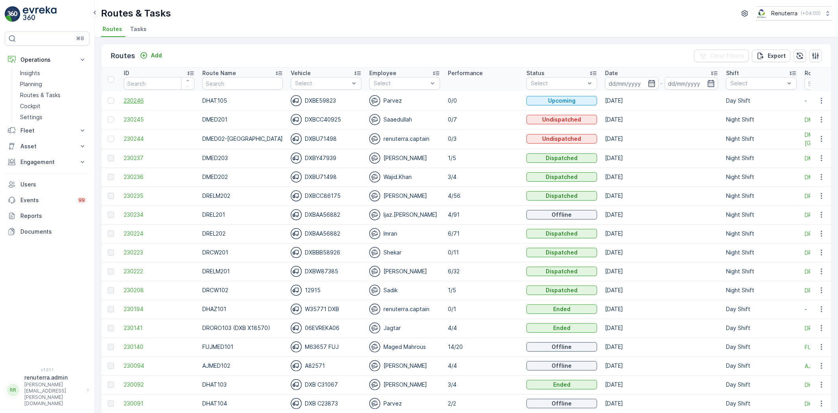
click at [133, 99] on span "230246" at bounding box center [159, 101] width 71 height 8
click at [130, 98] on span "230246" at bounding box center [159, 101] width 71 height 8
click at [48, 99] on p "Routes & Tasks" at bounding box center [40, 95] width 40 height 8
click at [41, 79] on link "Planning" at bounding box center [53, 84] width 73 height 11
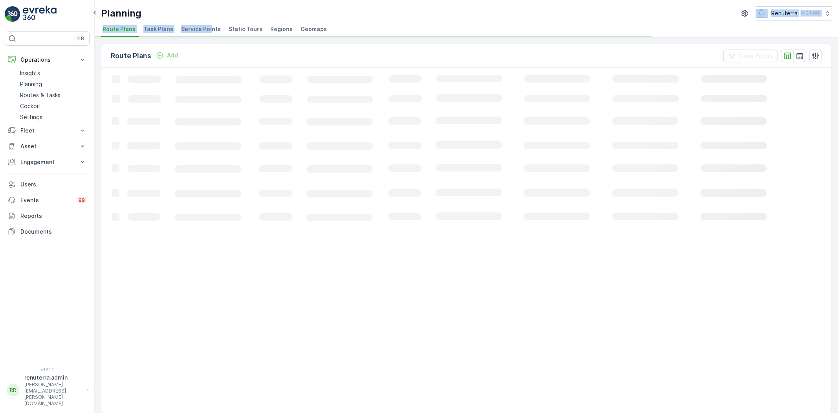
click at [209, 22] on div "Planning Renuterra ( +04:00 ) Route Plans Task Plans Service Points Static Tour…" at bounding box center [466, 18] width 743 height 37
click at [206, 24] on li "Service Points" at bounding box center [202, 30] width 44 height 13
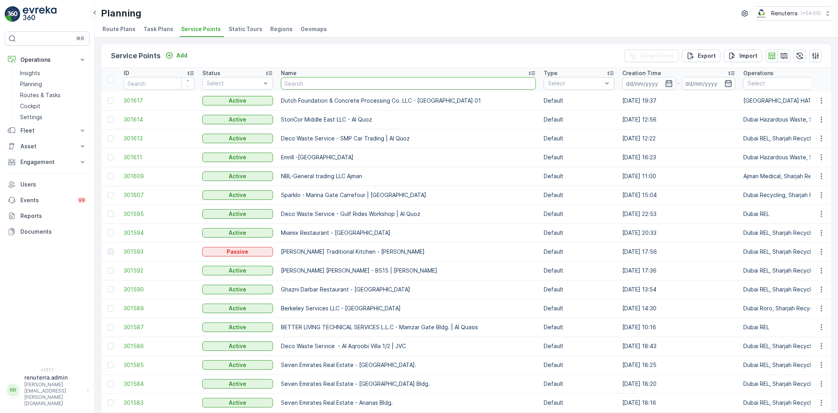
type input "Al Fattan Properties / [GEOGRAPHIC_DATA]"
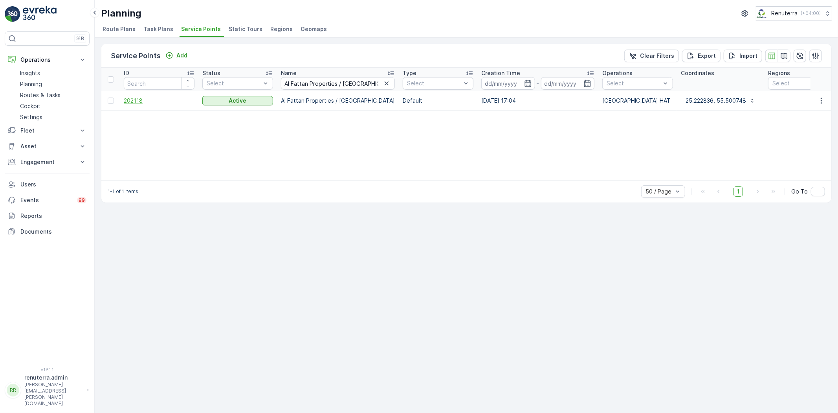
click at [131, 103] on span "202118" at bounding box center [159, 101] width 71 height 8
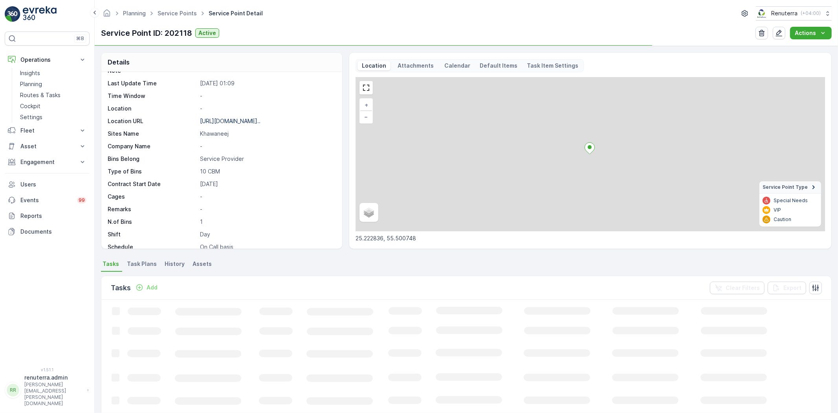
scroll to position [121, 0]
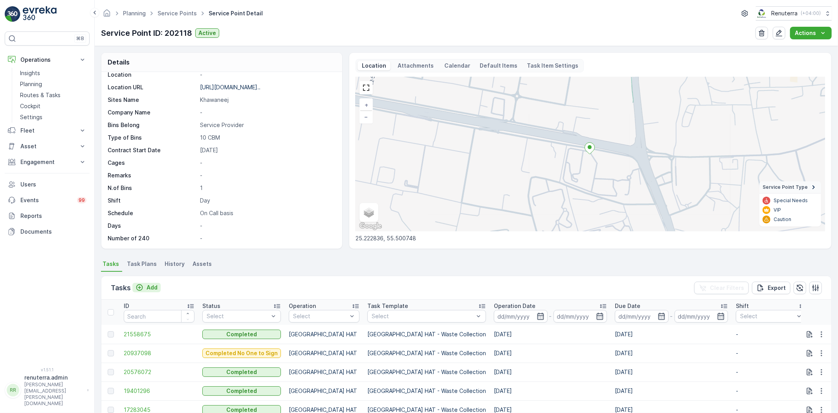
click at [153, 288] on p "Add" at bounding box center [152, 287] width 11 height 8
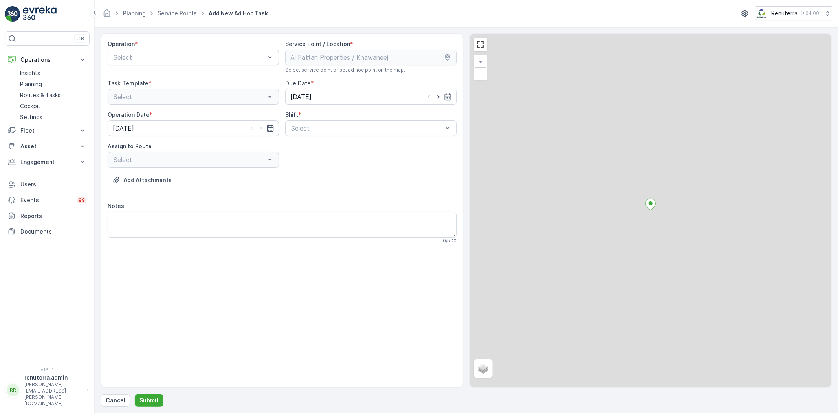
click at [148, 72] on div "Operation * Select" at bounding box center [193, 56] width 171 height 33
click at [151, 65] on div "Select" at bounding box center [193, 58] width 171 height 16
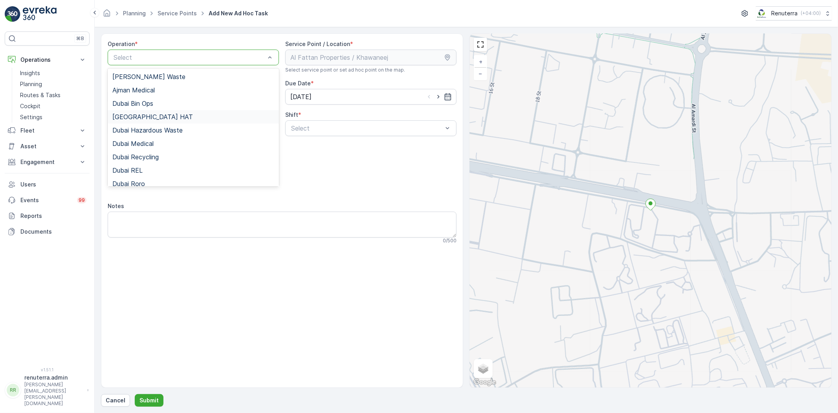
click at [150, 112] on div "[GEOGRAPHIC_DATA] HAT" at bounding box center [193, 116] width 171 height 13
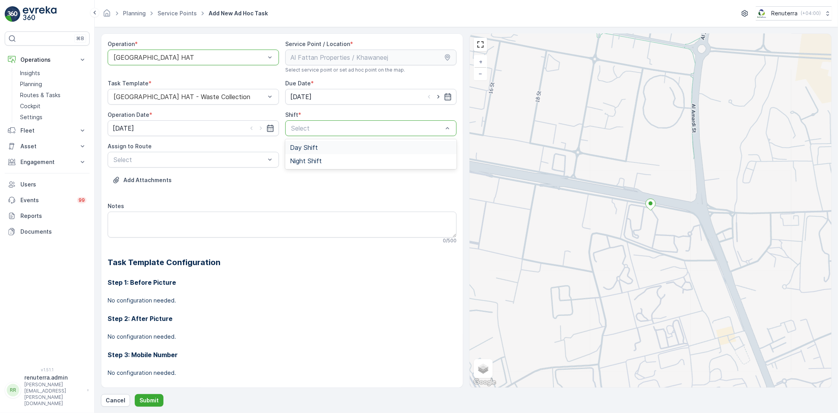
click at [312, 146] on span "Day Shift" at bounding box center [304, 147] width 28 height 7
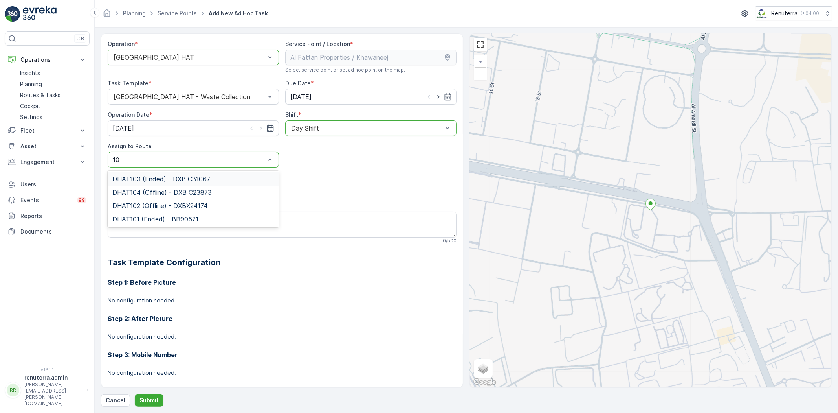
type input "105"
click at [438, 98] on icon "button" at bounding box center [439, 97] width 8 height 8
type input "[DATE]"
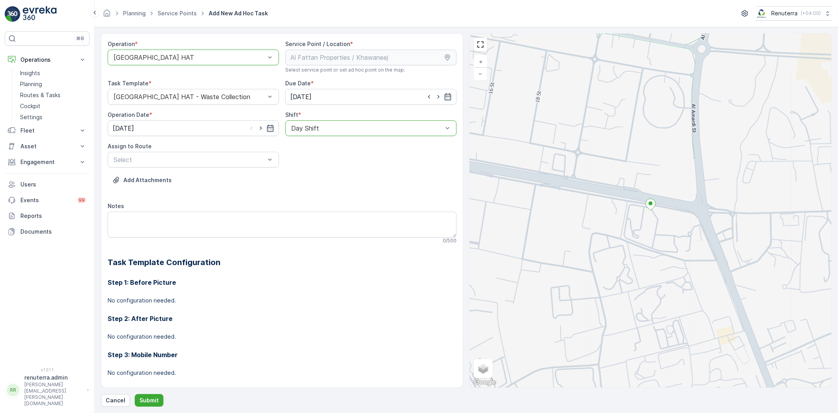
drag, startPoint x: 259, startPoint y: 124, endPoint x: 252, endPoint y: 131, distance: 9.2
click at [259, 124] on icon "button" at bounding box center [261, 128] width 8 height 8
type input "[DATE]"
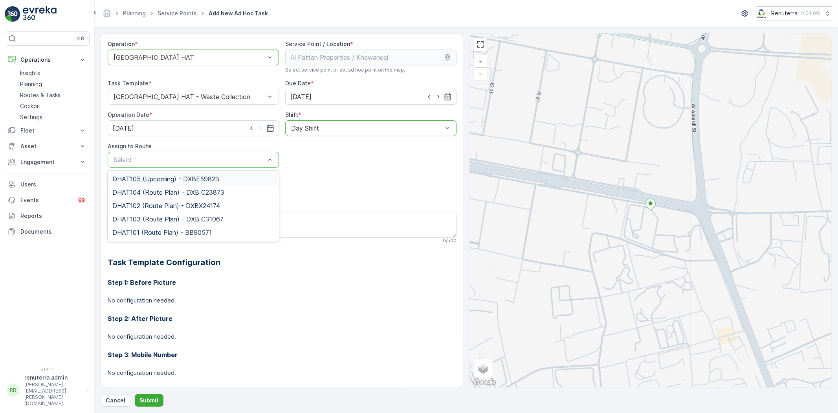
drag, startPoint x: 179, startPoint y: 181, endPoint x: 178, endPoint y: 176, distance: 5.2
click at [180, 181] on span "DHAT105 (Upcoming) - DXBE59823" at bounding box center [165, 178] width 107 height 7
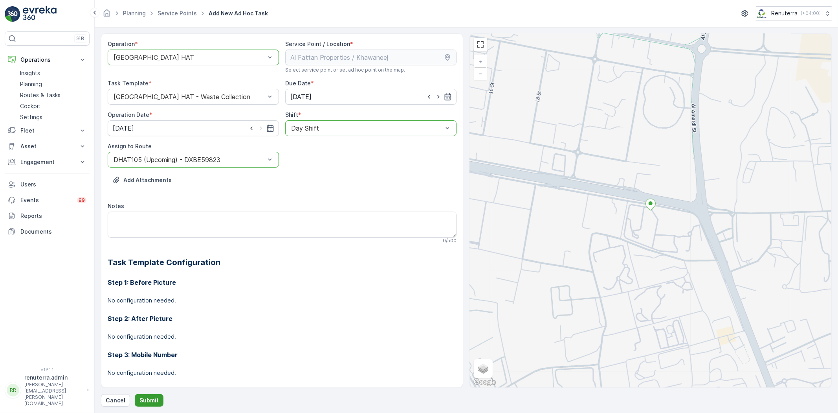
click at [147, 401] on p "Submit" at bounding box center [148, 400] width 19 height 8
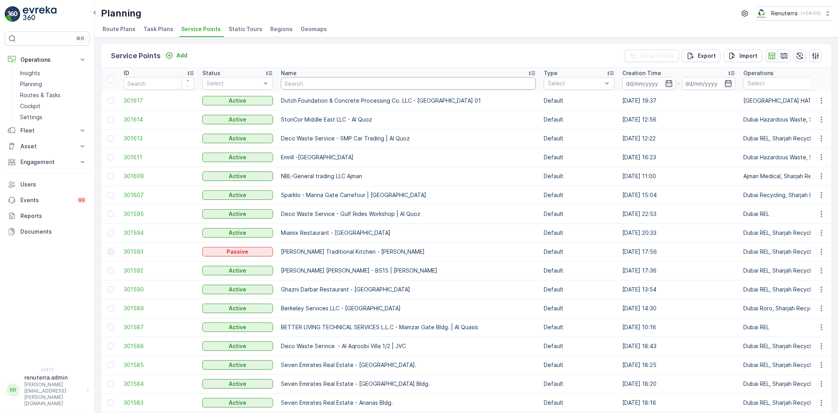
click at [326, 84] on input "text" at bounding box center [408, 83] width 255 height 13
paste input "Al Tayer Stocks (L.L.C.) - Umm Ramool"
type input "Al Tayer Stocks (L.L.C.) - Umm Ramool"
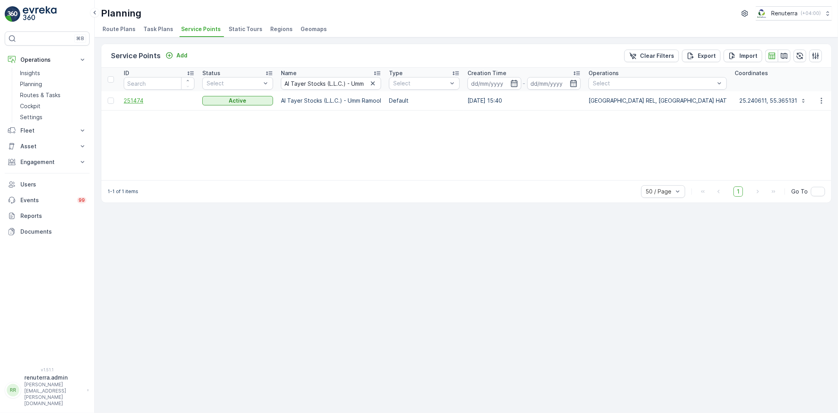
click at [131, 99] on span "251474" at bounding box center [159, 101] width 71 height 8
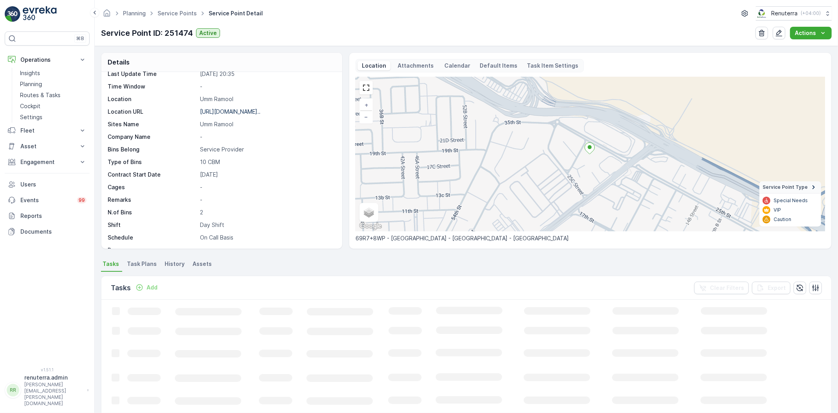
scroll to position [121, 0]
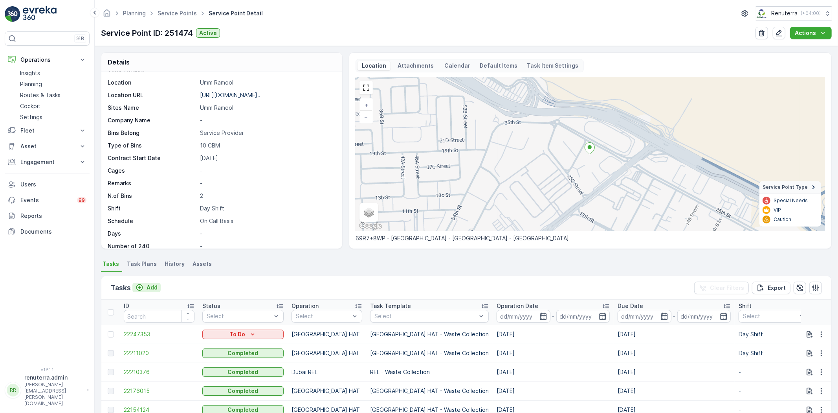
click at [150, 283] on p "Add" at bounding box center [152, 287] width 11 height 8
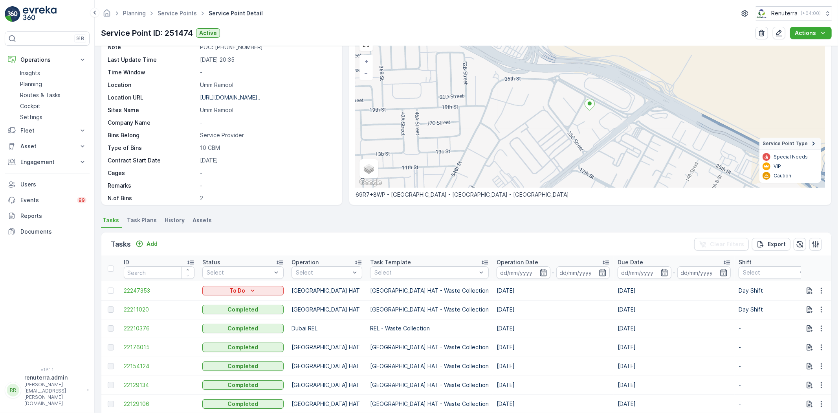
scroll to position [121, 0]
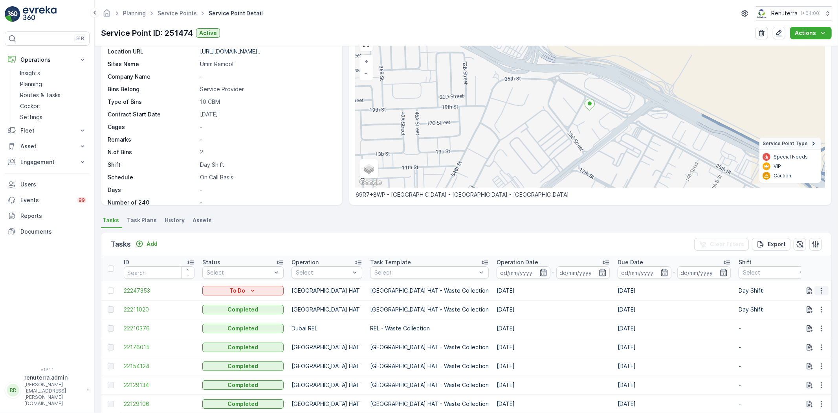
click at [821, 288] on icon "button" at bounding box center [821, 290] width 1 height 6
click at [817, 320] on span "Change Route" at bounding box center [801, 324] width 38 height 8
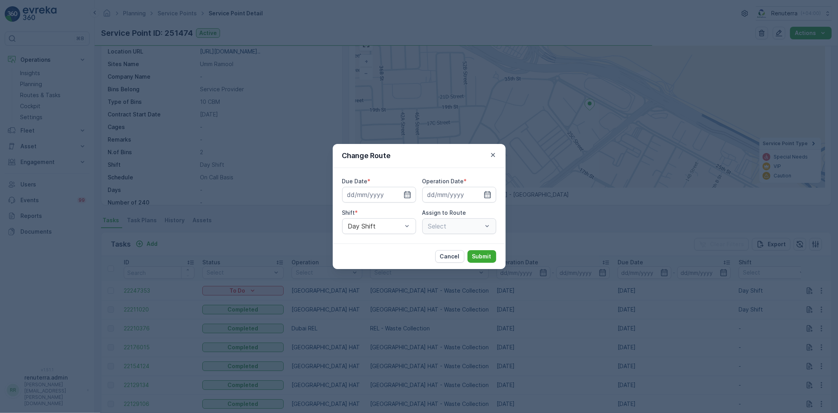
type input "[DATE]"
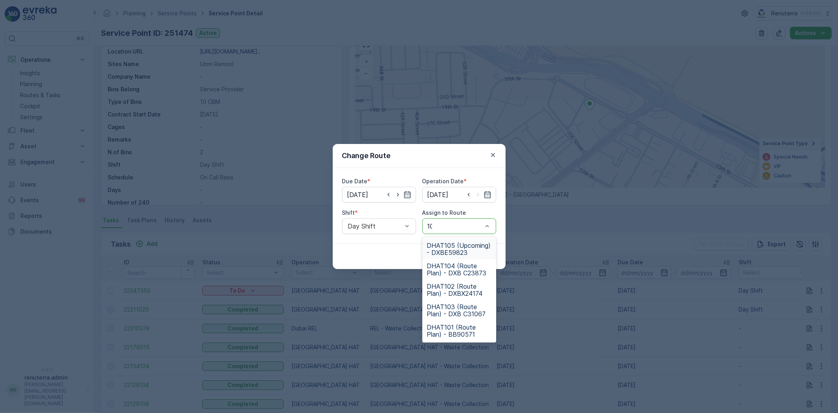
type input "105"
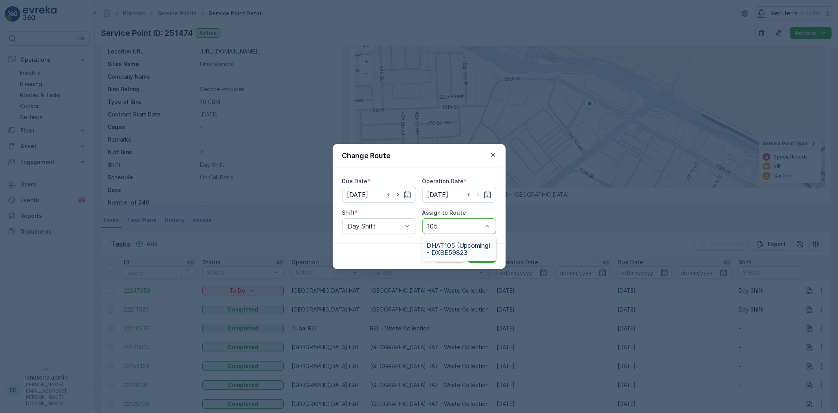
click at [455, 242] on span "DHAT105 (Upcoming) - DXBE59823" at bounding box center [459, 249] width 64 height 14
click at [484, 251] on button "Submit" at bounding box center [482, 256] width 29 height 13
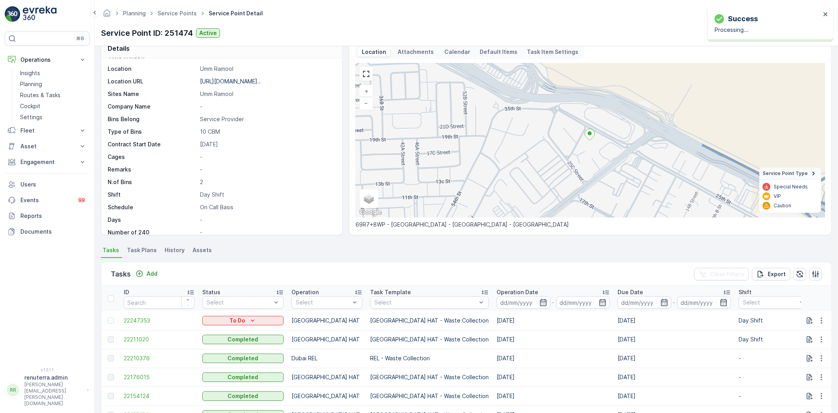
scroll to position [0, 0]
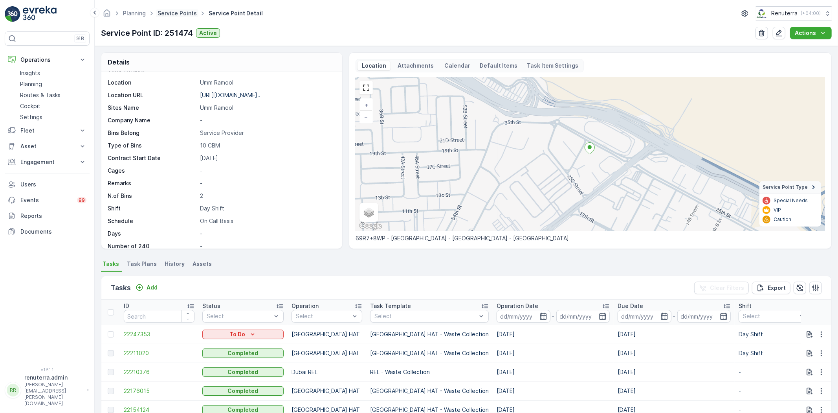
click at [166, 13] on link "Service Points" at bounding box center [177, 13] width 39 height 7
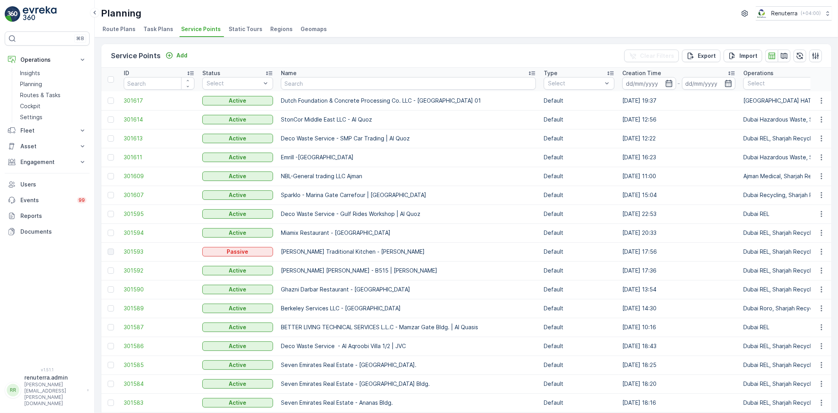
click at [301, 90] on th "Name" at bounding box center [408, 80] width 263 height 24
click at [304, 84] on input "text" at bounding box center [408, 83] width 255 height 13
paste input "Technical Glass & Aluminium Co. LLC - Factory 2 | [PERSON_NAME]"
type input "Technical Glass & Aluminium Co. LLC - Factory 2 | [PERSON_NAME]"
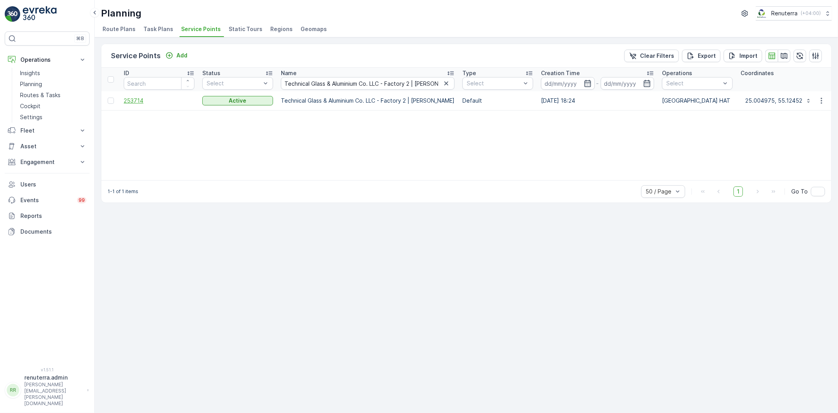
click at [129, 97] on span "253714" at bounding box center [159, 101] width 71 height 8
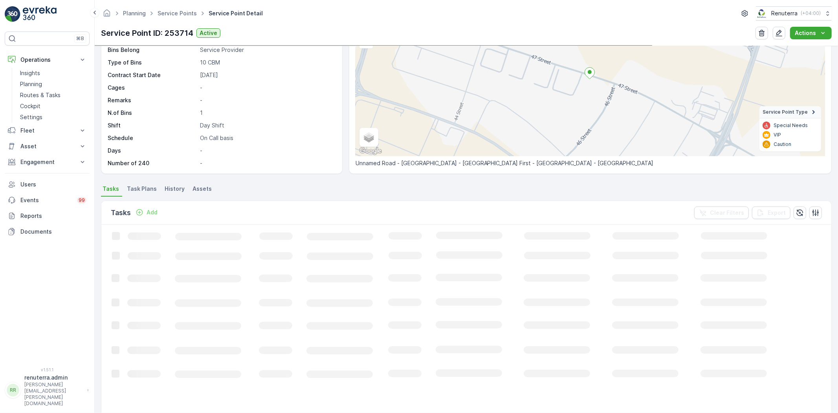
scroll to position [87, 0]
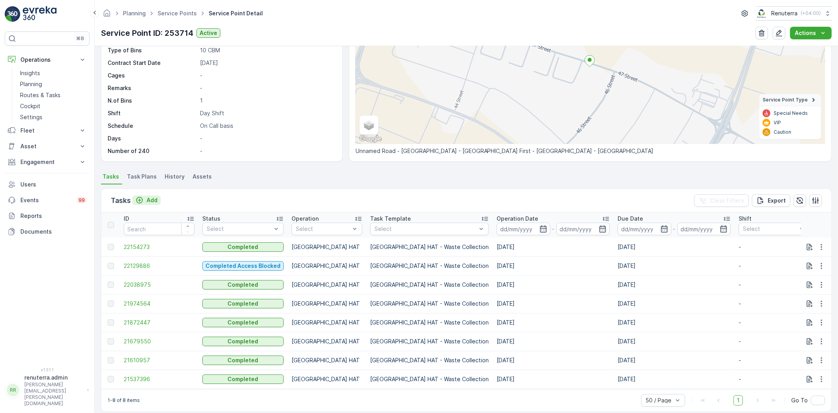
click at [153, 197] on p "Add" at bounding box center [152, 200] width 11 height 8
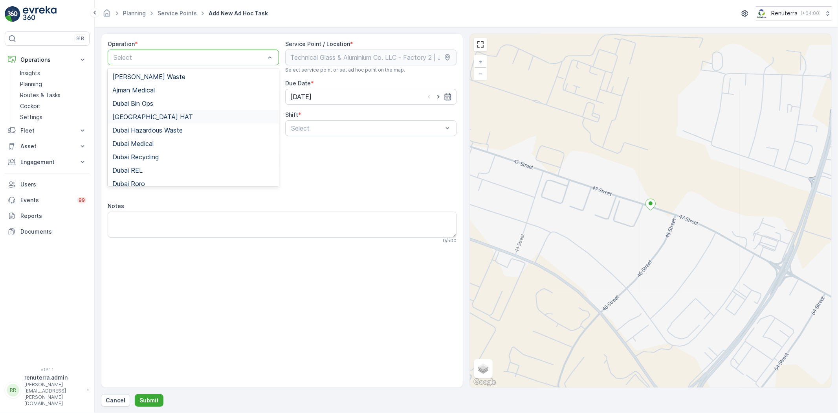
click at [154, 116] on div "[GEOGRAPHIC_DATA] HAT" at bounding box center [193, 116] width 162 height 7
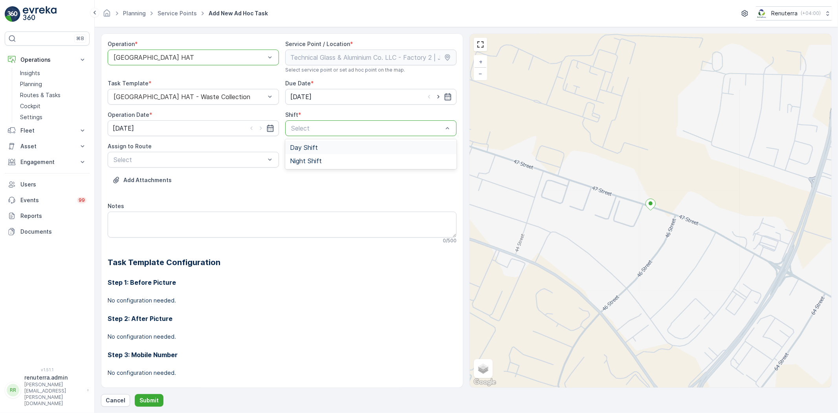
click at [324, 144] on div "Day Shift" at bounding box center [371, 147] width 162 height 7
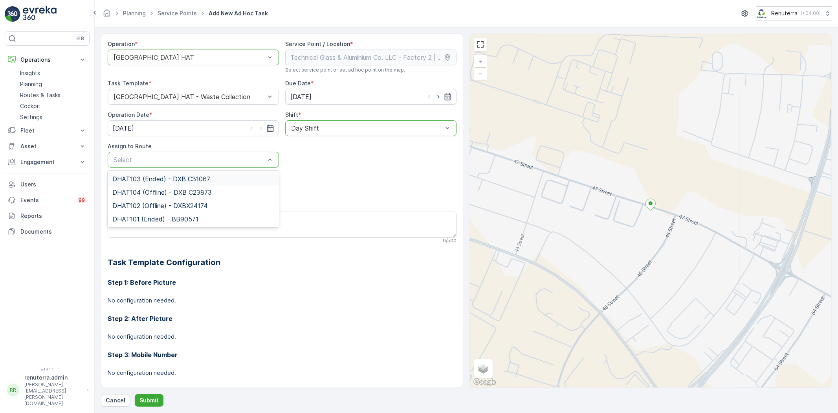
click at [209, 166] on div "Select" at bounding box center [193, 160] width 171 height 16
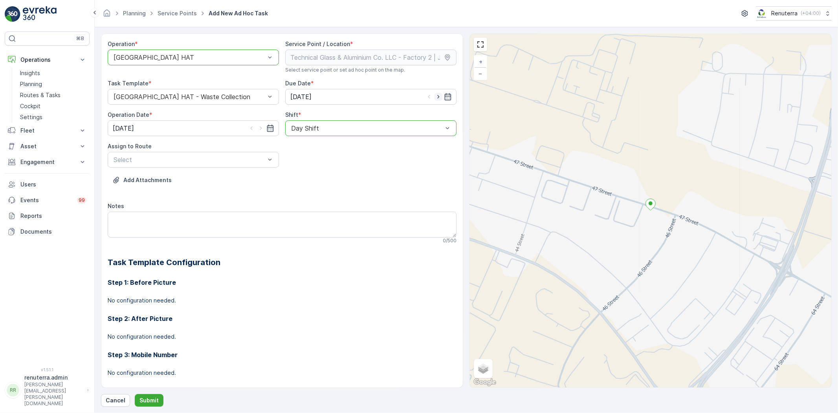
click at [437, 95] on icon "button" at bounding box center [439, 97] width 8 height 8
type input "[DATE]"
click at [260, 130] on icon "button" at bounding box center [261, 128] width 8 height 8
type input "[DATE]"
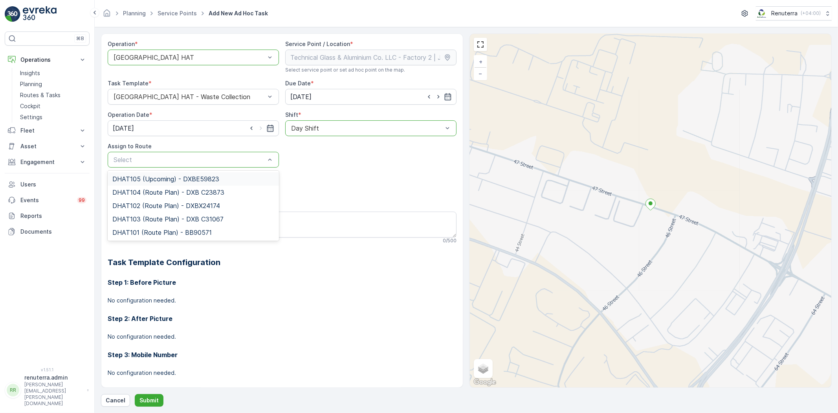
click at [195, 182] on div "DHAT105 (Upcoming) - DXBE59823" at bounding box center [193, 178] width 171 height 13
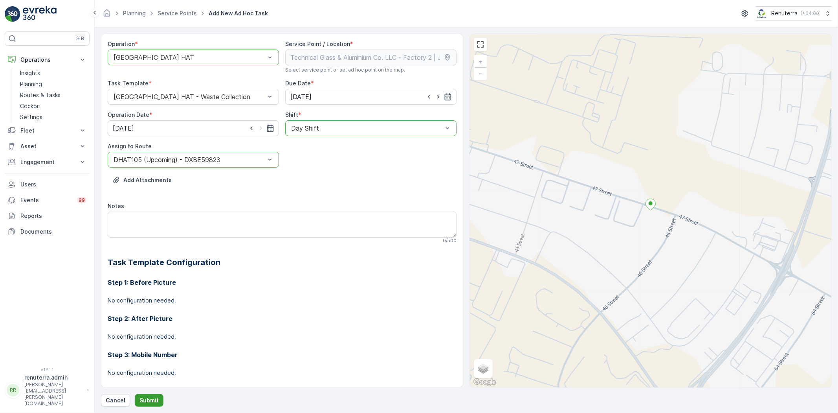
click at [154, 395] on button "Submit" at bounding box center [149, 400] width 29 height 13
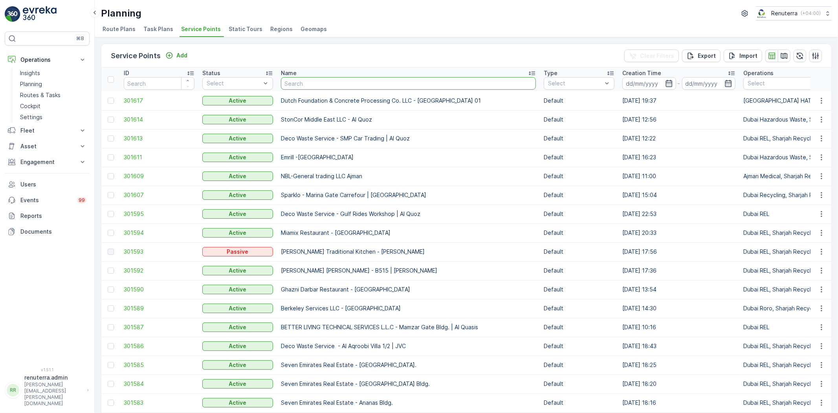
click at [304, 78] on input "text" at bounding box center [408, 83] width 255 height 13
paste input "Besix Construct LLC-1JC"
type input "Besix Construct LLC-1JC"
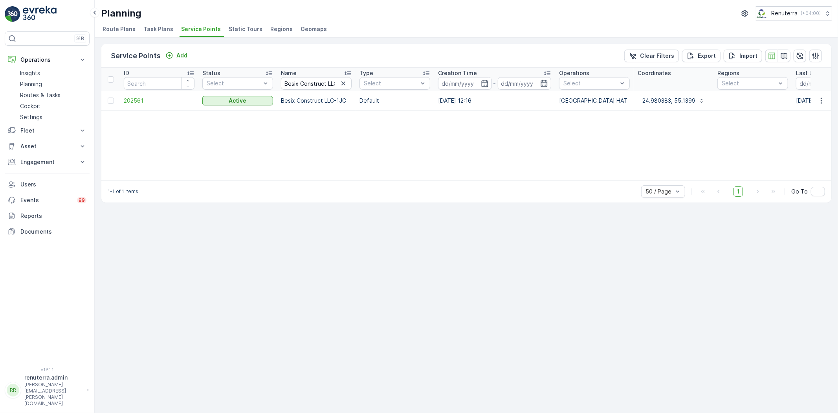
click at [124, 95] on td "202561" at bounding box center [159, 100] width 79 height 19
click at [128, 101] on span "202561" at bounding box center [159, 101] width 71 height 8
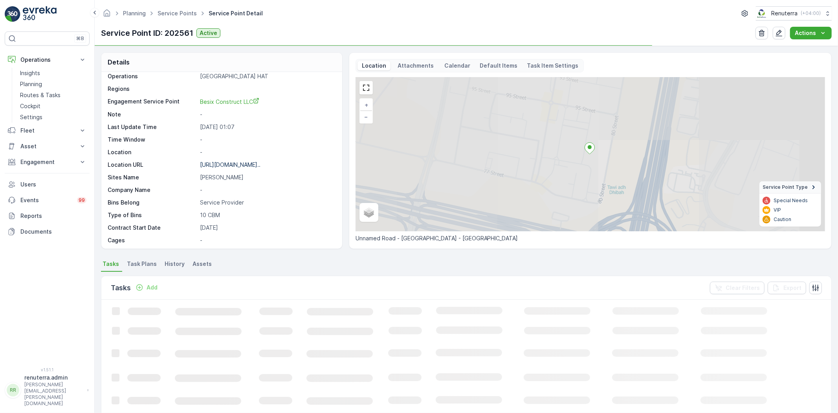
scroll to position [87, 0]
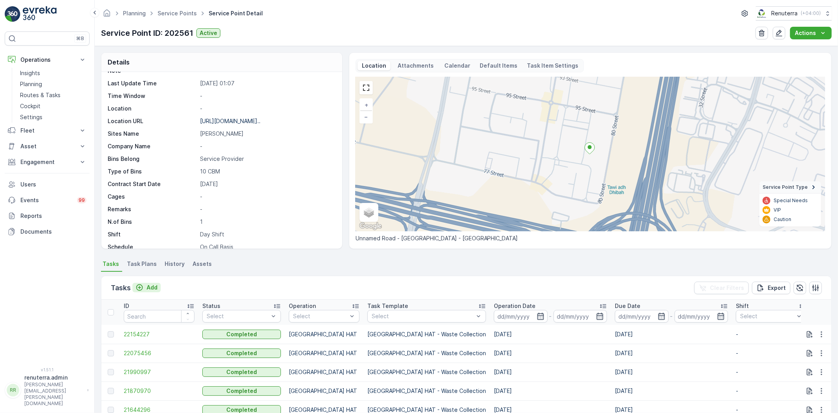
click at [152, 288] on p "Add" at bounding box center [152, 287] width 11 height 8
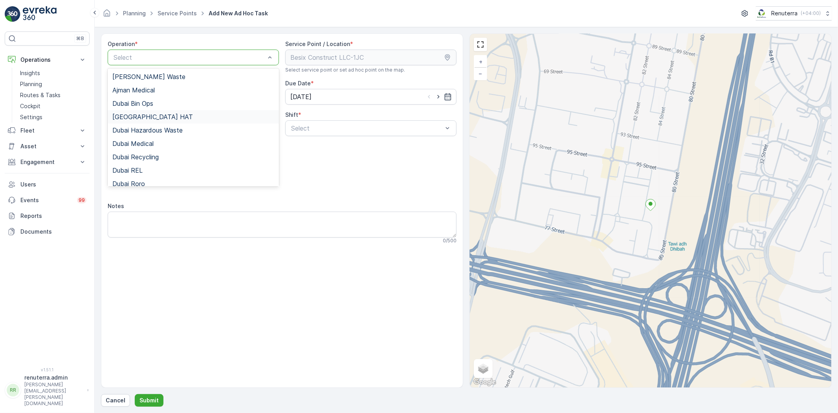
click at [144, 112] on div "[GEOGRAPHIC_DATA] HAT" at bounding box center [193, 116] width 171 height 13
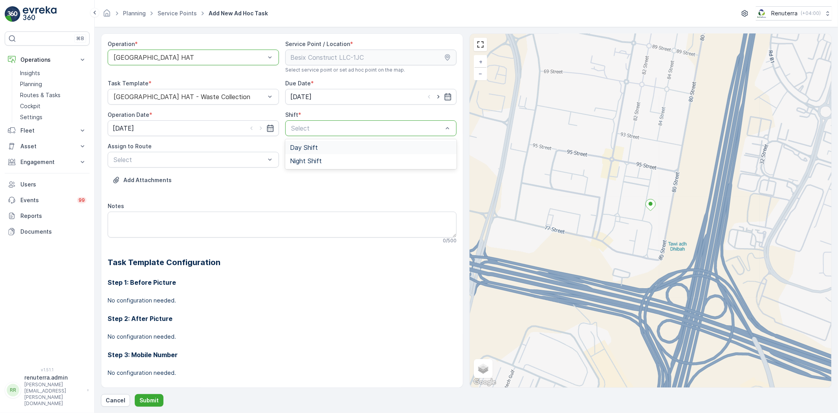
click at [303, 150] on span "Day Shift" at bounding box center [304, 147] width 28 height 7
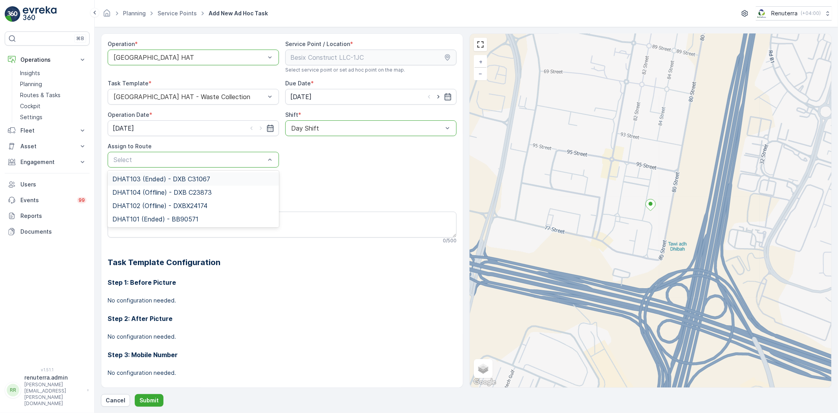
click at [191, 152] on div "Select" at bounding box center [193, 160] width 171 height 16
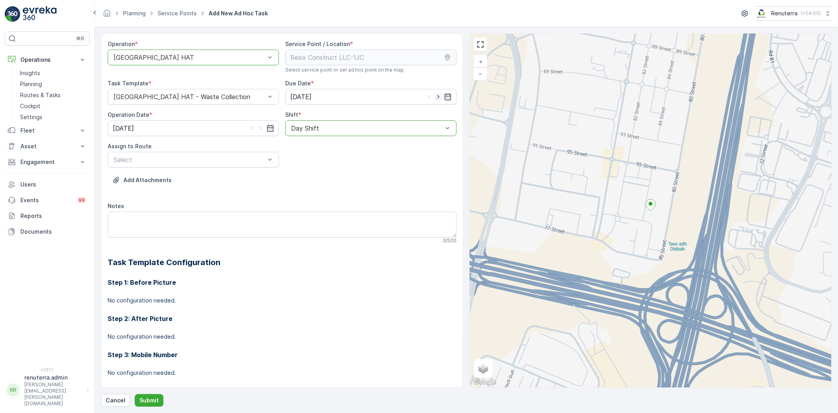
click at [435, 94] on icon "button" at bounding box center [439, 97] width 8 height 8
type input "[DATE]"
click at [260, 127] on icon "button" at bounding box center [261, 129] width 2 height 4
type input "[DATE]"
click at [221, 152] on div "Select" at bounding box center [193, 160] width 171 height 16
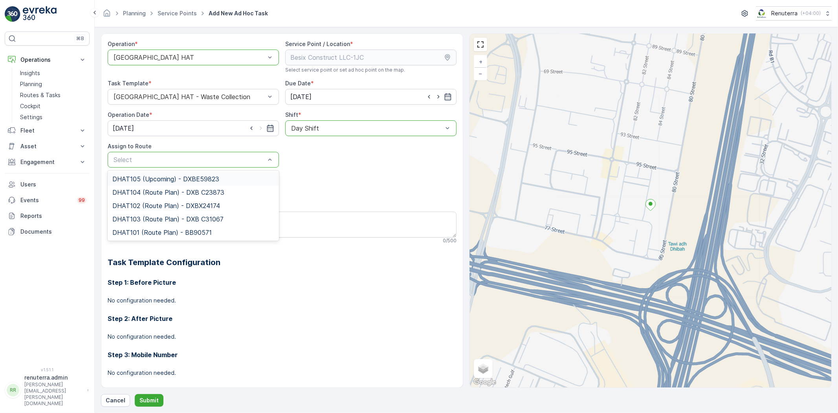
click at [196, 176] on span "DHAT105 (Upcoming) - DXBE59823" at bounding box center [165, 178] width 107 height 7
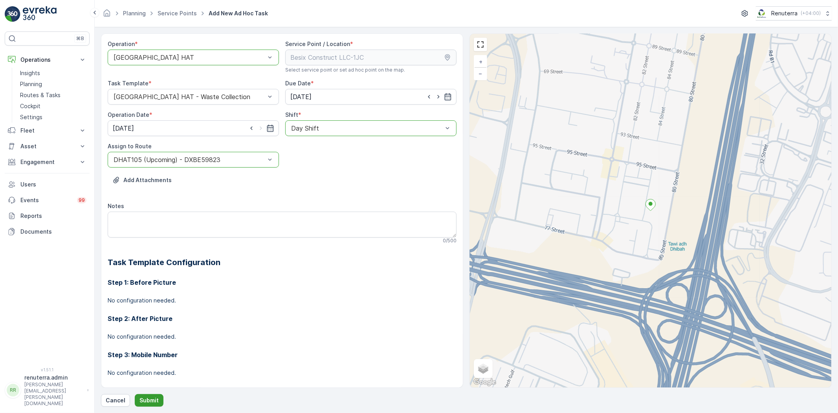
click at [152, 399] on p "Submit" at bounding box center [148, 400] width 19 height 8
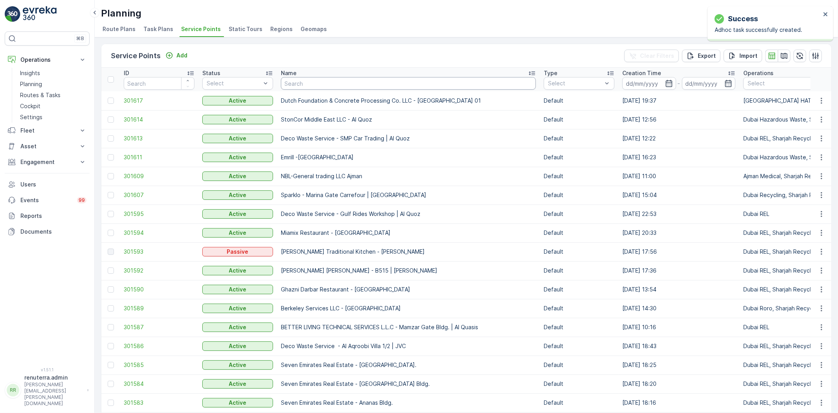
click at [327, 84] on input "text" at bounding box center [408, 83] width 255 height 13
paste input "SOBHA CONSTRUCTIONS LLC - RIVERSIDE CRESCENT Module 1 | Ras Al Khor"
type input "SOBHA CONSTRUCTIONS LLC - RIVERSIDE CRESCENT Module 1 | Ras Al Khor"
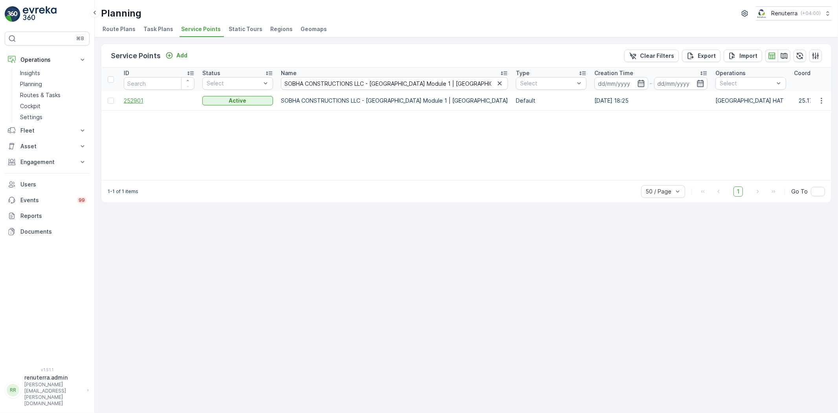
click at [130, 99] on span "252901" at bounding box center [159, 101] width 71 height 8
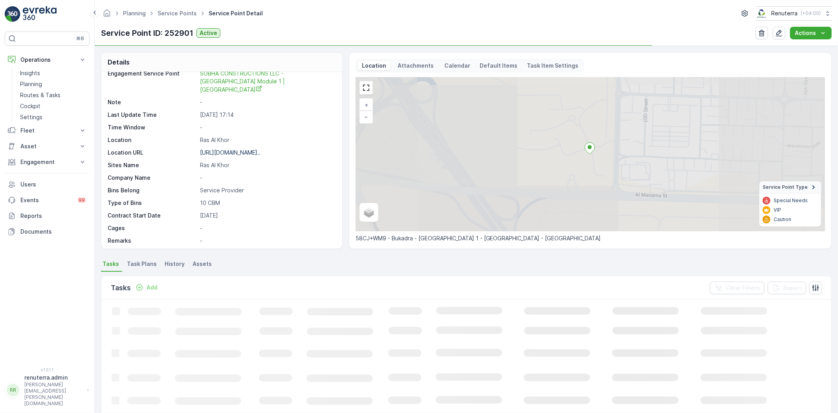
scroll to position [129, 0]
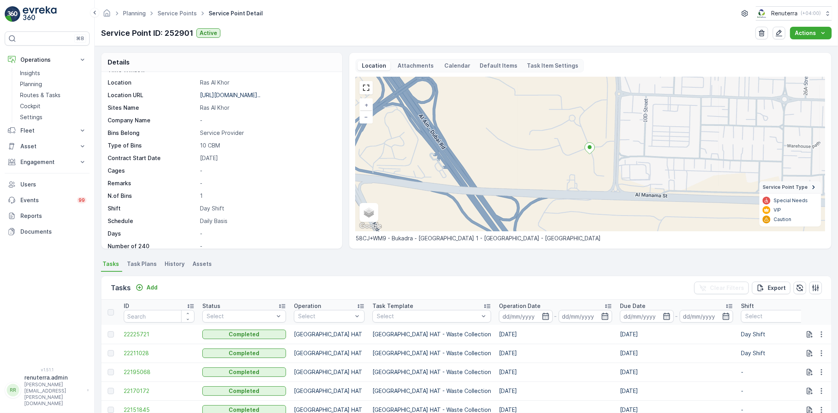
click at [155, 281] on div "Tasks Add Clear Filters Export" at bounding box center [466, 288] width 730 height 24
click at [152, 286] on p "Add" at bounding box center [152, 287] width 11 height 8
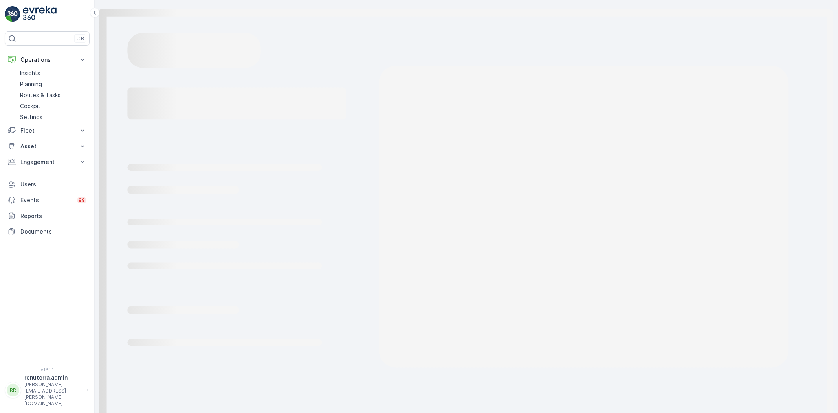
click at [142, 53] on rect at bounding box center [466, 213] width 743 height 426
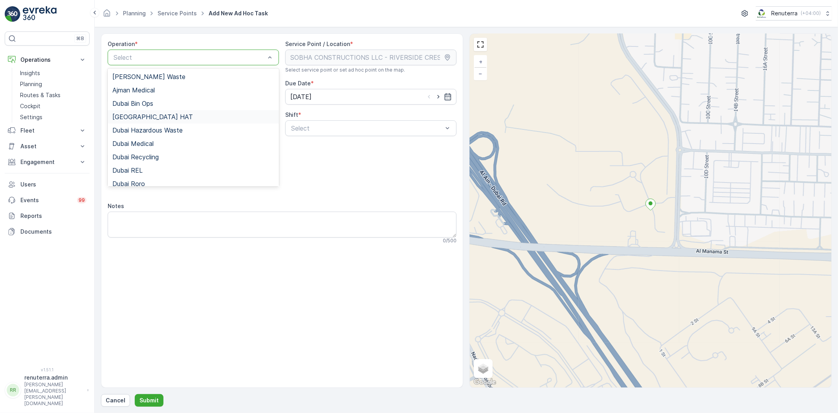
click at [147, 113] on div "[GEOGRAPHIC_DATA] HAT" at bounding box center [193, 116] width 162 height 7
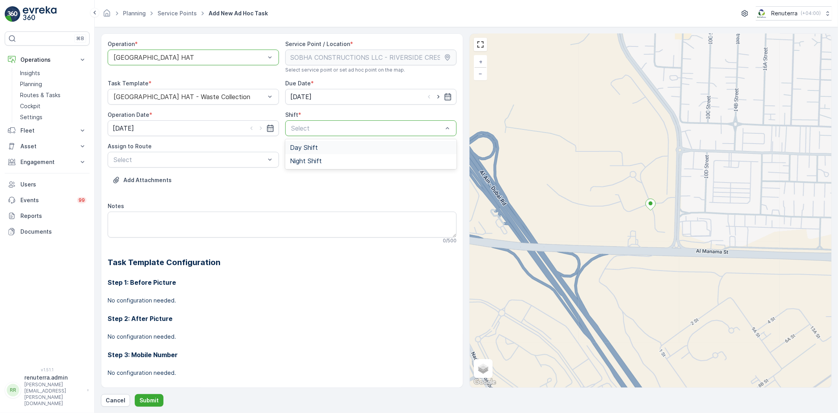
click at [318, 145] on div "Day Shift" at bounding box center [371, 147] width 162 height 7
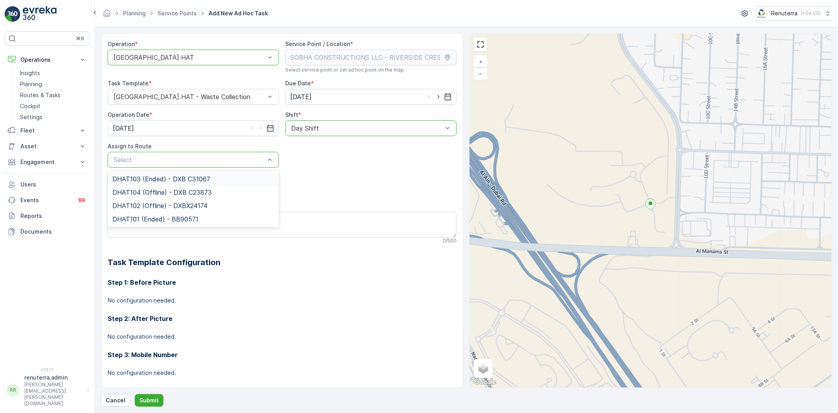
click at [198, 164] on div "Select" at bounding box center [193, 160] width 171 height 16
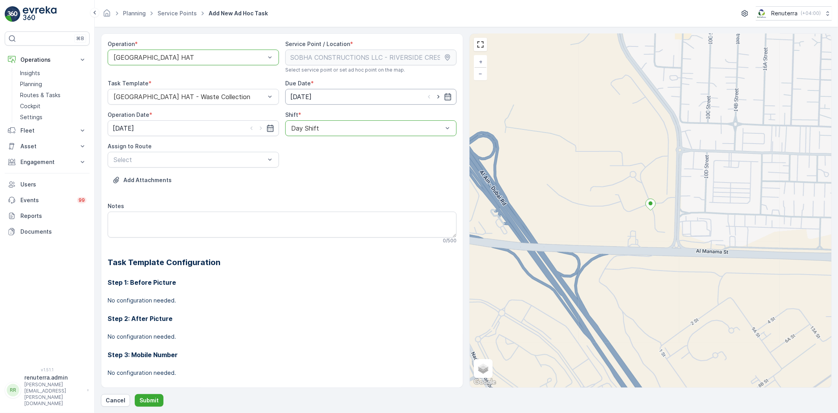
click at [437, 91] on input "[DATE]" at bounding box center [370, 97] width 171 height 16
click at [437, 97] on icon "button" at bounding box center [438, 97] width 2 height 4
type input "[DATE]"
click at [260, 129] on icon "button" at bounding box center [261, 129] width 2 height 4
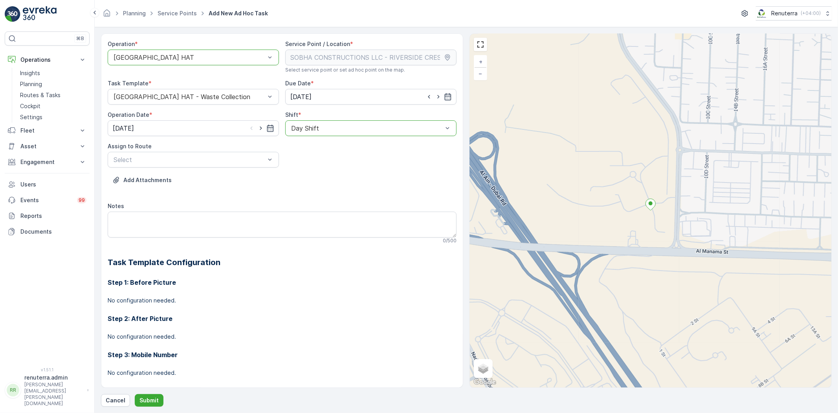
type input "[DATE]"
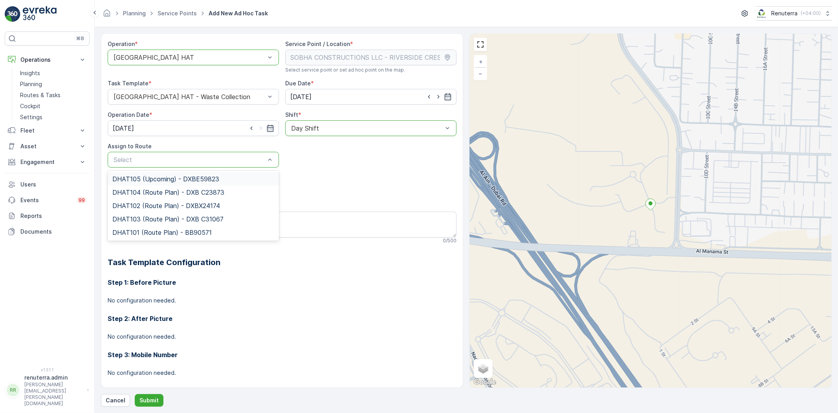
click at [193, 182] on span "DHAT105 (Upcoming) - DXBE59823" at bounding box center [165, 178] width 107 height 7
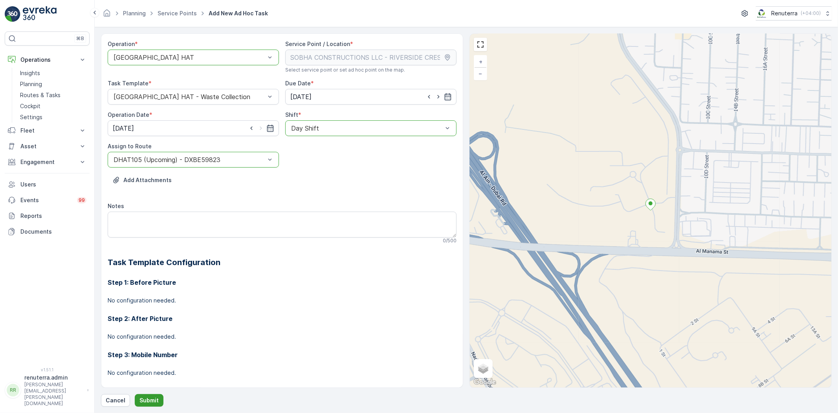
click at [158, 398] on button "Submit" at bounding box center [149, 400] width 29 height 13
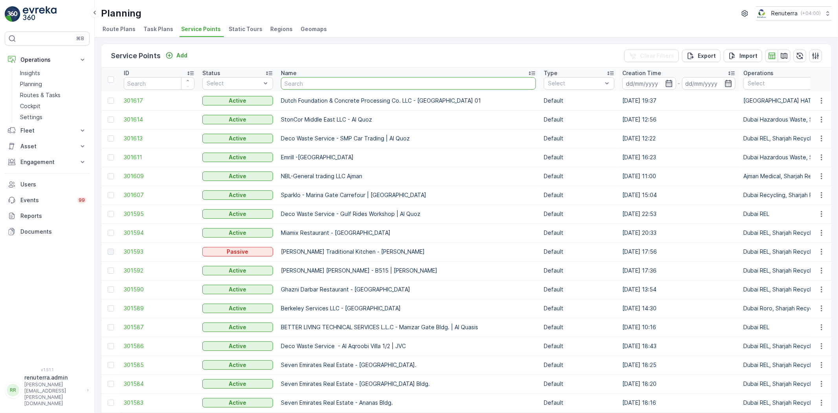
click at [319, 83] on input "text" at bounding box center [408, 83] width 255 height 13
paste input "Emrill / Jumeirah Al Safa"
type input "Emrill / Jumeirah Al Safa"
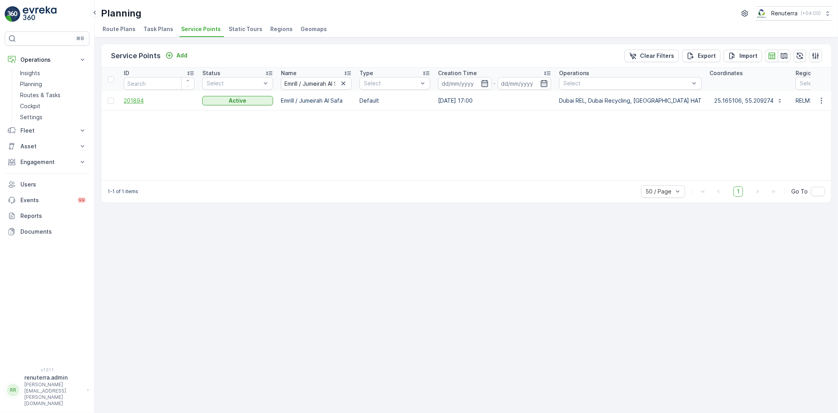
click at [136, 102] on span "201894" at bounding box center [159, 101] width 71 height 8
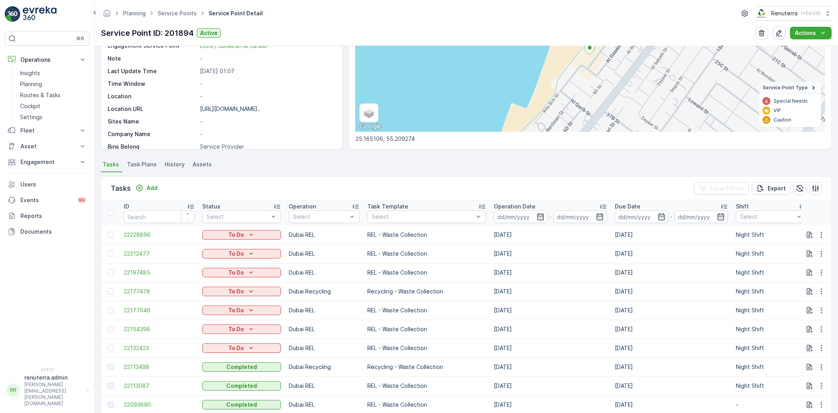
scroll to position [131, 0]
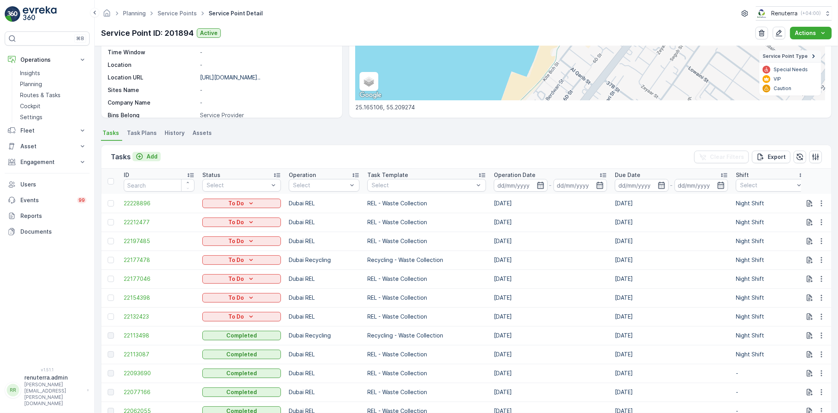
click at [148, 159] on p "Add" at bounding box center [152, 156] width 11 height 8
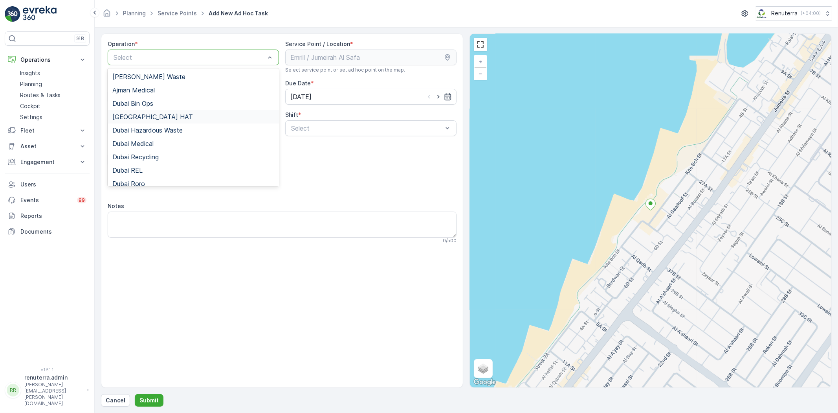
click at [141, 118] on span "[GEOGRAPHIC_DATA] HAT" at bounding box center [152, 116] width 81 height 7
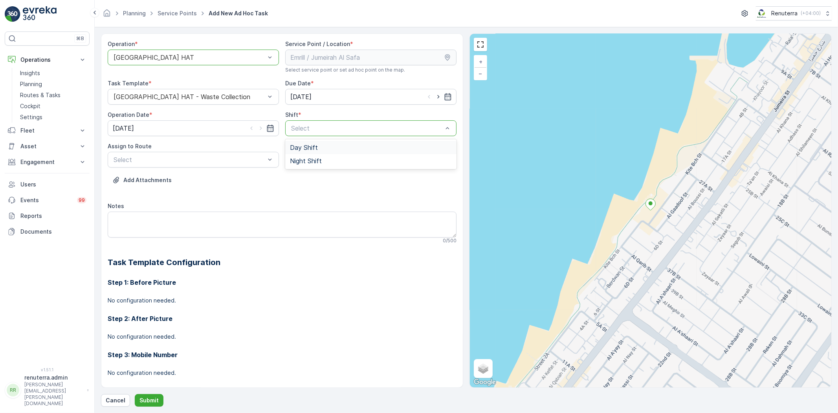
click at [316, 150] on div "Day Shift" at bounding box center [371, 147] width 162 height 7
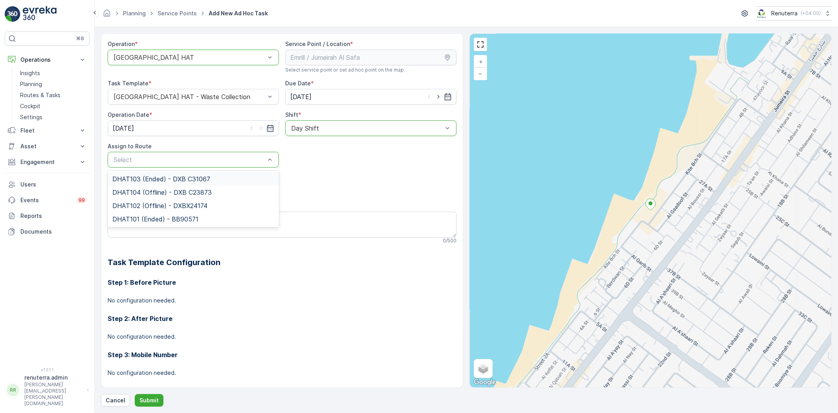
click at [207, 165] on div "Select" at bounding box center [193, 160] width 171 height 16
drag, startPoint x: 433, startPoint y: 95, endPoint x: 424, endPoint y: 101, distance: 11.7
click at [435, 95] on icon "button" at bounding box center [439, 97] width 8 height 8
type input "[DATE]"
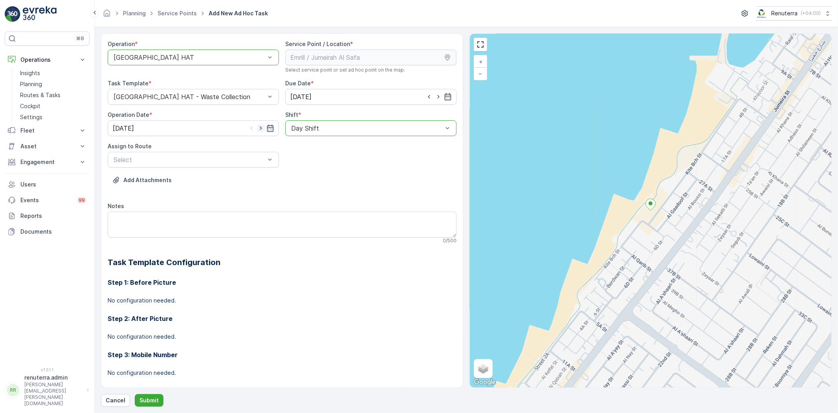
click at [261, 128] on icon "button" at bounding box center [261, 128] width 8 height 8
type input "[DATE]"
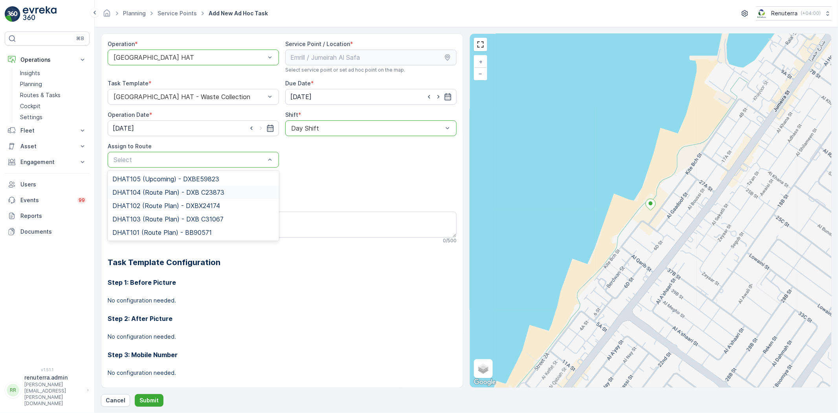
click at [204, 189] on span "DHAT104 (Route Plan) - DXB C23873" at bounding box center [168, 192] width 112 height 7
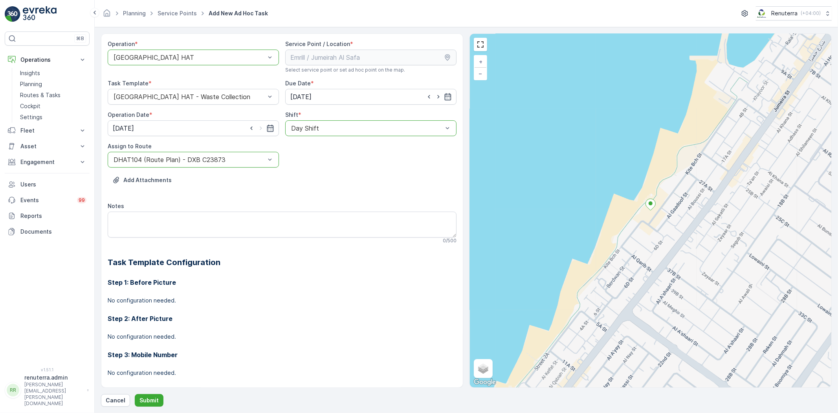
drag, startPoint x: 195, startPoint y: 160, endPoint x: 191, endPoint y: 168, distance: 9.5
click at [195, 159] on div at bounding box center [189, 159] width 153 height 7
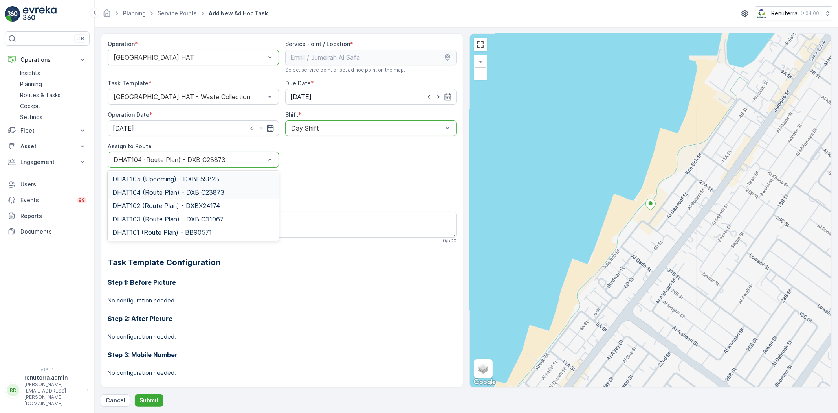
click at [180, 182] on span "DHAT105 (Upcoming) - DXBE59823" at bounding box center [165, 178] width 107 height 7
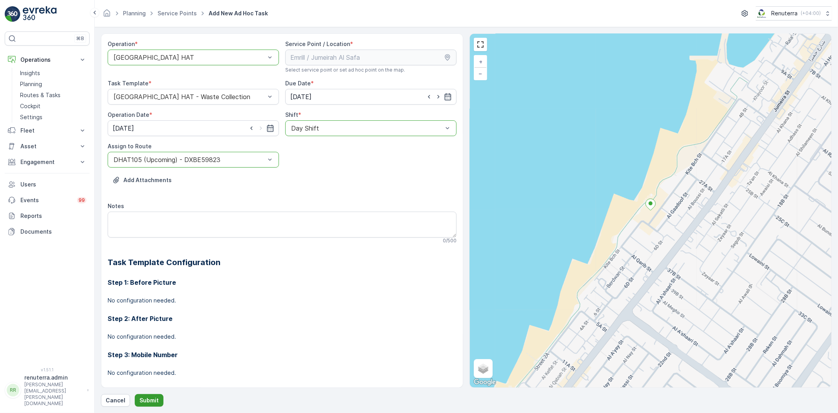
click at [156, 397] on p "Submit" at bounding box center [148, 400] width 19 height 8
